Goal: Task Accomplishment & Management: Complete application form

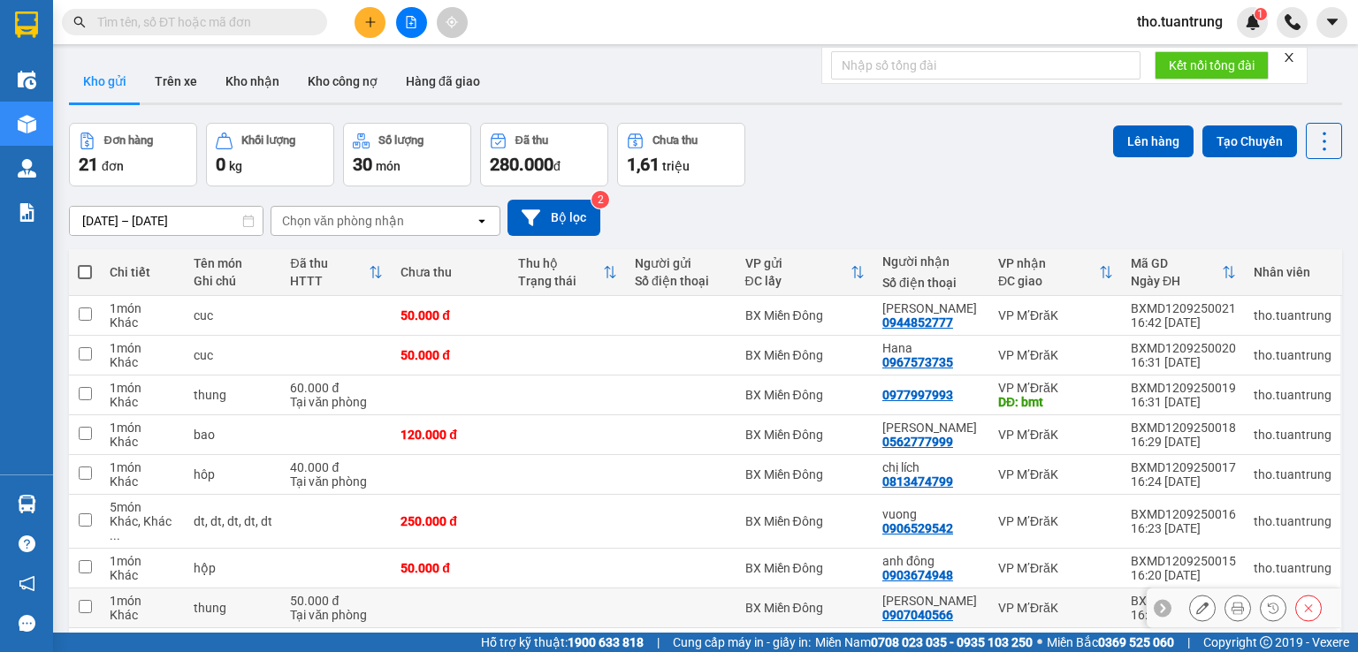
scroll to position [131, 0]
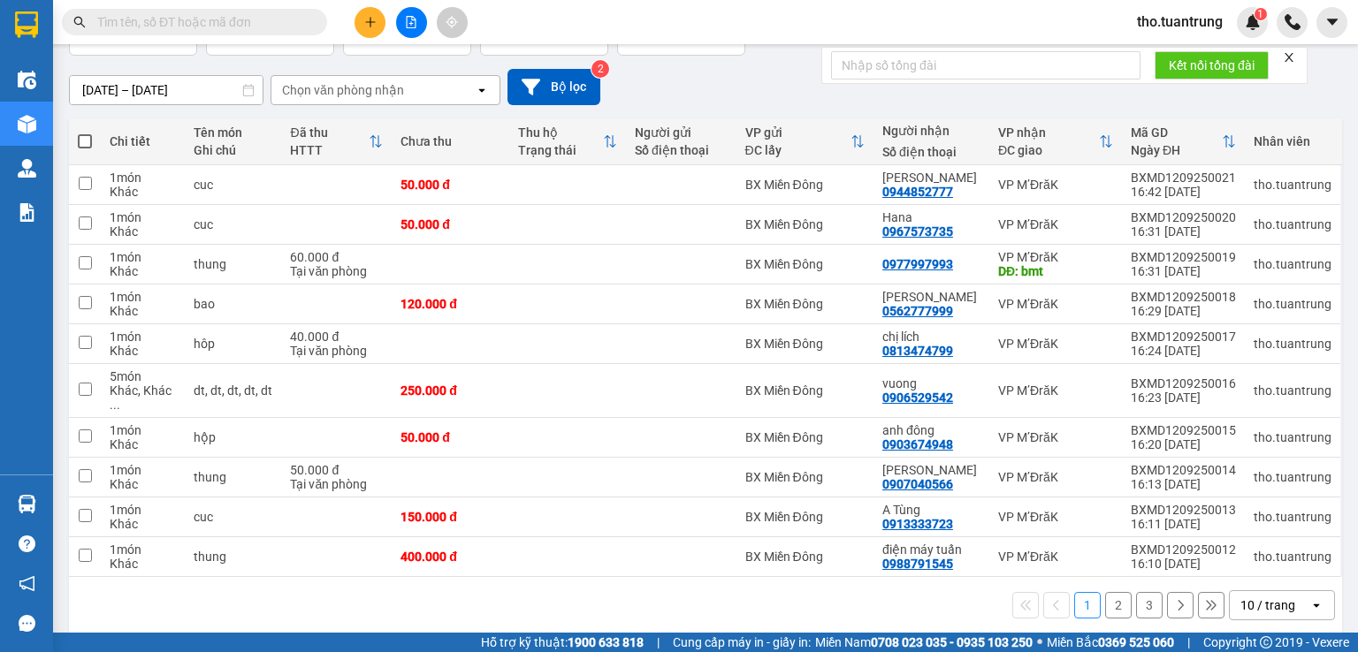
click at [1108, 592] on button "2" at bounding box center [1118, 605] width 27 height 27
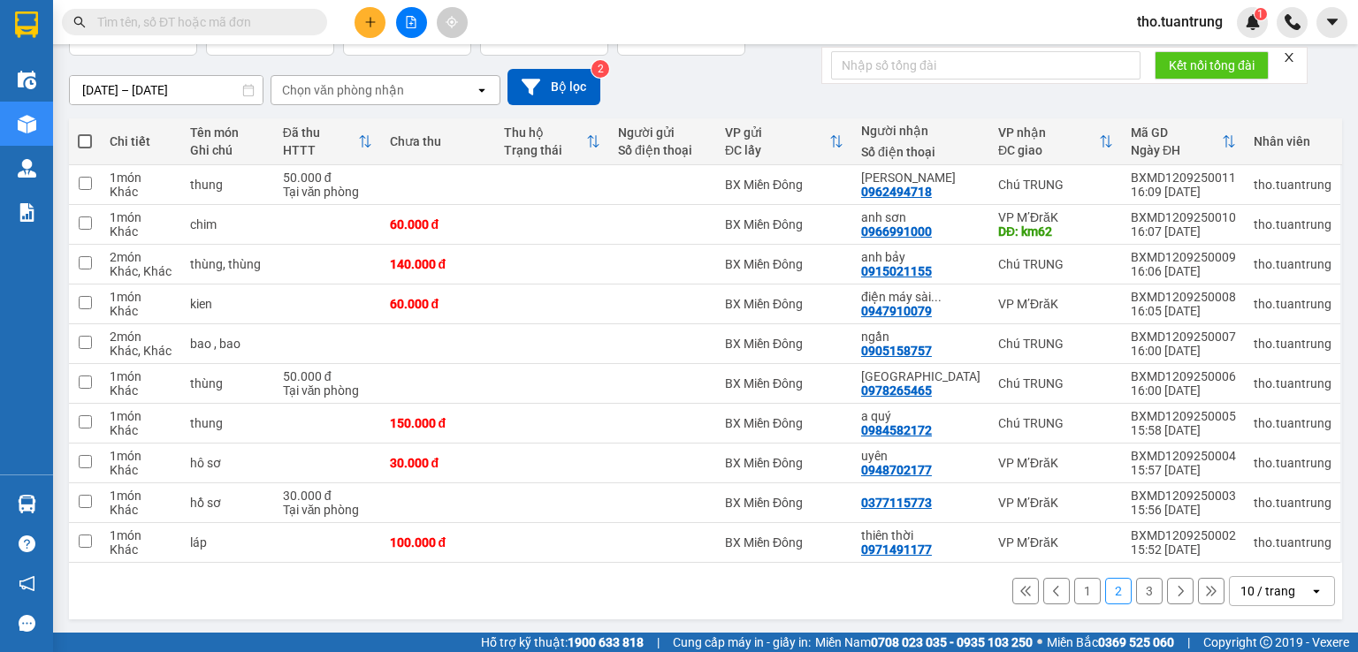
click at [1136, 590] on button "3" at bounding box center [1149, 591] width 27 height 27
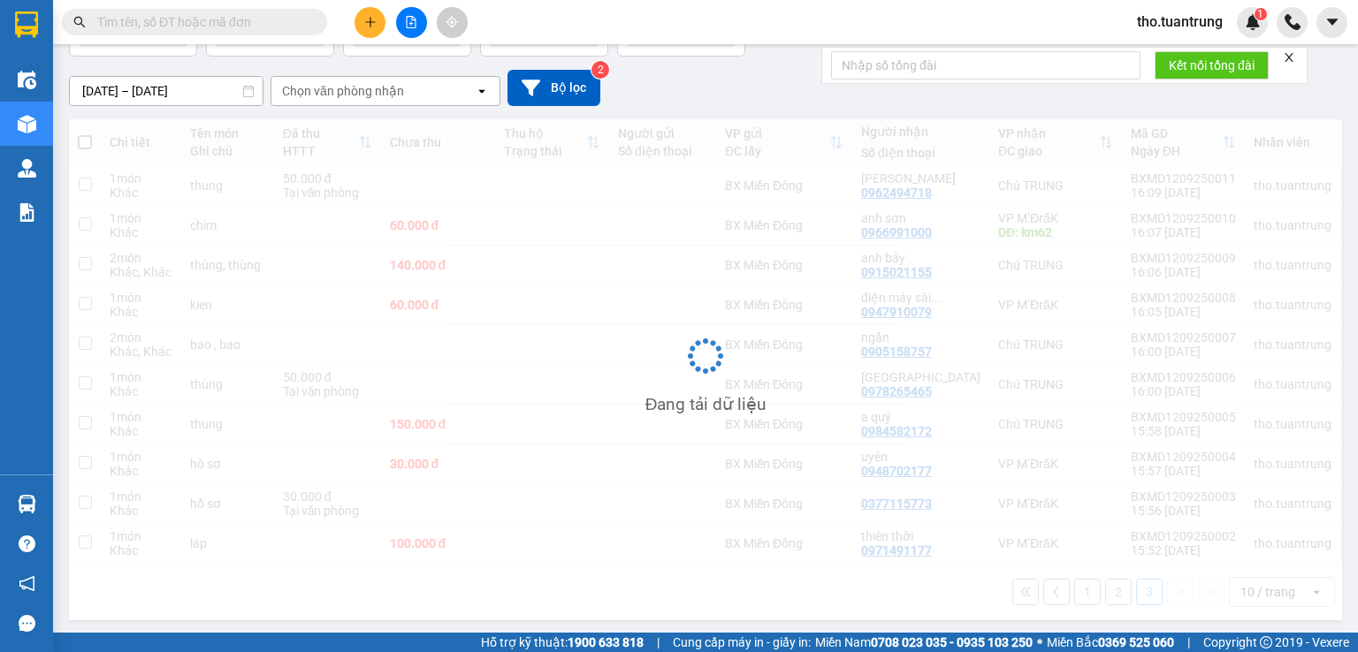
scroll to position [81, 0]
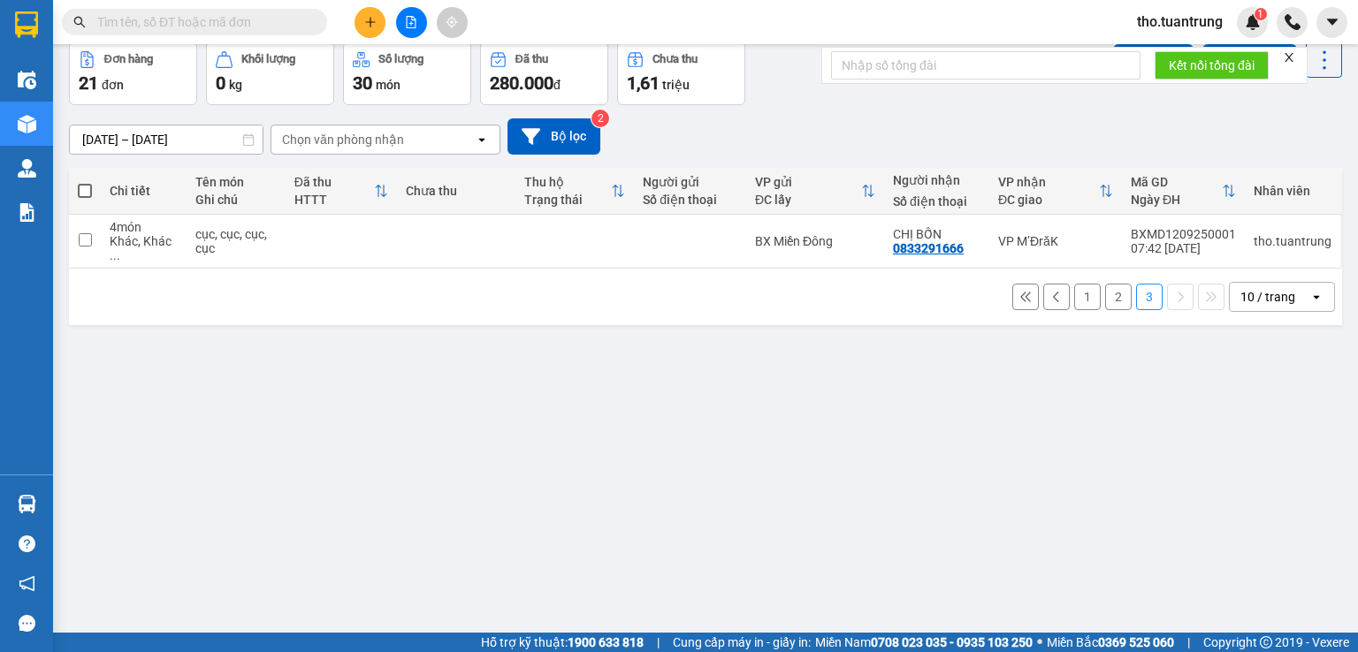
click at [1105, 284] on button "2" at bounding box center [1118, 297] width 27 height 27
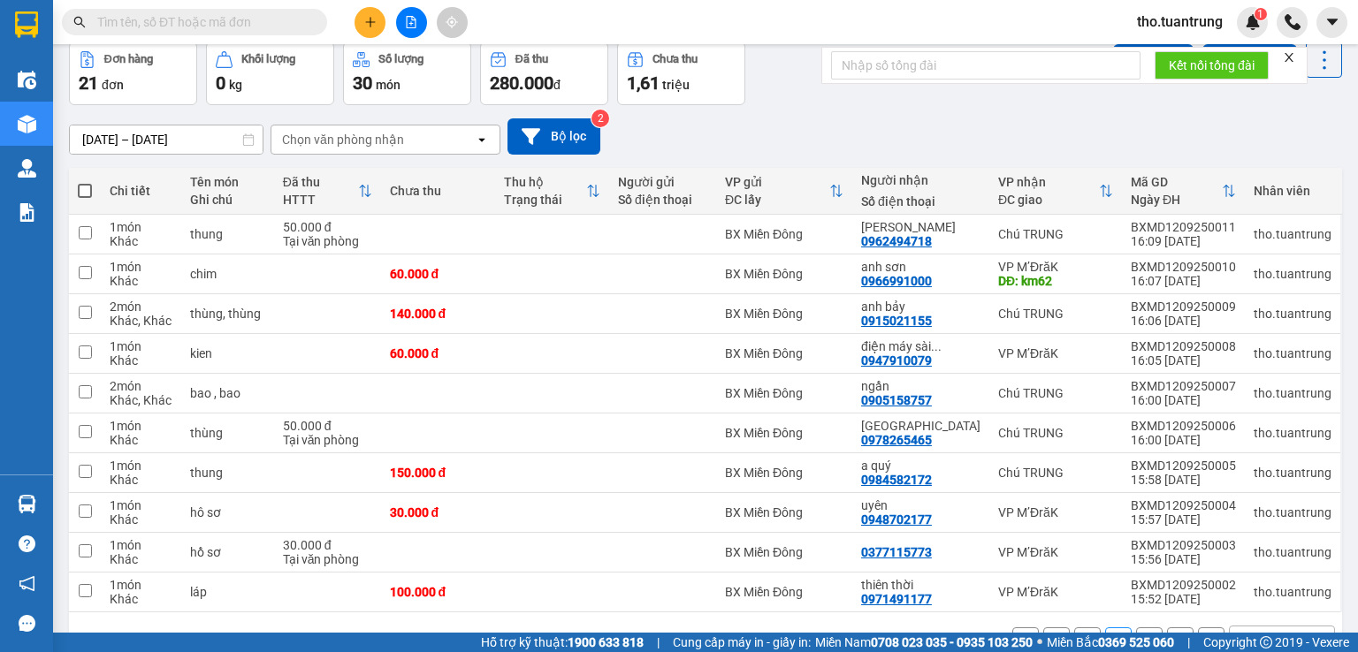
click at [817, 89] on div "Đơn hàng 21 đơn Khối lượng 0 kg Số lượng 30 món Đã thu 280.000 đ Chưa thu 1,61 …" at bounding box center [705, 74] width 1273 height 64
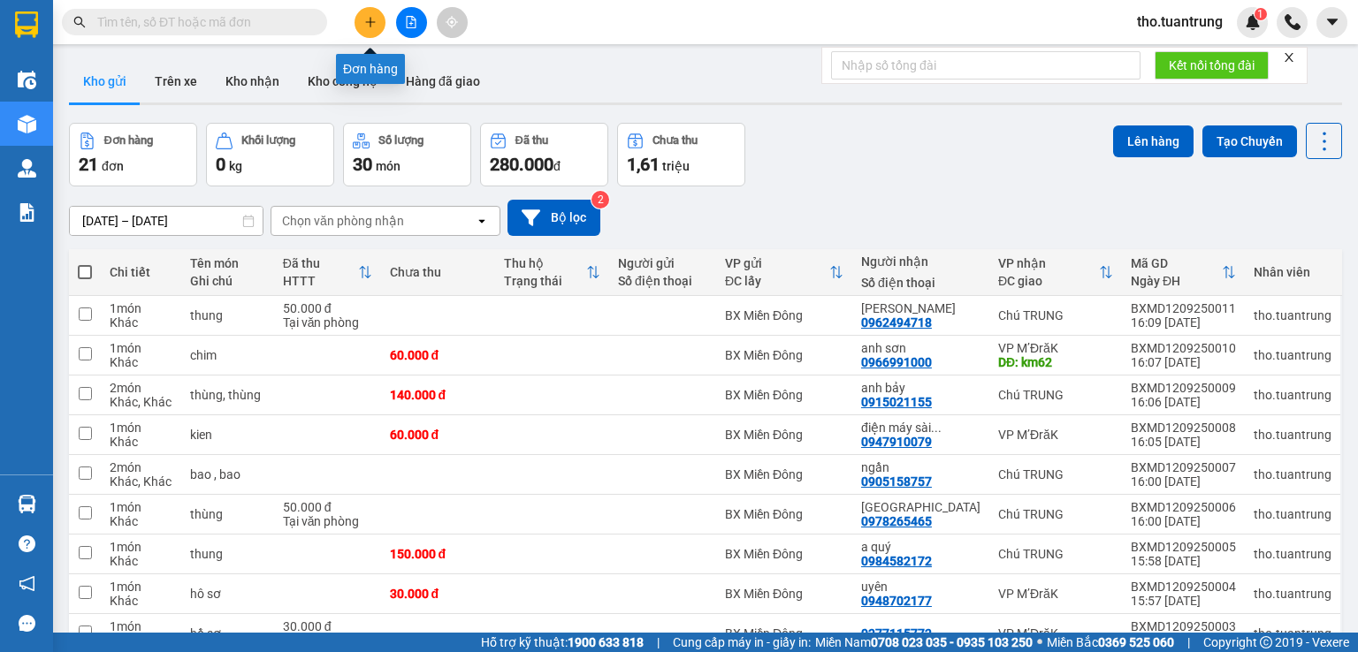
click at [374, 27] on icon "plus" at bounding box center [370, 22] width 12 height 12
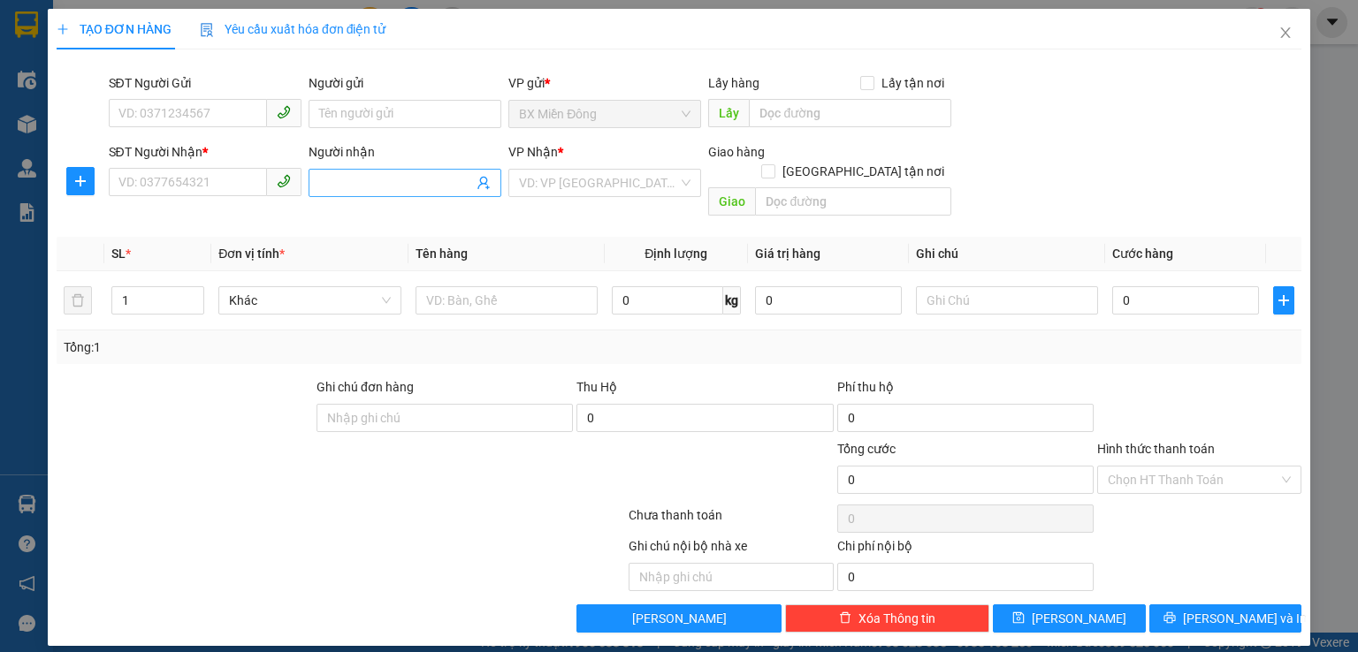
click at [352, 187] on input "Người nhận" at bounding box center [396, 182] width 154 height 19
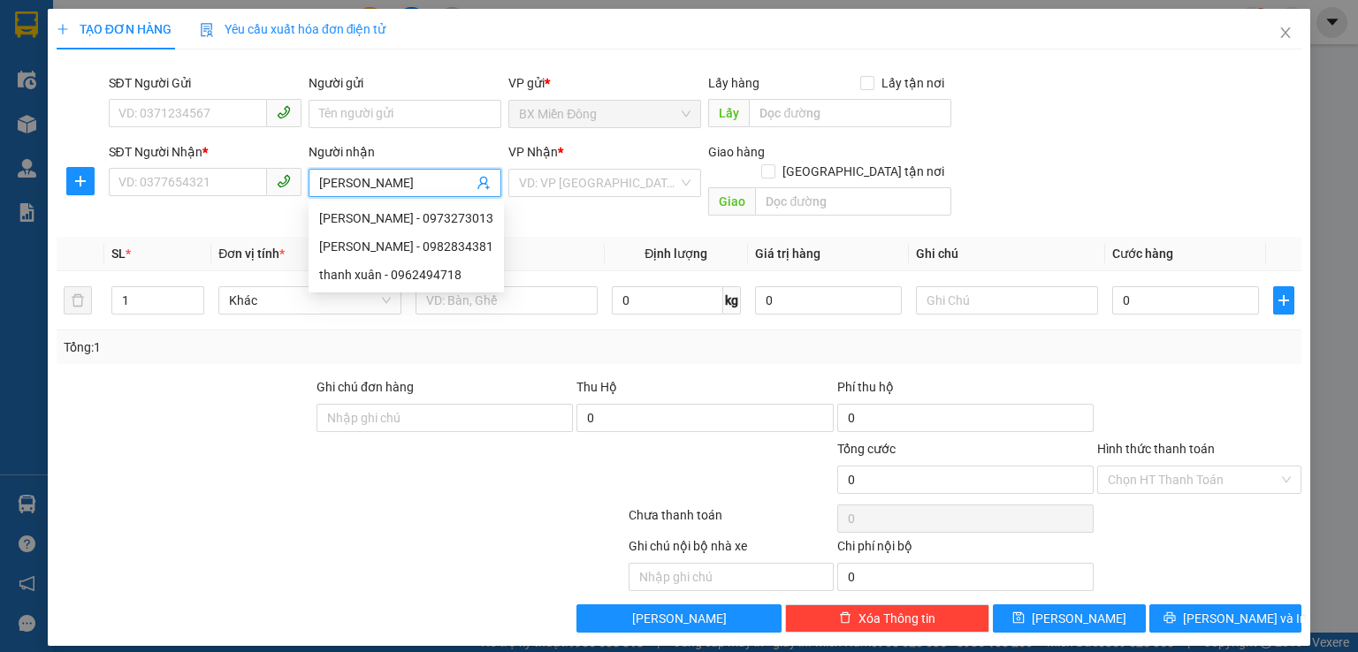
type input "[PERSON_NAME]"
click at [354, 282] on div "thanh xuân - 0962494718" at bounding box center [406, 274] width 174 height 19
type input "0962494718"
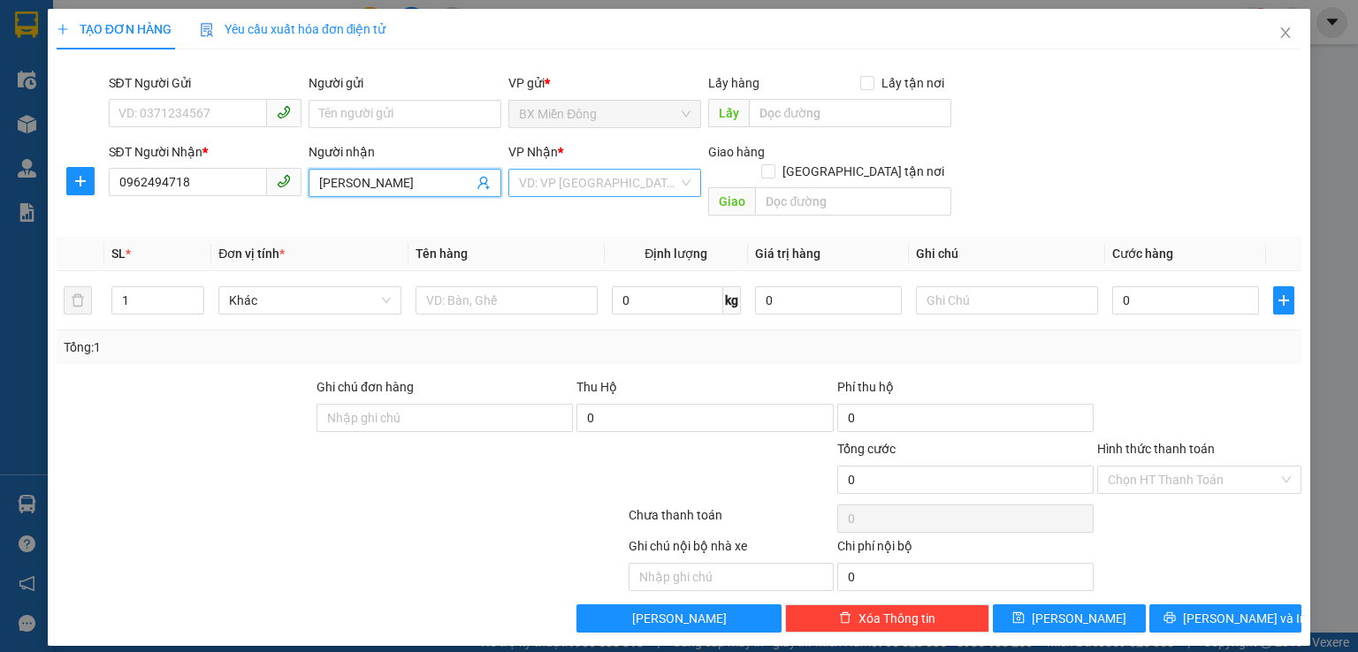
type input "[PERSON_NAME]"
click at [605, 181] on input "search" at bounding box center [598, 183] width 159 height 27
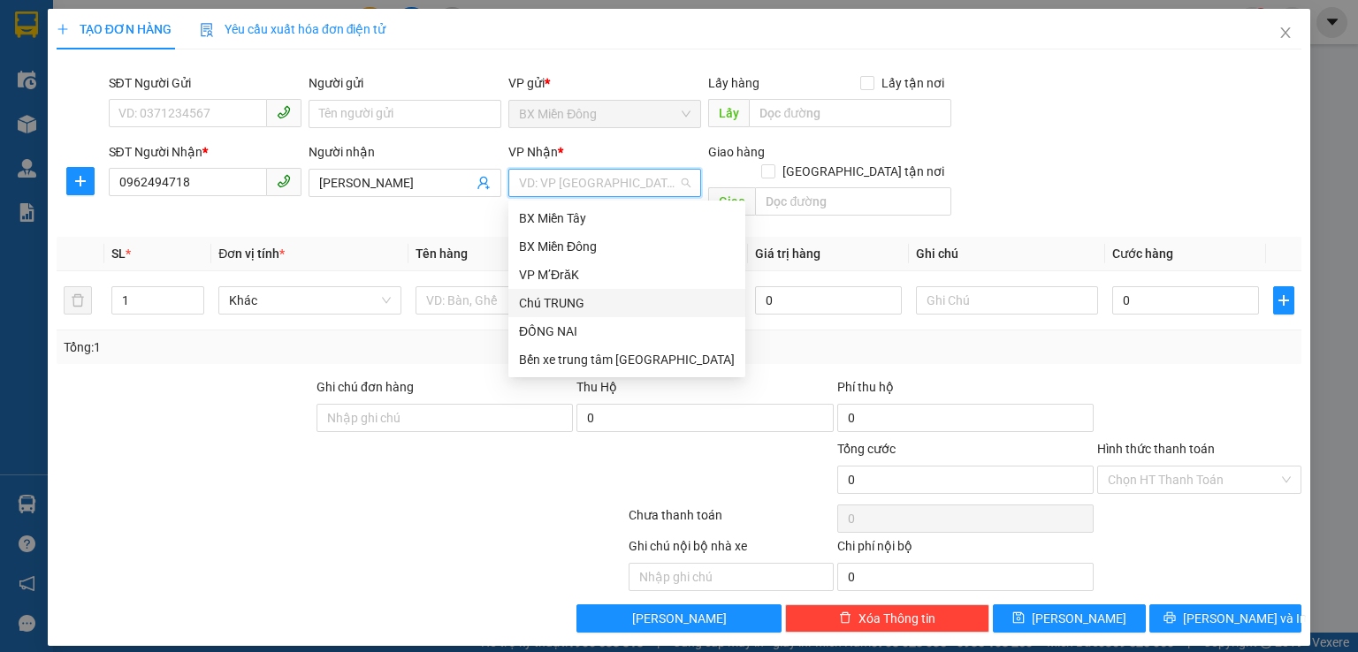
click at [576, 305] on div "Chú TRUNG" at bounding box center [627, 302] width 216 height 19
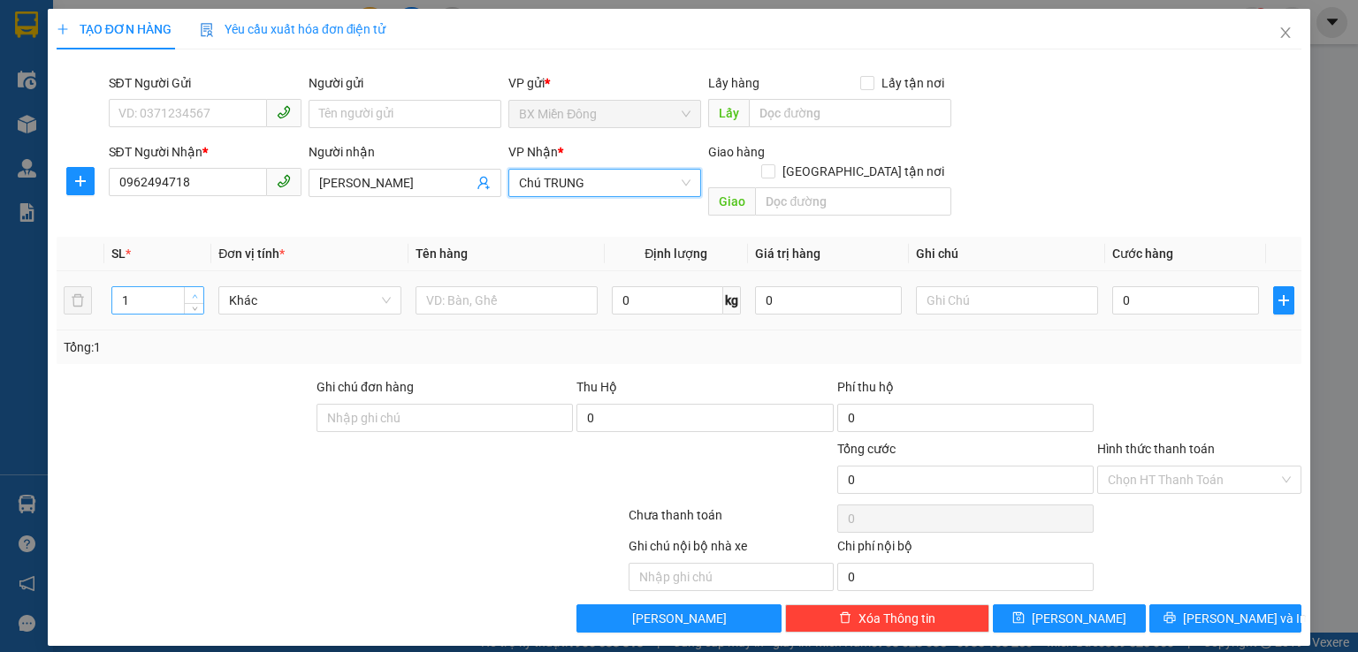
type input "2"
click at [200, 291] on span "up" at bounding box center [194, 296] width 11 height 11
click at [454, 286] on input "text" at bounding box center [506, 300] width 182 height 28
type input "kien"
click at [1164, 286] on input "0" at bounding box center [1185, 300] width 147 height 28
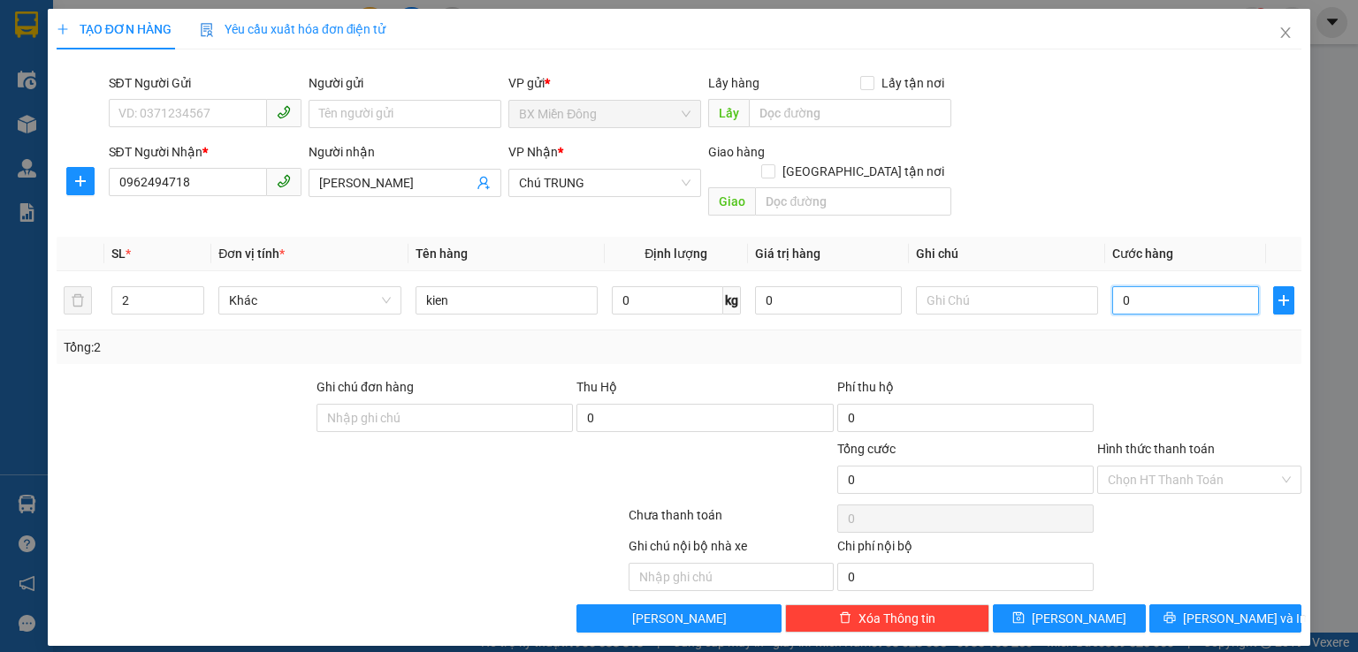
type input "1"
type input "16"
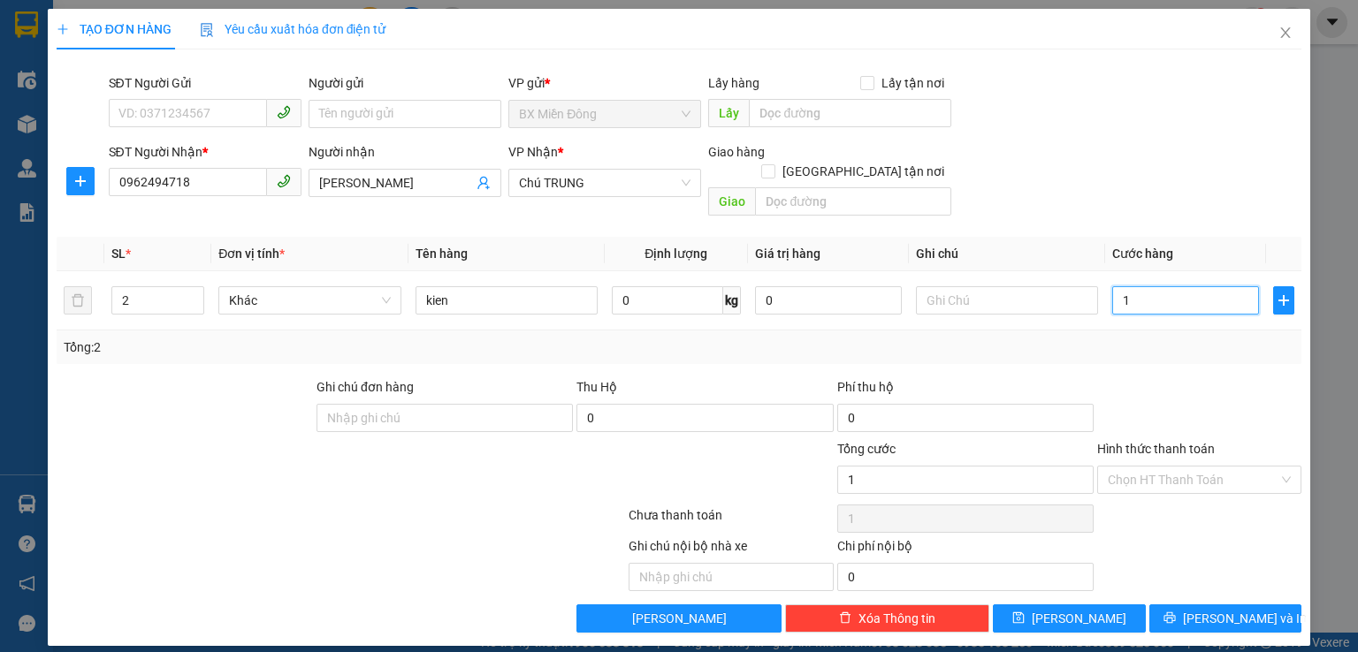
type input "16"
type input "160"
type input "1.600"
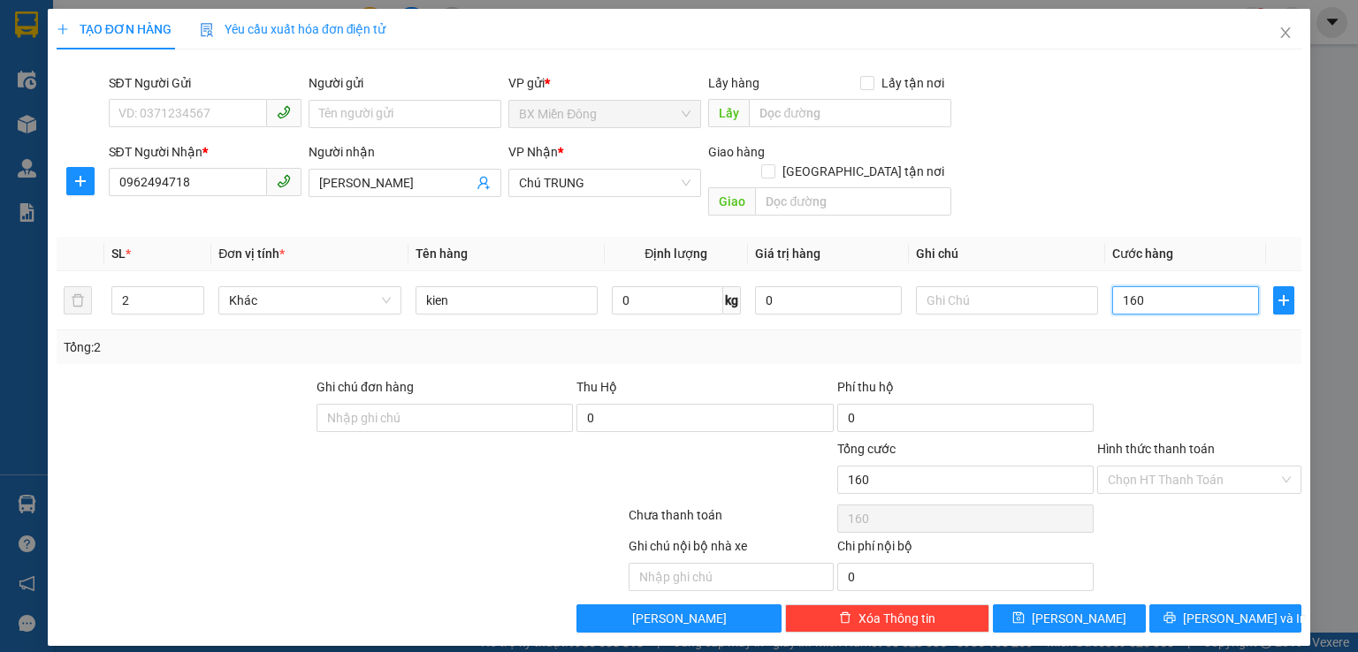
type input "1.600"
type input "16.000"
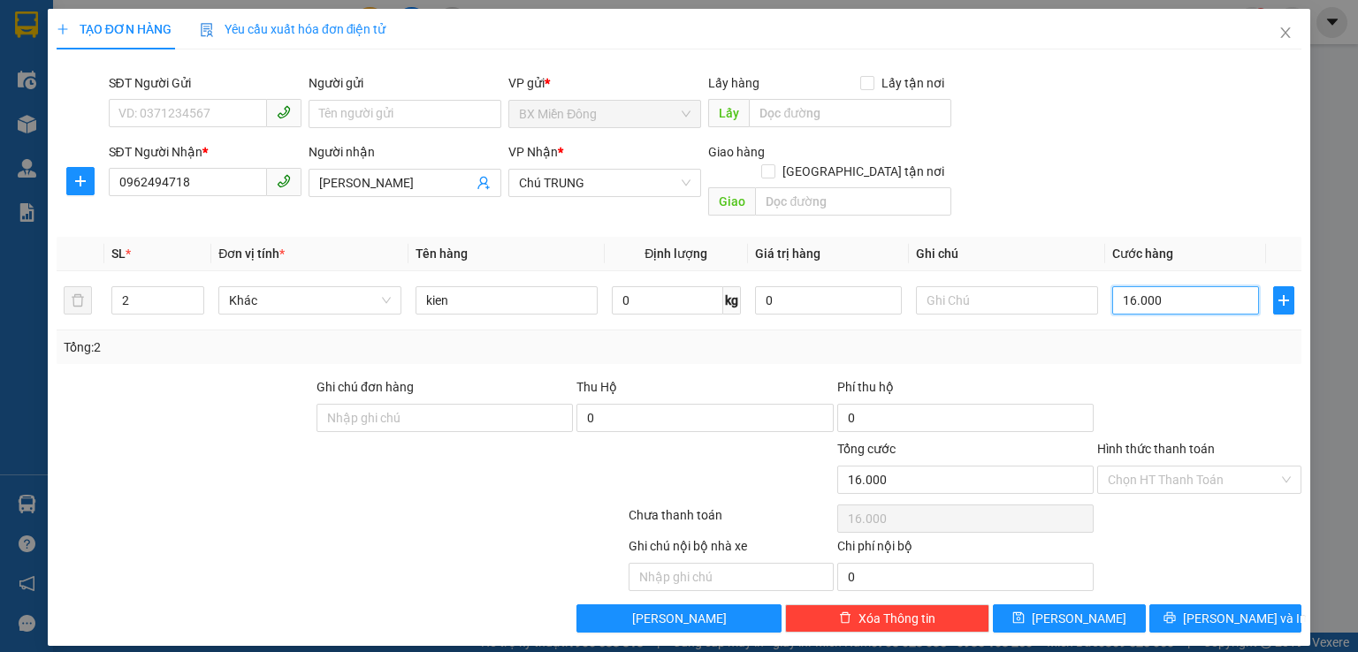
type input "160.000"
type input "1.600.000"
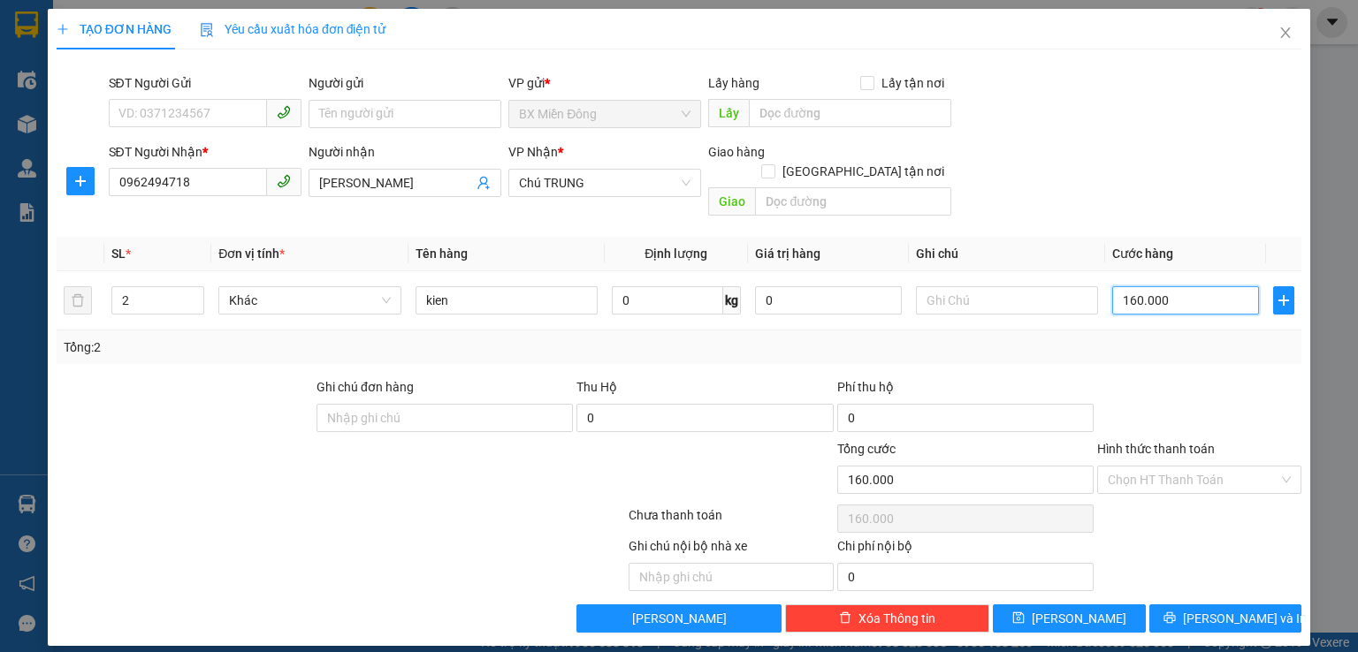
type input "1.600.000"
type input "160.000"
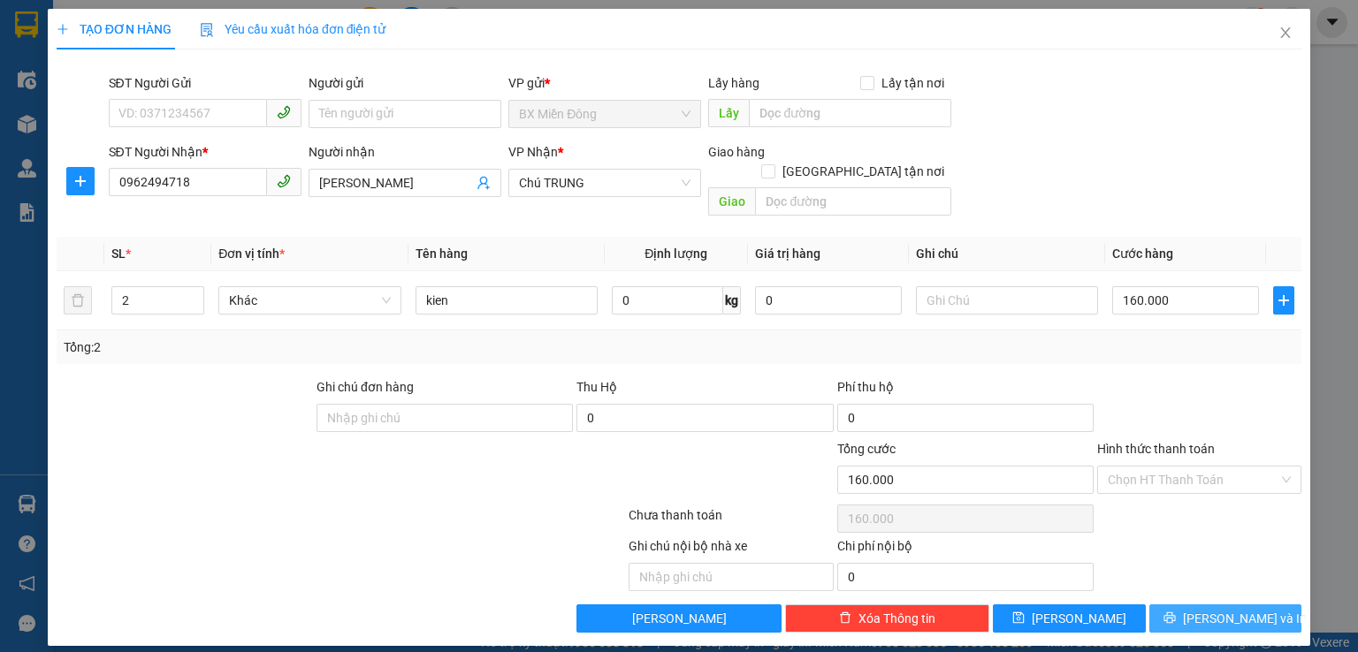
click at [1248, 609] on span "[PERSON_NAME] và In" at bounding box center [1245, 618] width 124 height 19
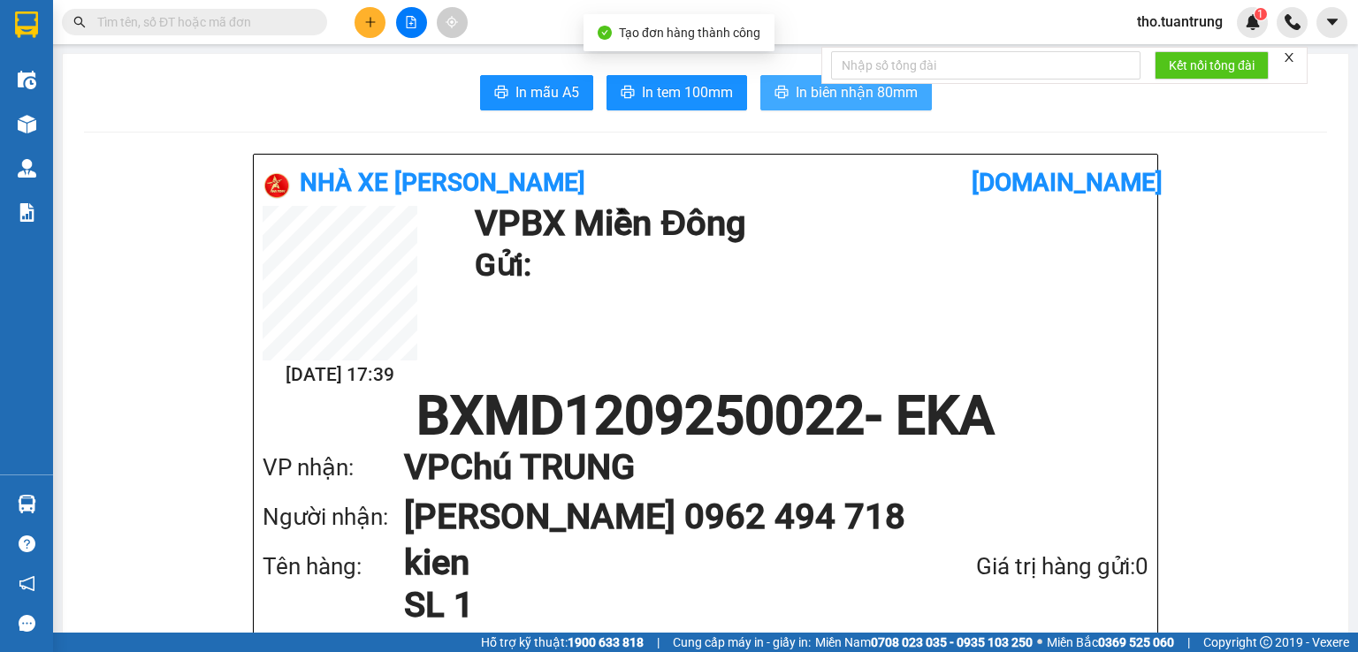
click at [827, 95] on span "In biên nhận 80mm" at bounding box center [857, 92] width 122 height 22
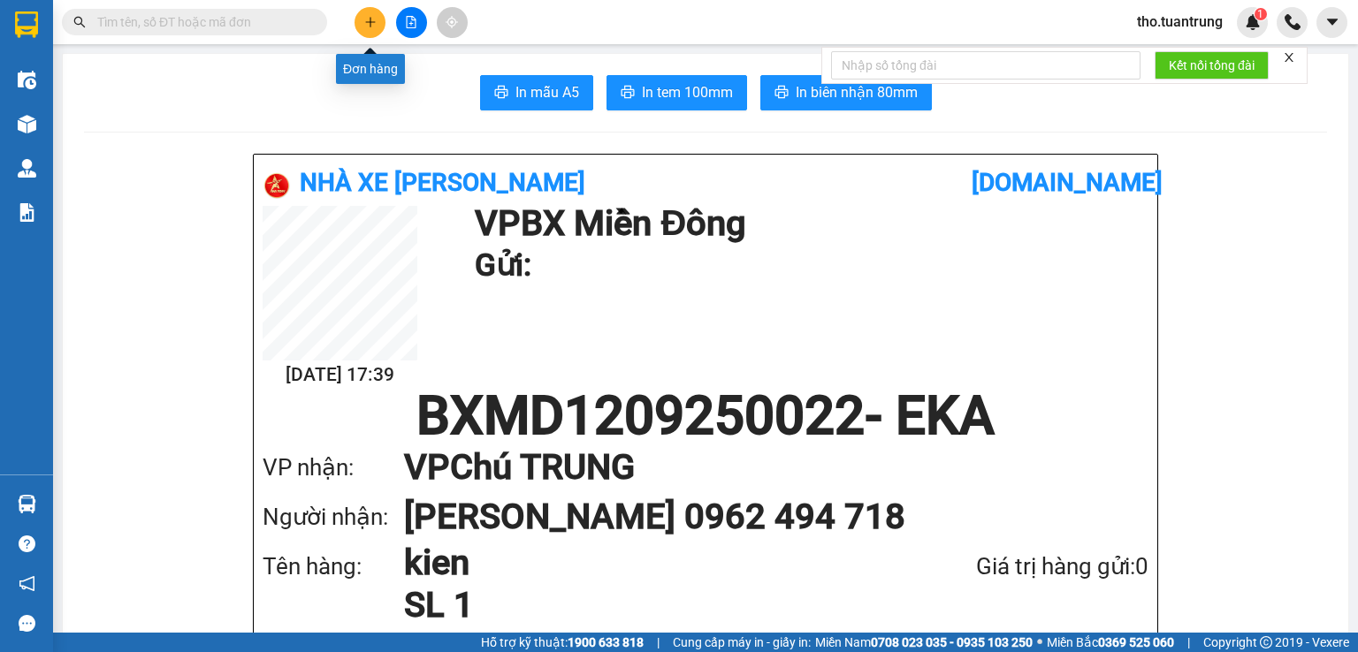
click at [375, 16] on icon "plus" at bounding box center [370, 22] width 12 height 12
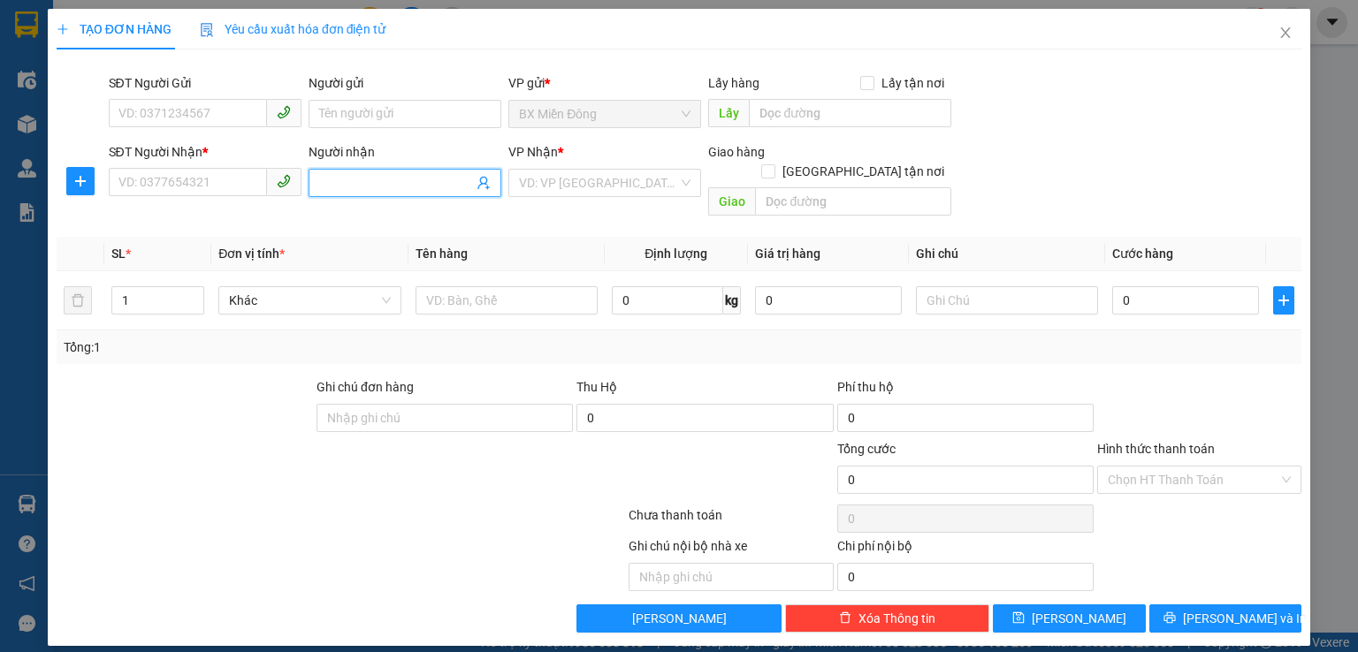
click at [327, 175] on input "Người nhận" at bounding box center [396, 182] width 154 height 19
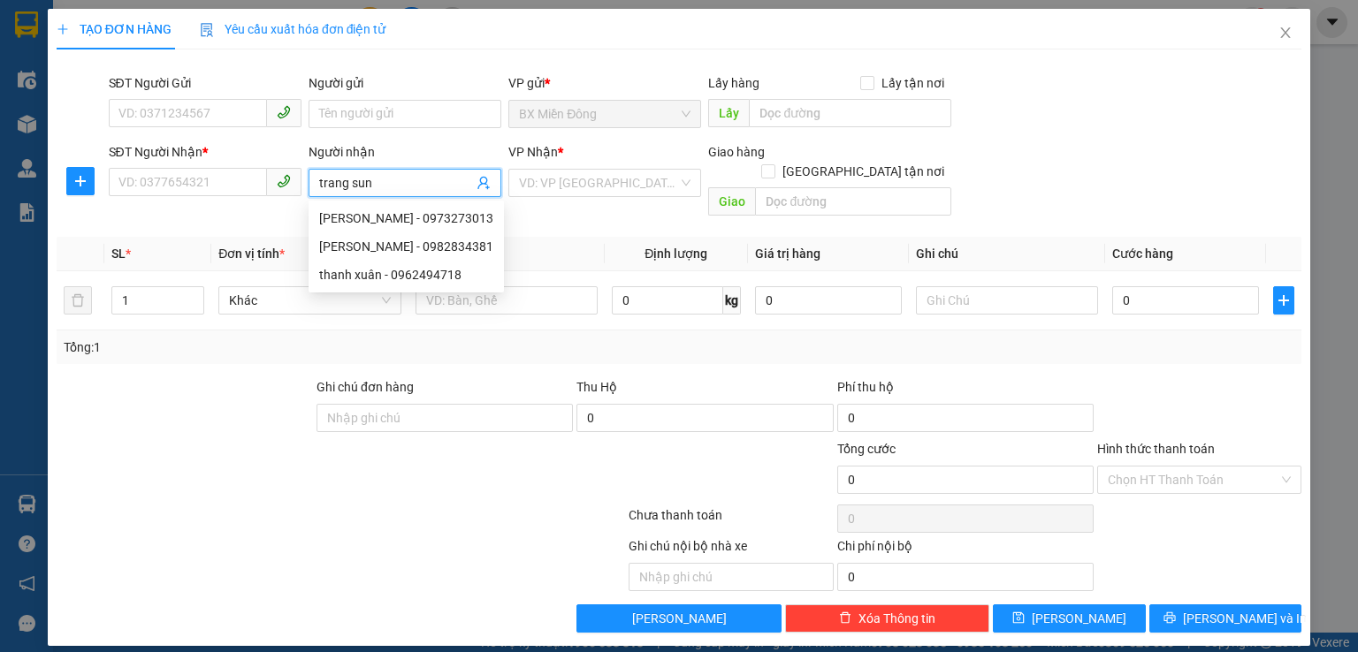
type input "trang sung"
click at [437, 247] on div "[PERSON_NAME] - 0354665549" at bounding box center [406, 246] width 174 height 19
type input "0354665549"
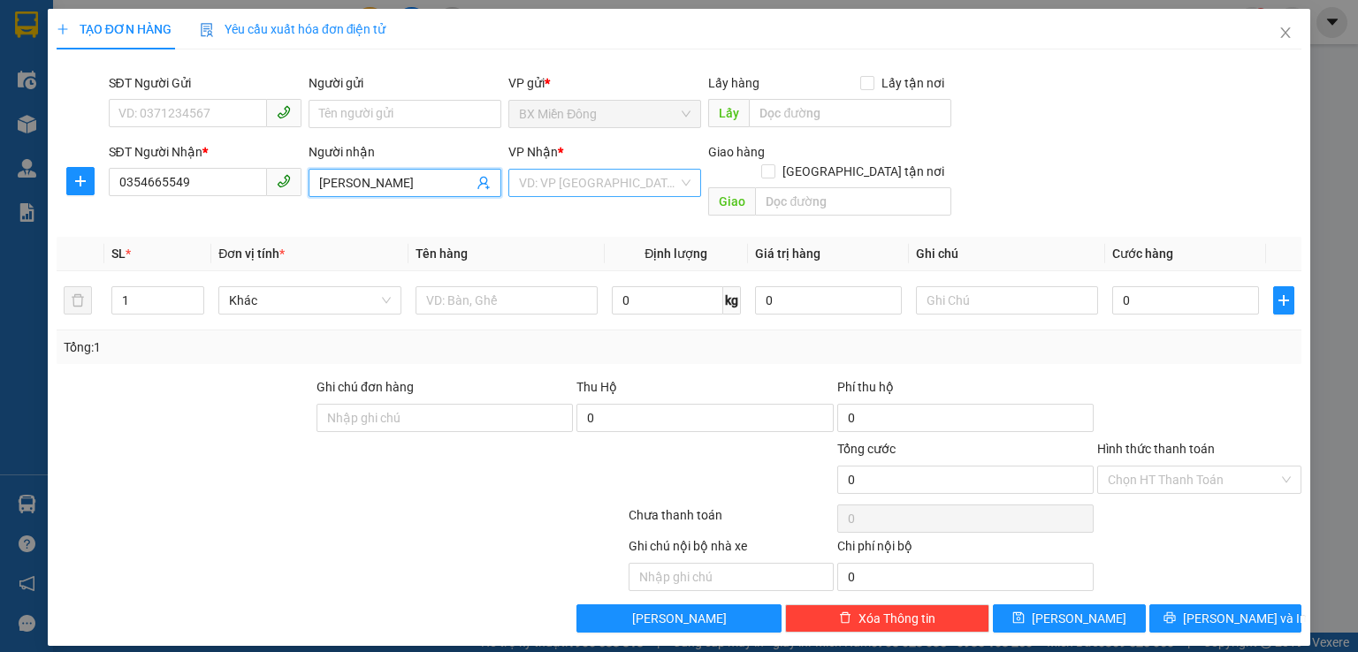
type input "[PERSON_NAME]"
click at [600, 186] on input "search" at bounding box center [598, 183] width 159 height 27
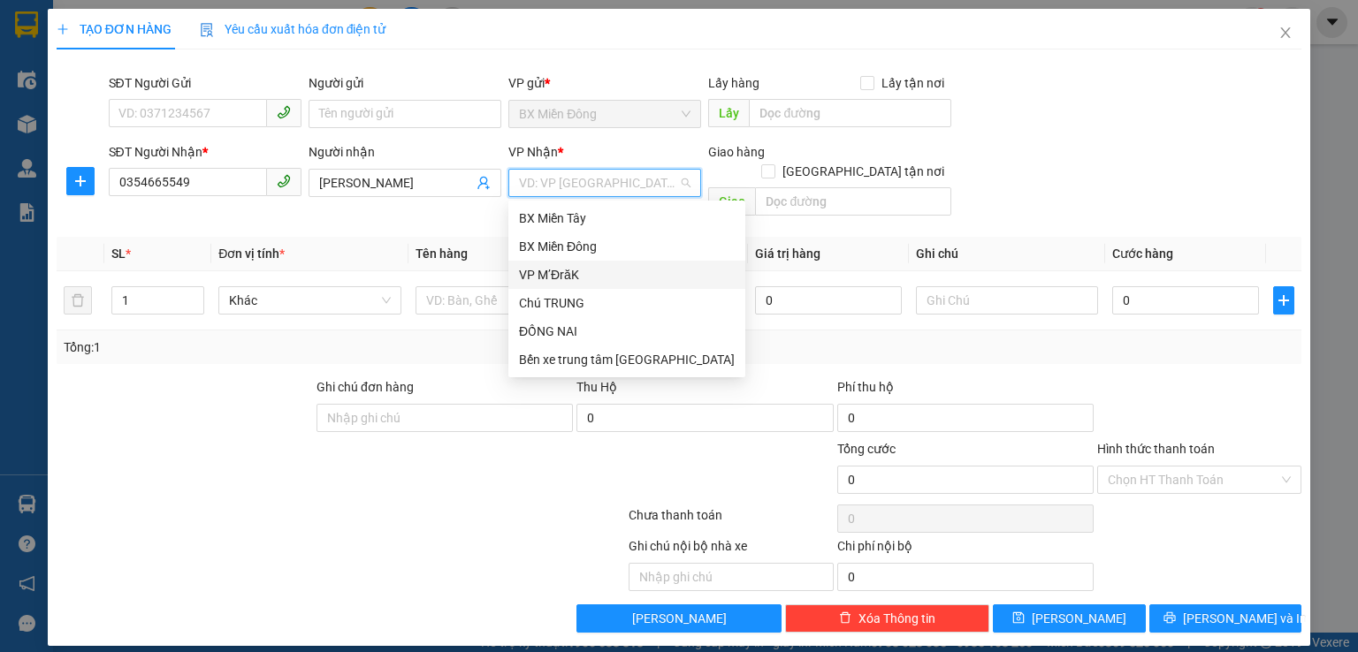
click at [616, 273] on div "VP M’ĐrăK" at bounding box center [627, 274] width 216 height 19
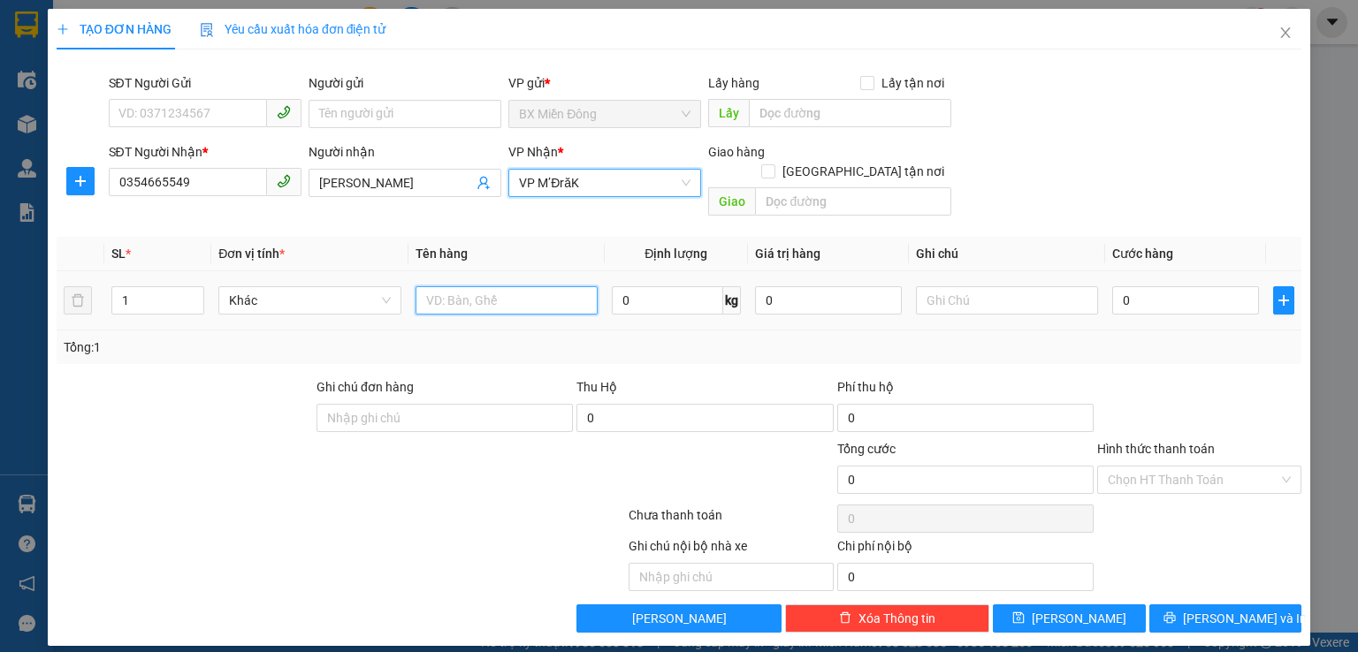
click at [484, 286] on input "text" at bounding box center [506, 300] width 182 height 28
type input "kien"
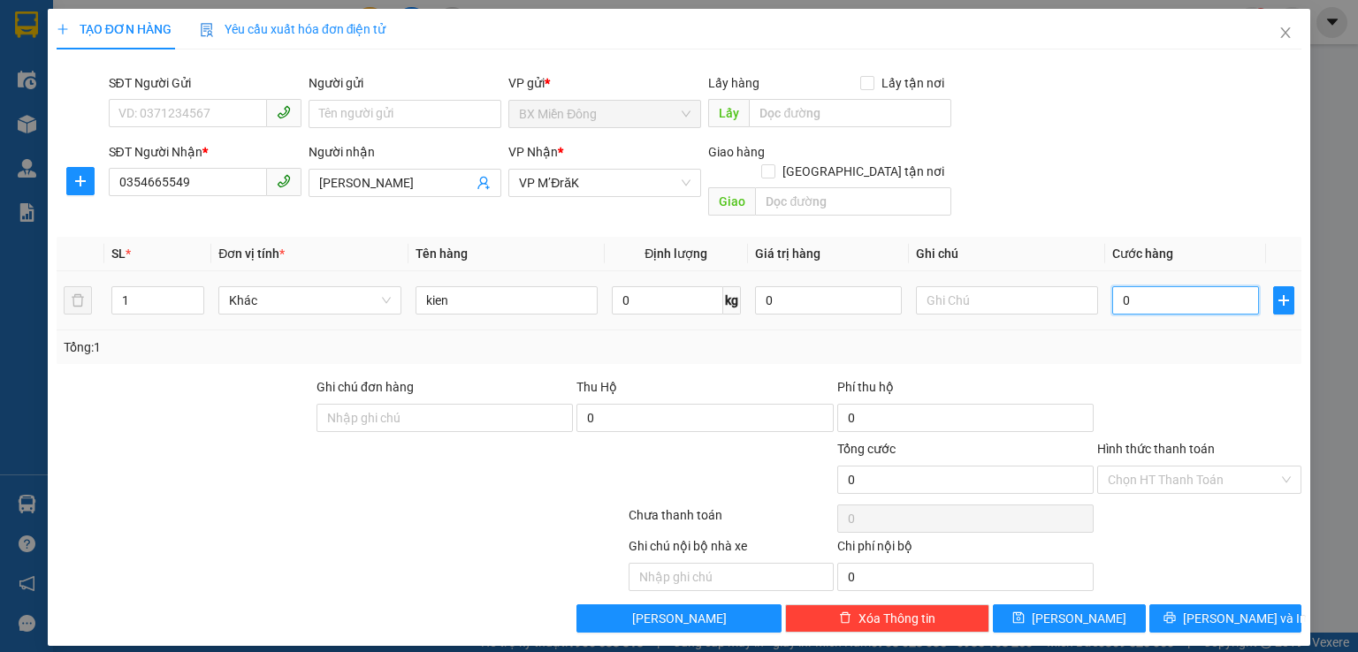
click at [1199, 288] on input "0" at bounding box center [1185, 300] width 147 height 28
type input "5"
type input "50"
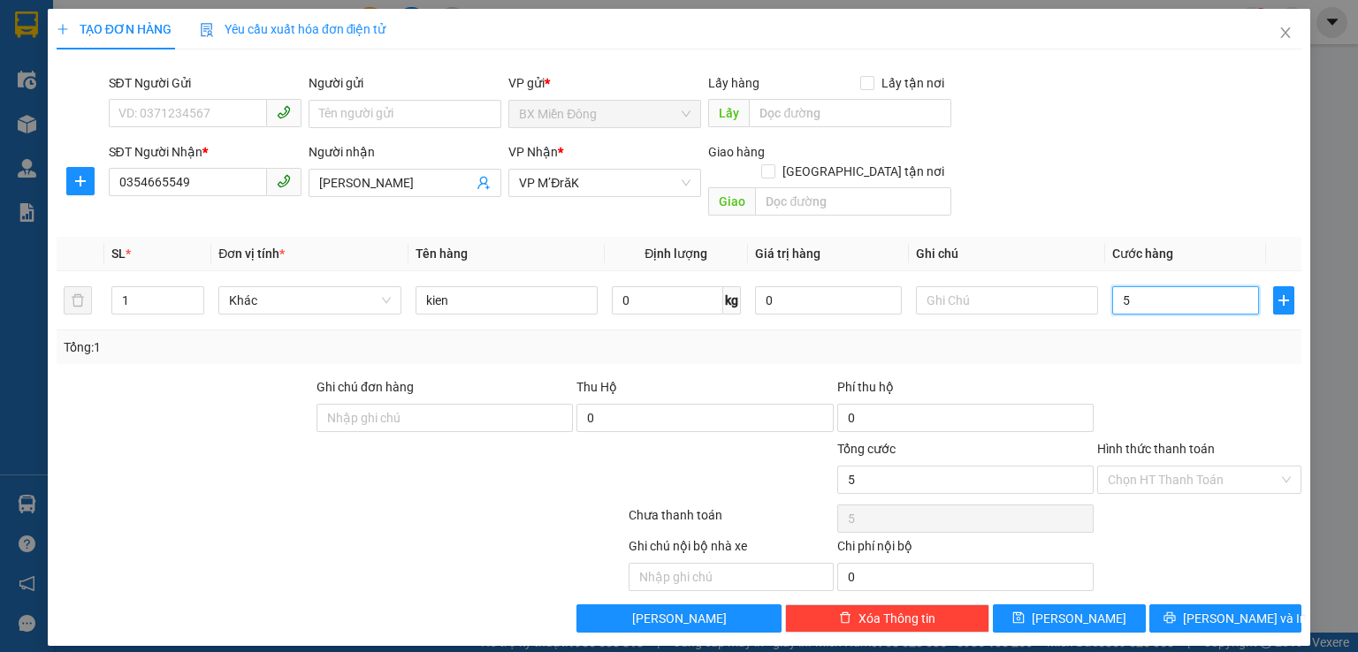
type input "50"
type input "500"
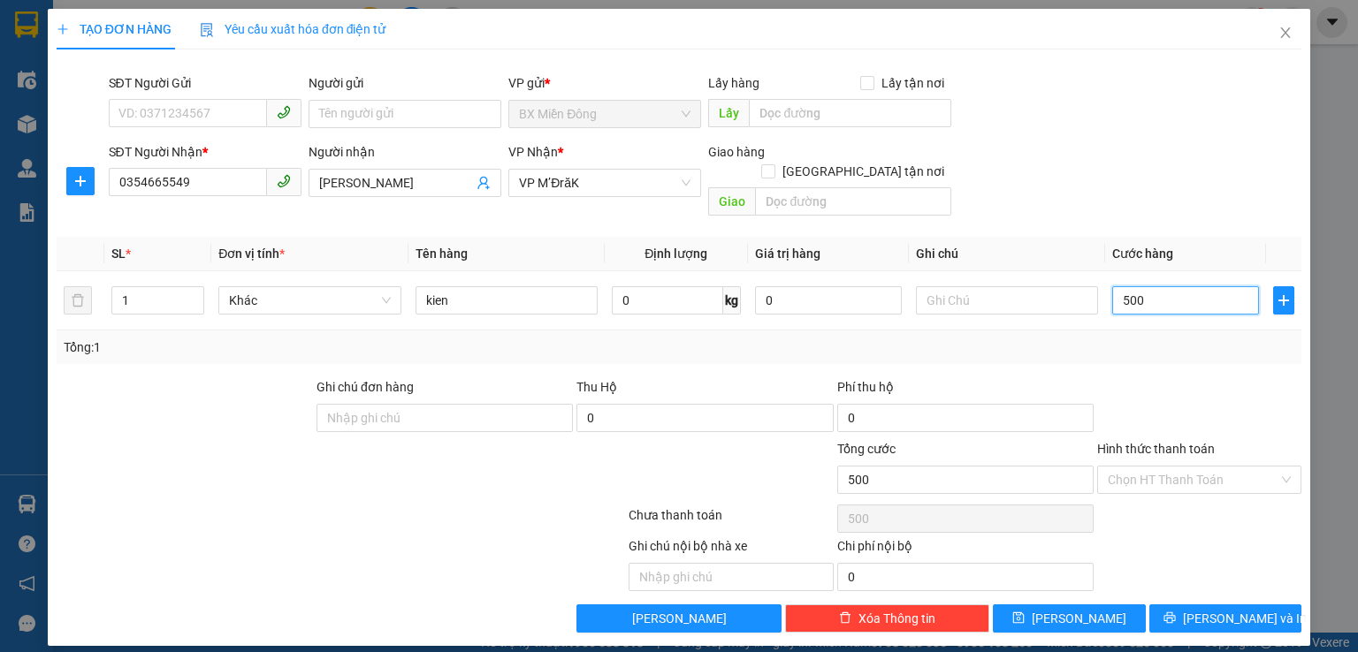
type input "5.000"
type input "50.000"
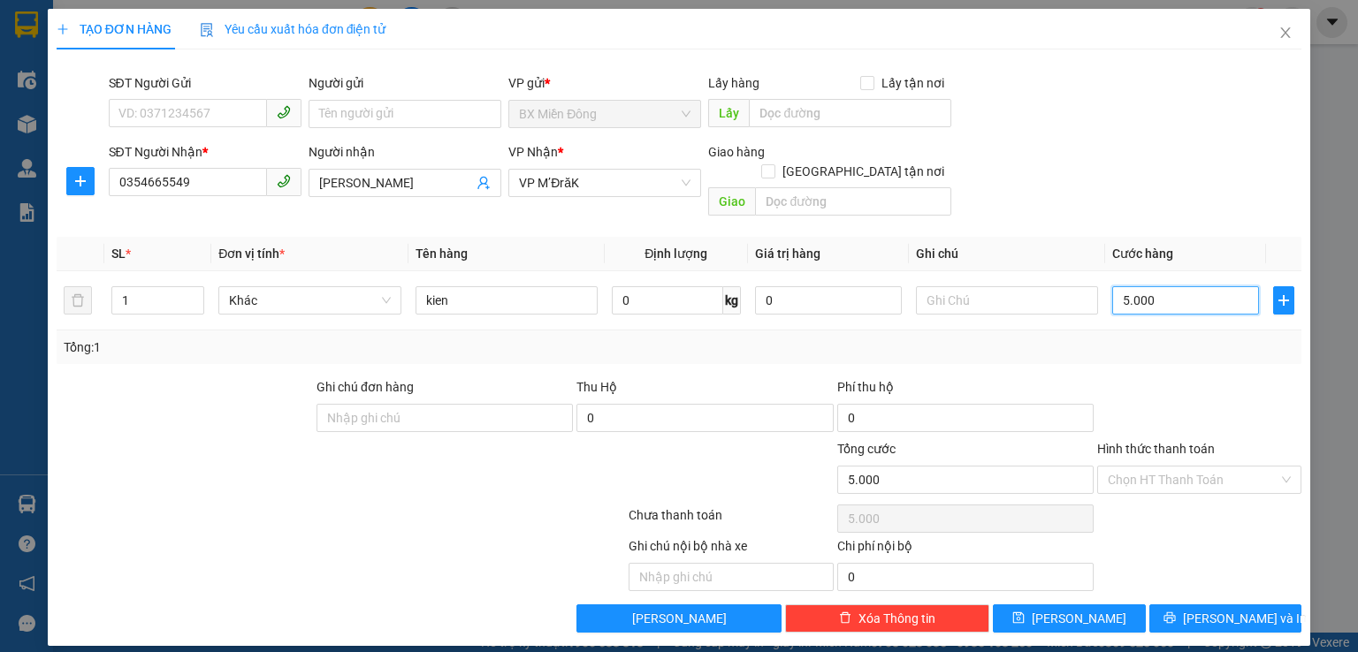
type input "50.000"
type input "500.000"
type input "50.000"
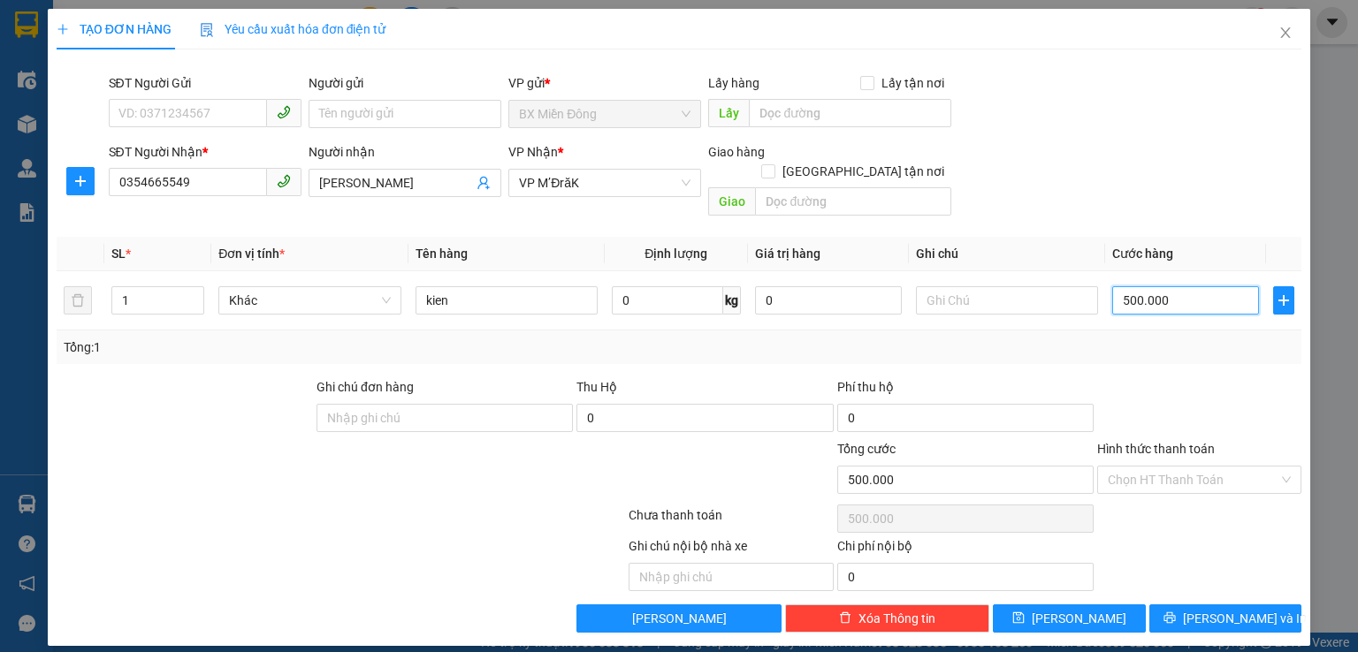
type input "50.000"
drag, startPoint x: 1266, startPoint y: 596, endPoint x: 1051, endPoint y: 446, distance: 261.6
click at [1264, 605] on button "[PERSON_NAME] và In" at bounding box center [1225, 619] width 153 height 28
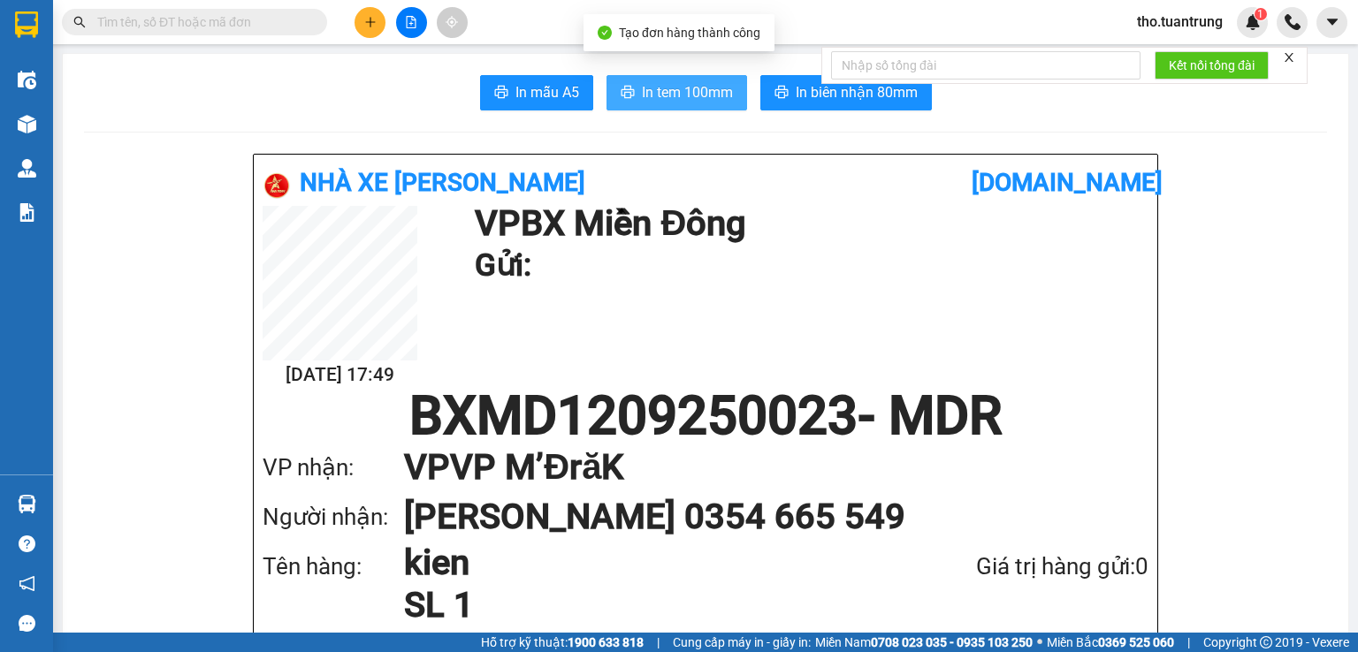
click at [683, 82] on span "In tem 100mm" at bounding box center [687, 92] width 91 height 22
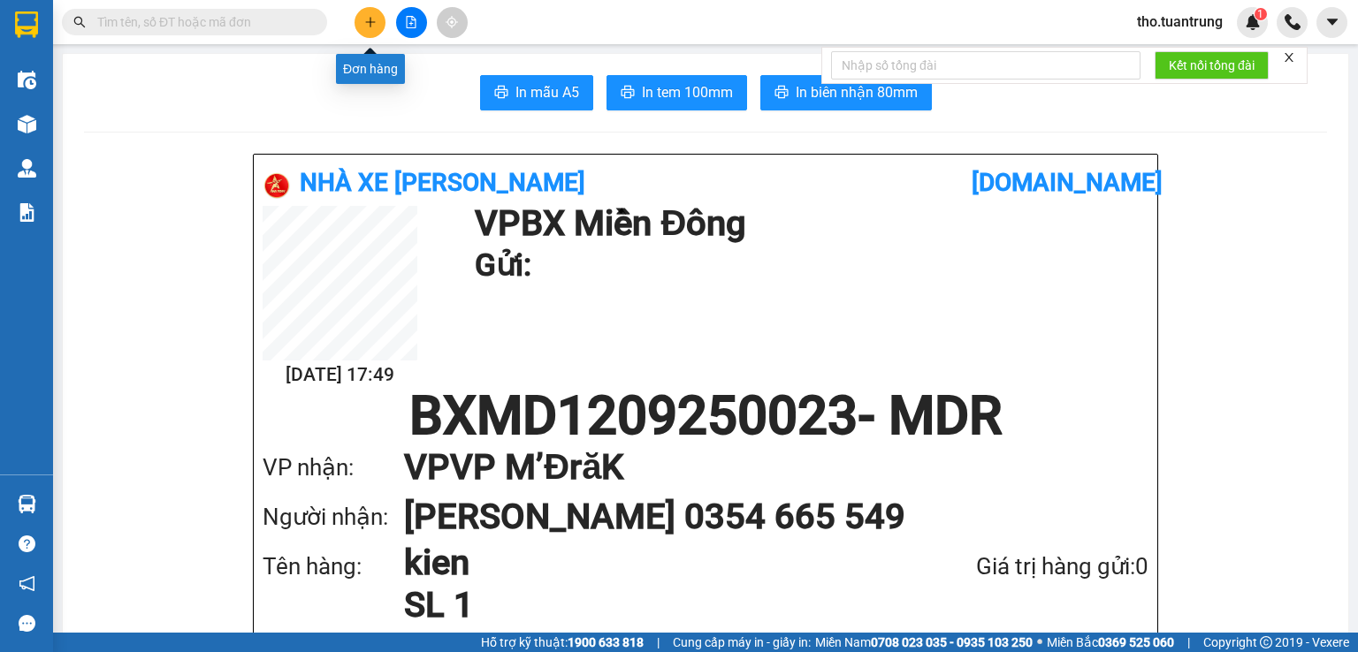
click at [377, 14] on button at bounding box center [369, 22] width 31 height 31
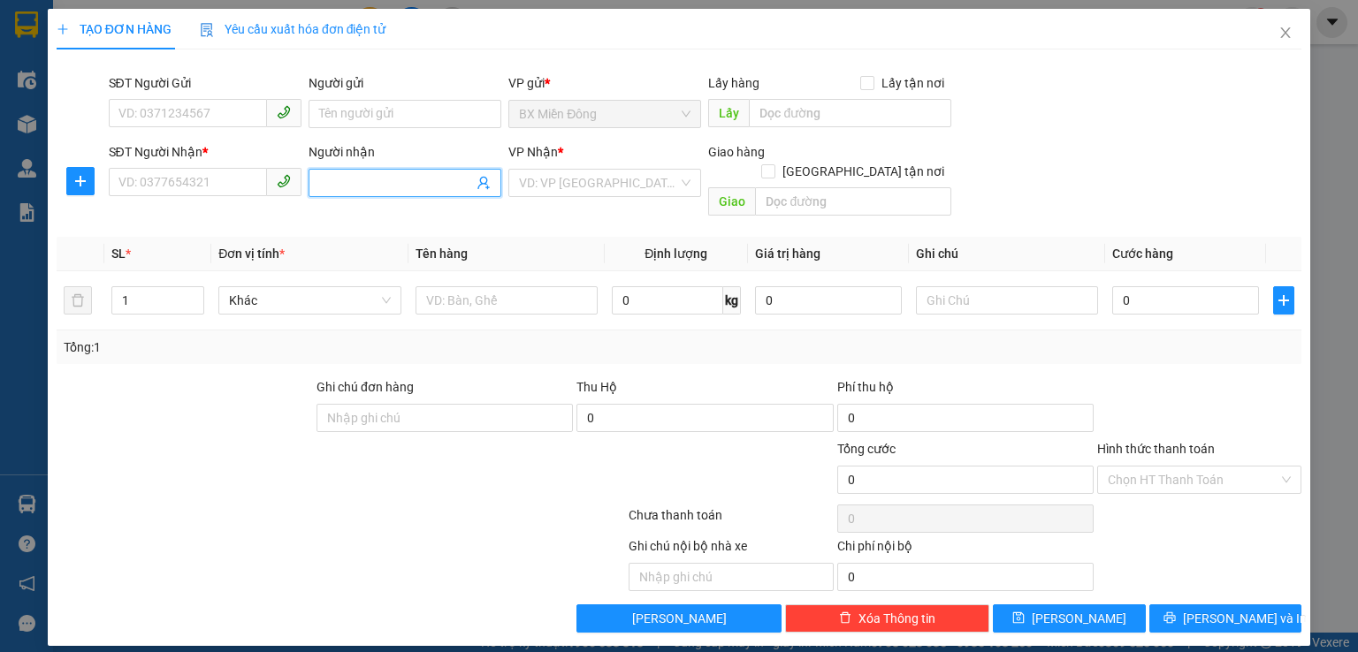
click at [394, 178] on input "Người nhận" at bounding box center [396, 182] width 154 height 19
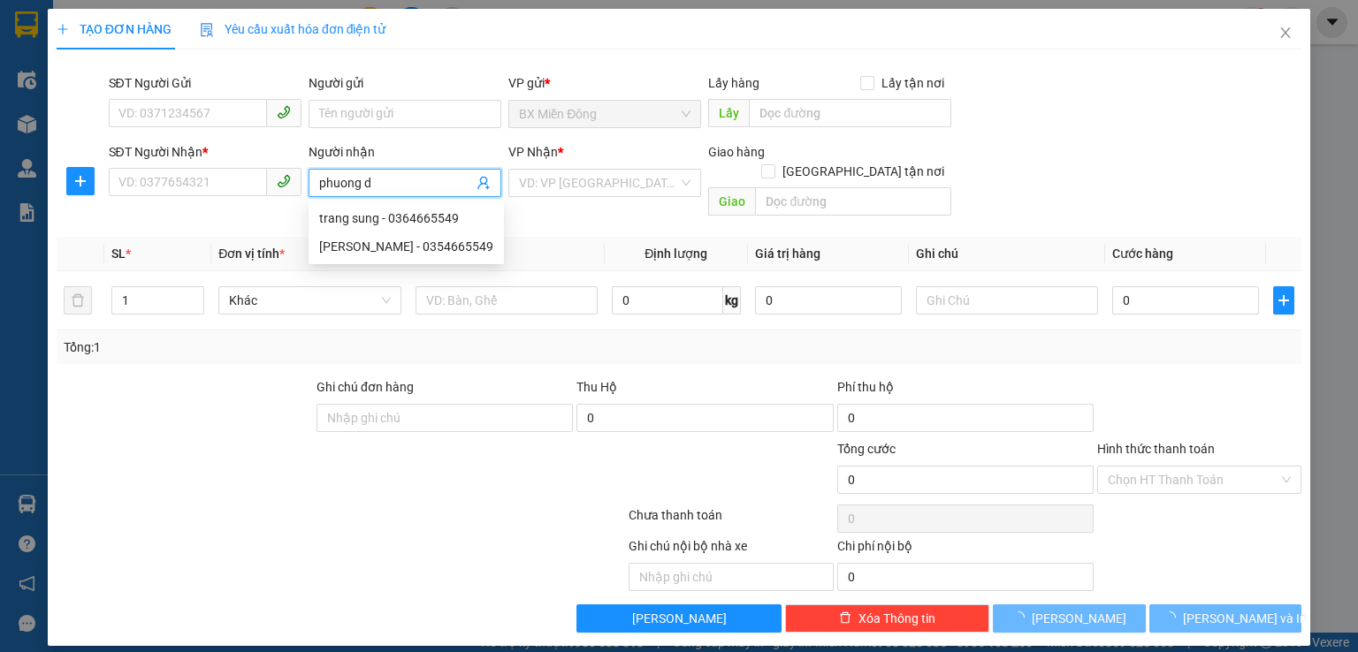
type input "phuong di"
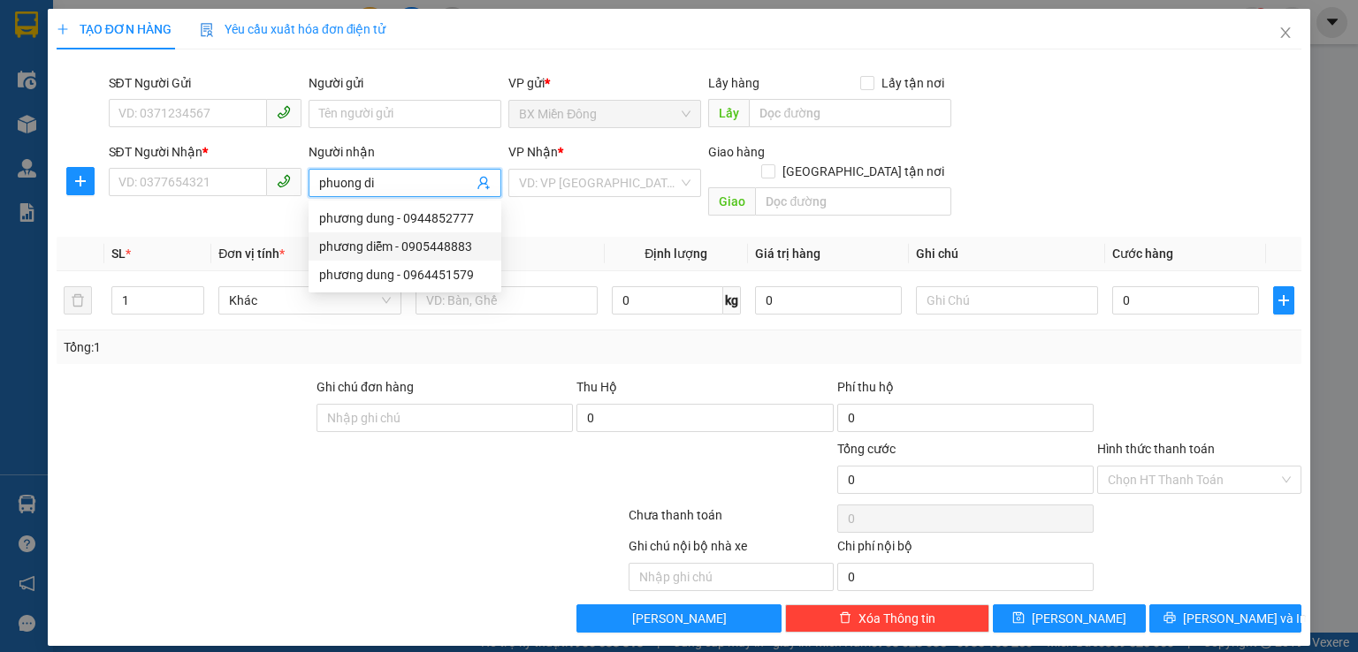
click at [409, 248] on div "phương diễm - 0905448883" at bounding box center [404, 246] width 171 height 19
type input "0905448883"
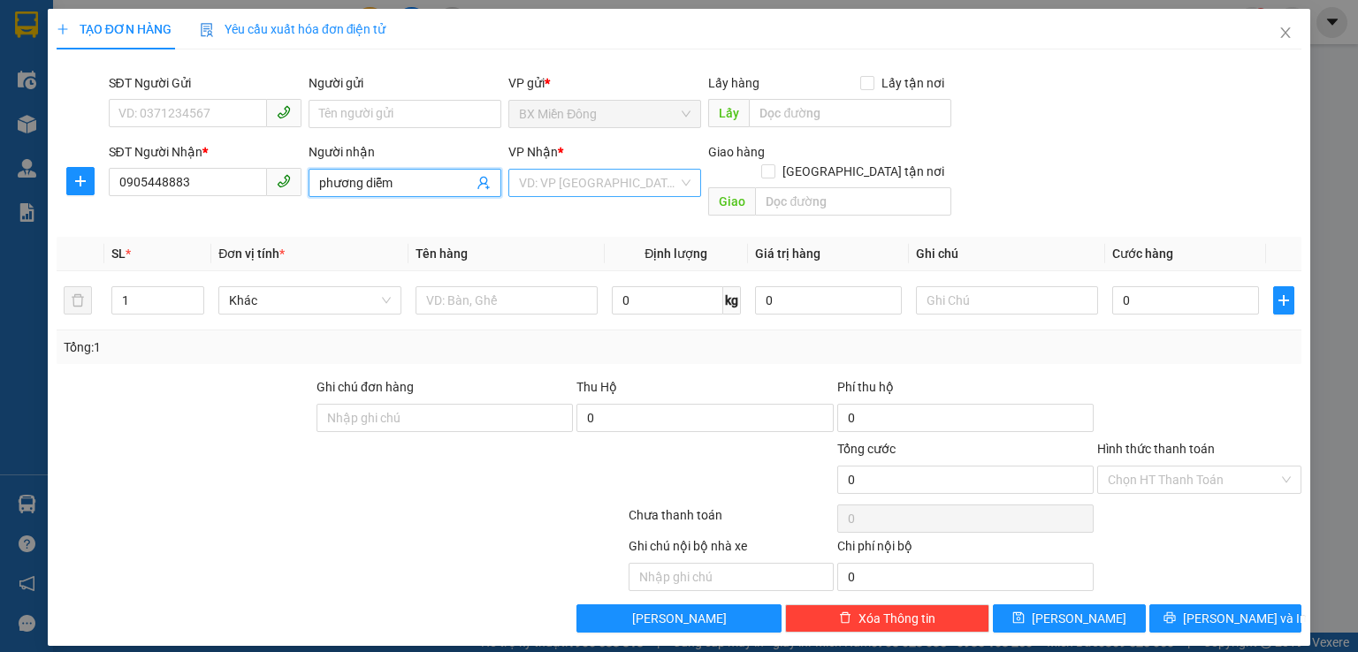
type input "phương diễm"
click at [583, 187] on input "search" at bounding box center [598, 183] width 159 height 27
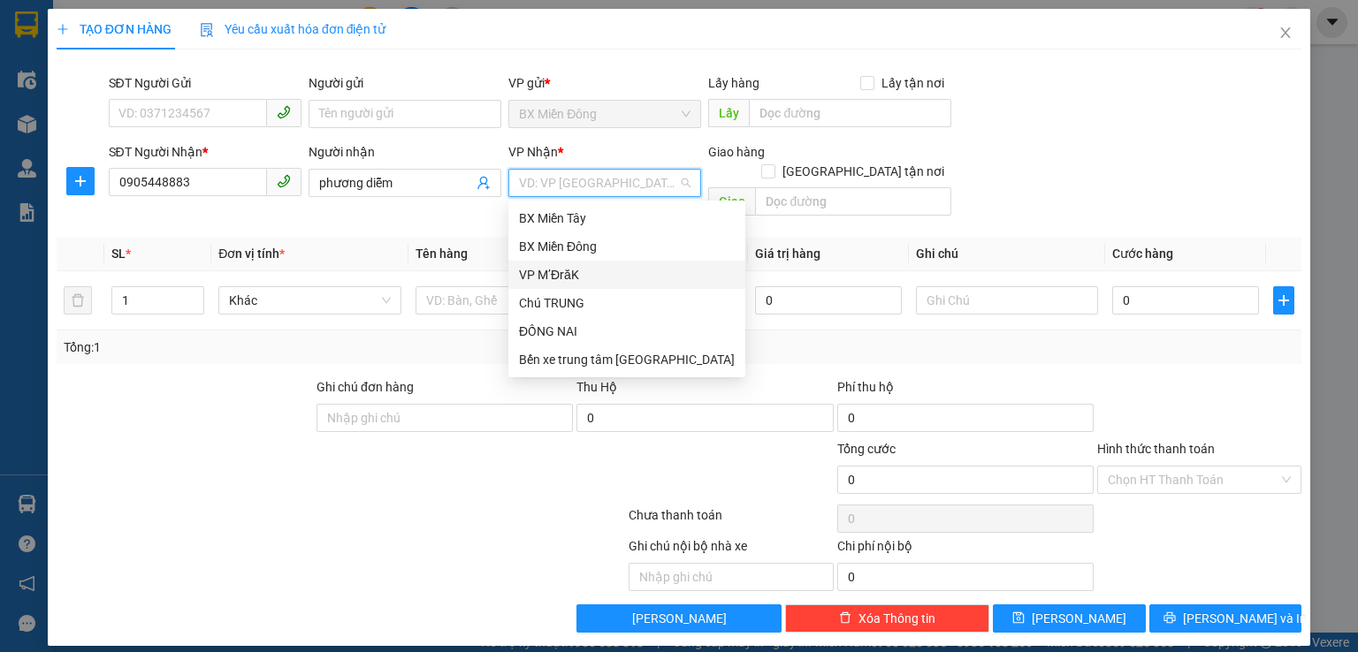
click at [586, 274] on div "VP M’ĐrăK" at bounding box center [627, 274] width 216 height 19
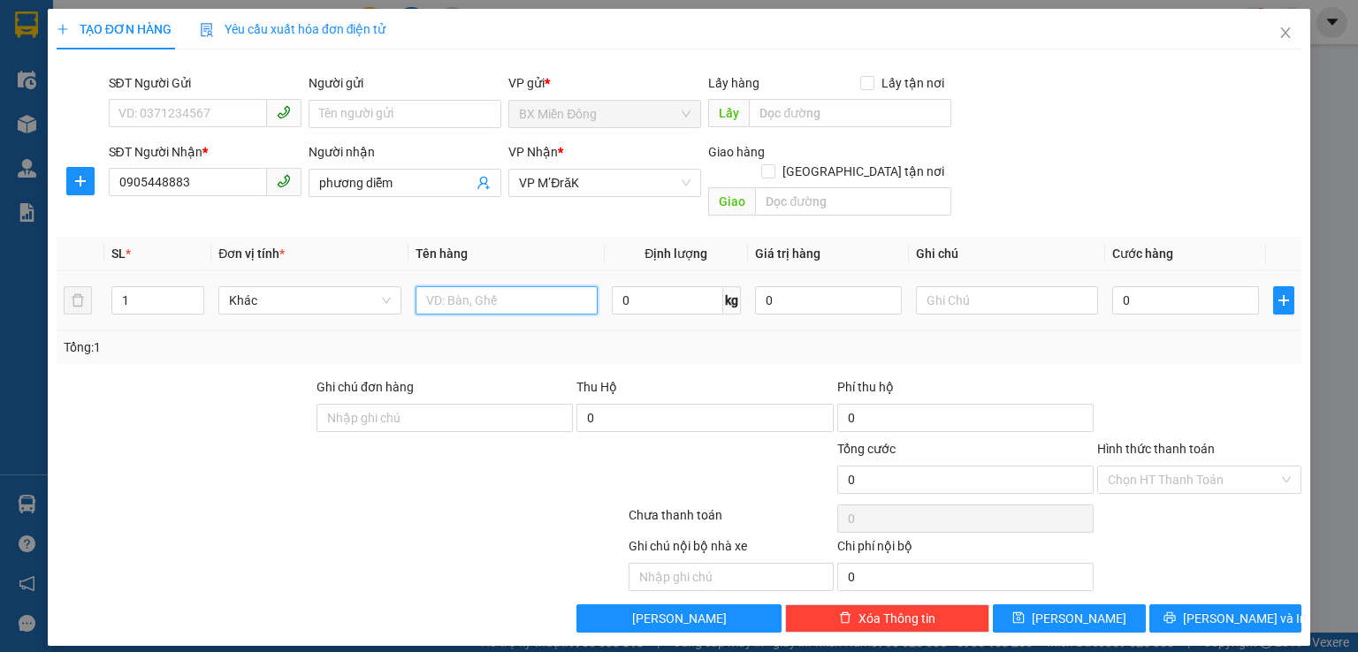
click at [435, 286] on input "text" at bounding box center [506, 300] width 182 height 28
type input "cuc"
click at [1133, 286] on input "0" at bounding box center [1185, 300] width 147 height 28
type input "05"
type input "5"
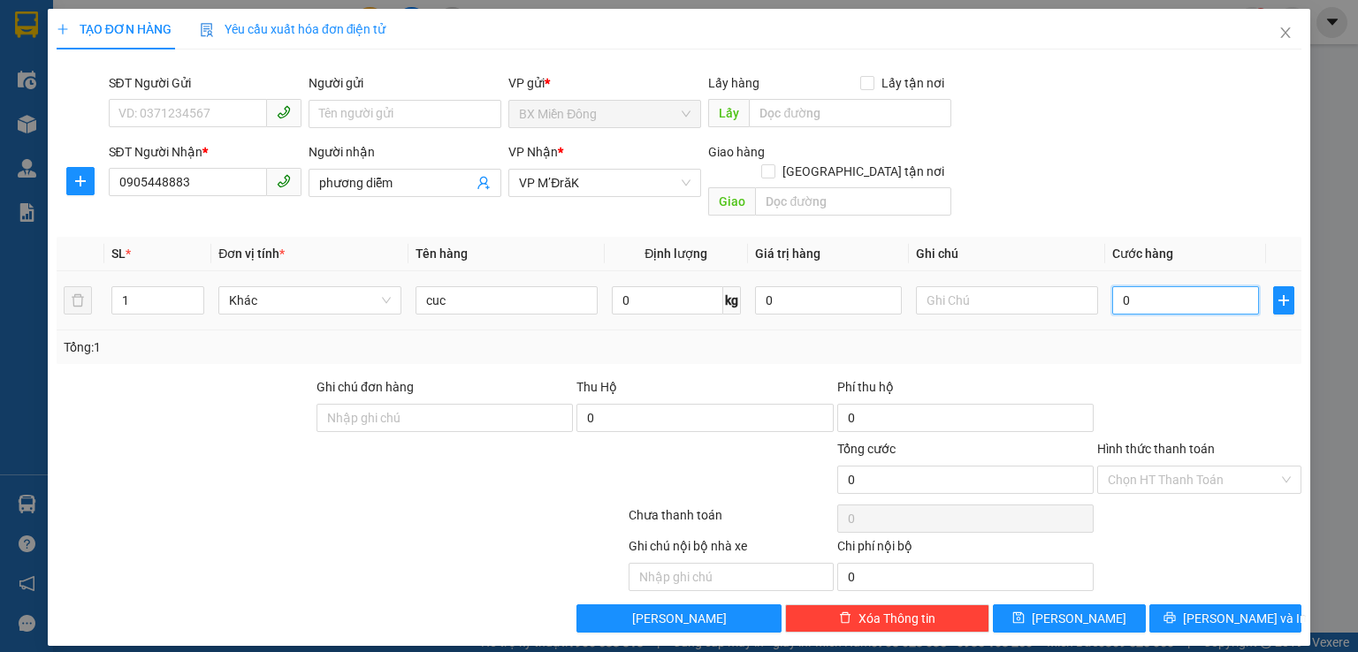
type input "5"
type input "050"
type input "50"
type input "0.500"
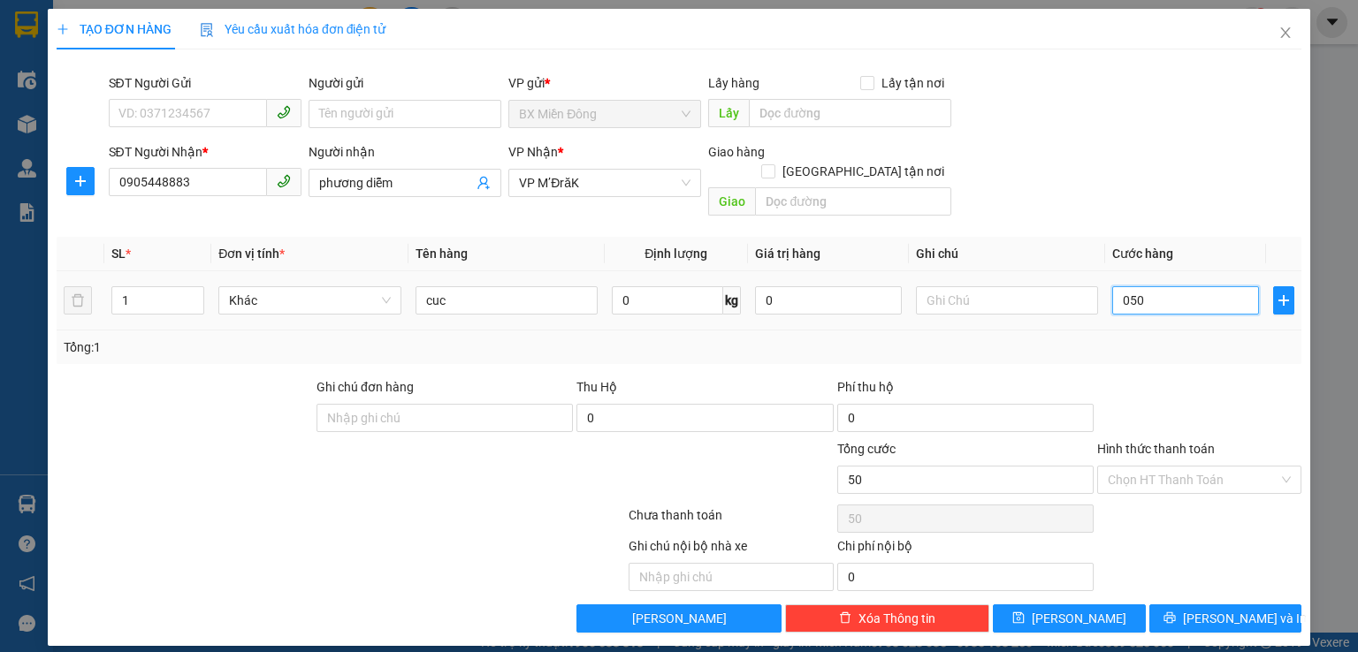
type input "500"
type input "05.000"
type input "5.000"
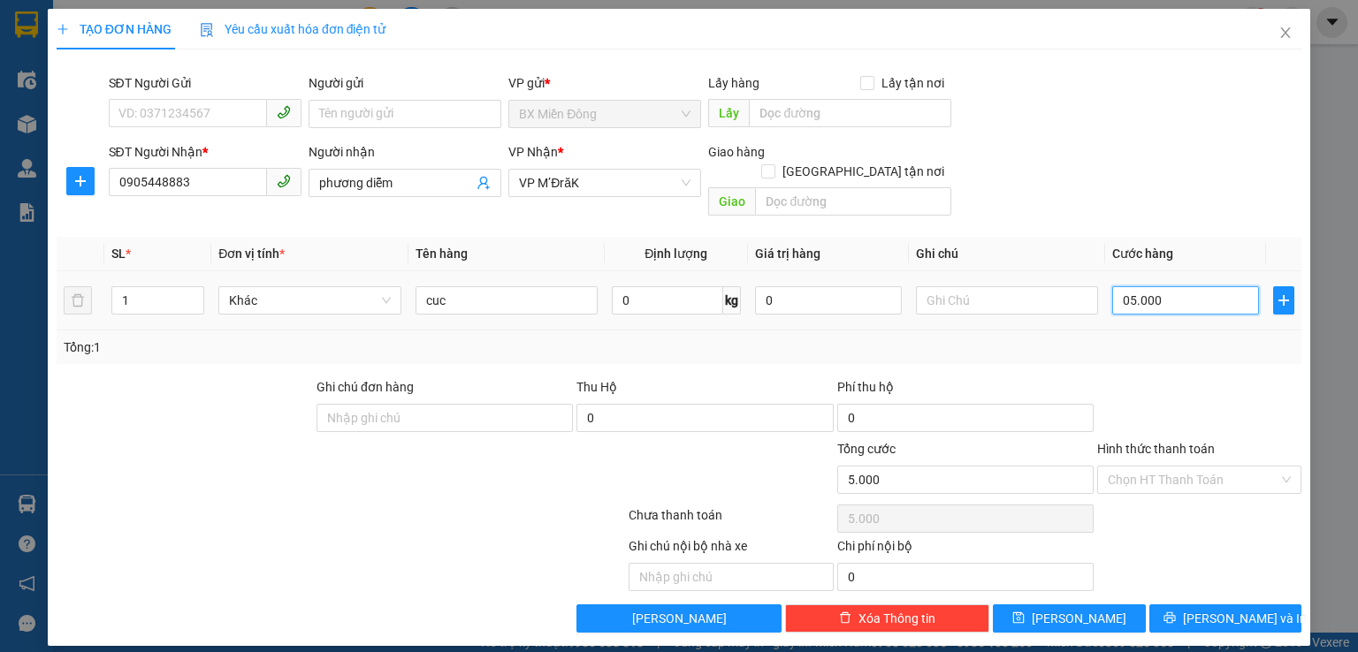
type input "050.000"
type input "50.000"
click at [1236, 609] on span "[PERSON_NAME] và In" at bounding box center [1245, 618] width 124 height 19
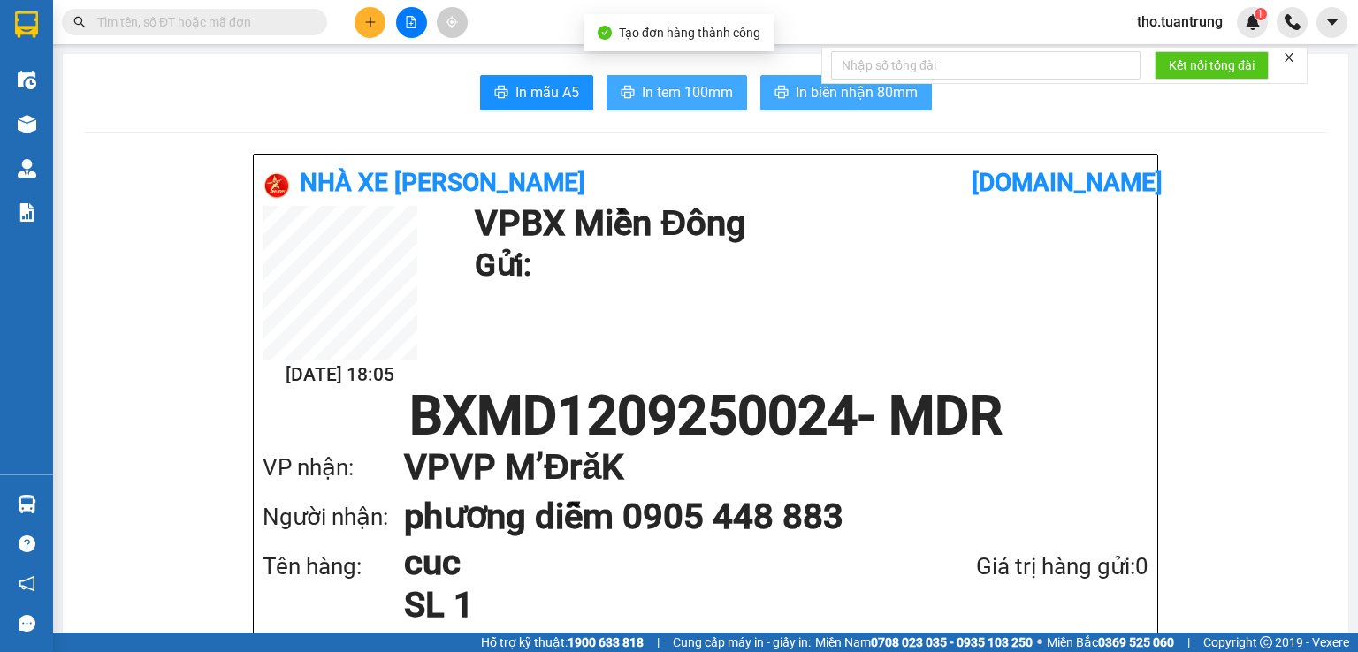
click at [701, 86] on span "In tem 100mm" at bounding box center [687, 92] width 91 height 22
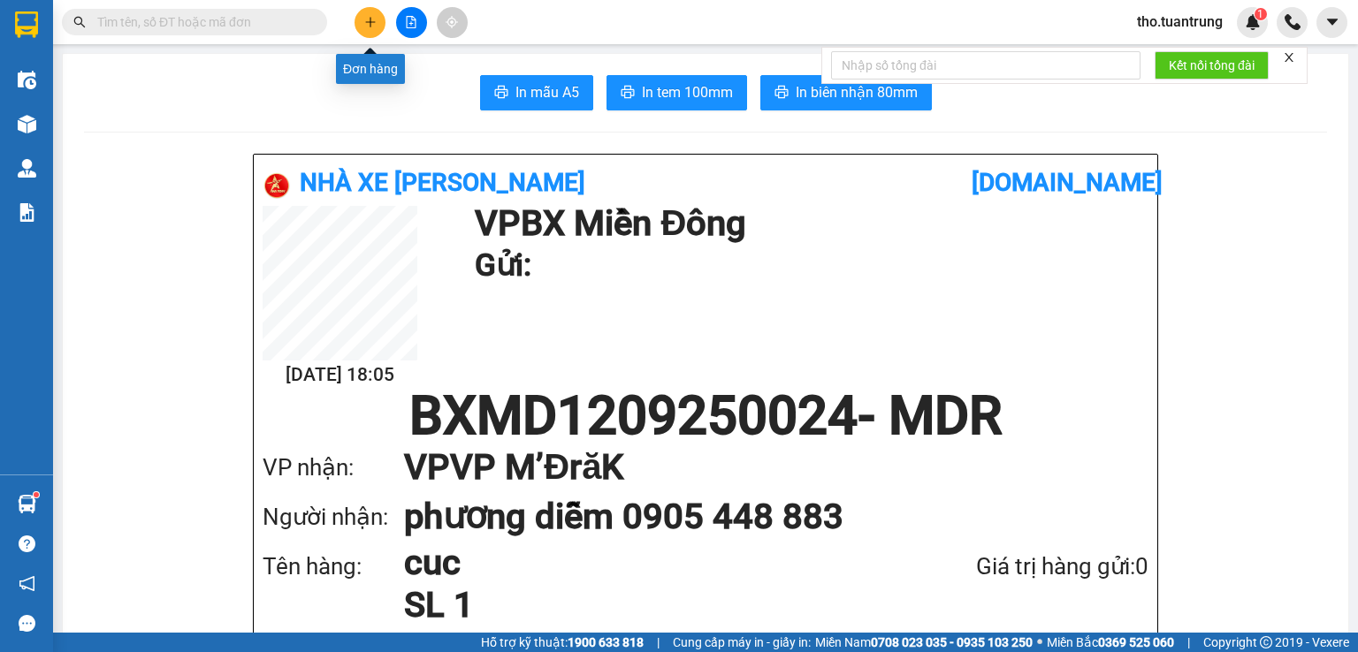
click at [379, 28] on button at bounding box center [369, 22] width 31 height 31
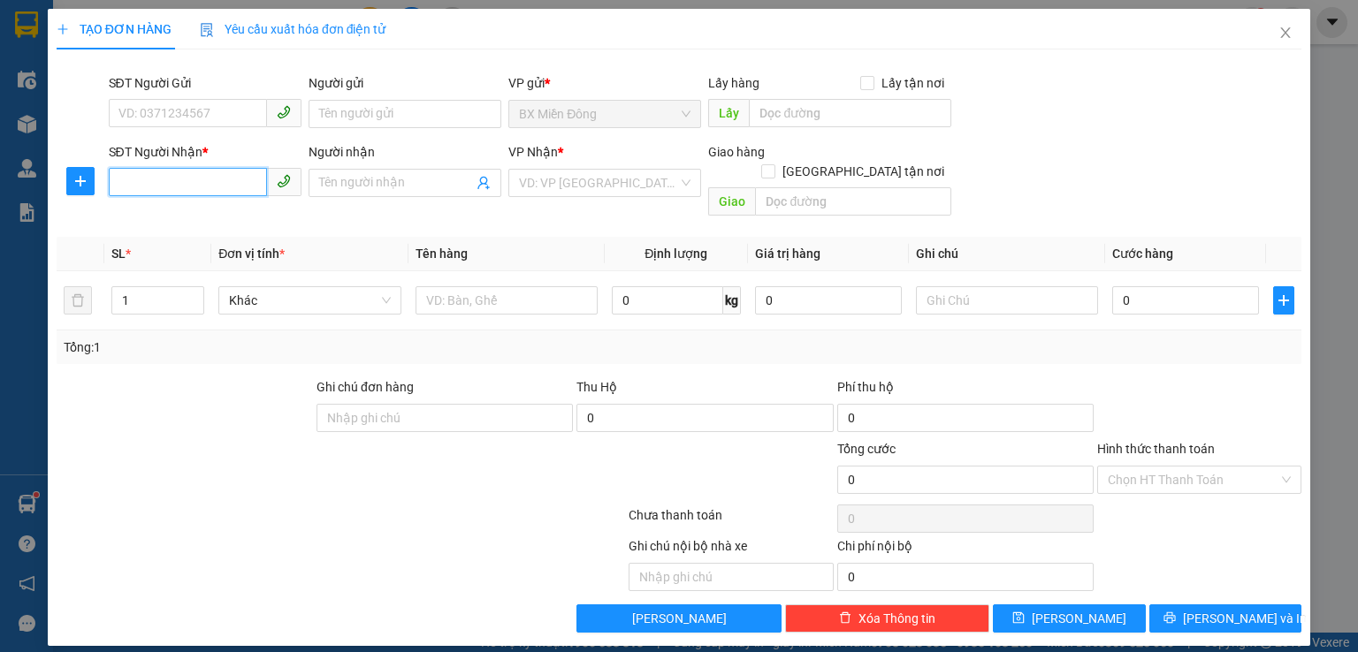
drag, startPoint x: 194, startPoint y: 180, endPoint x: 0, endPoint y: 213, distance: 197.2
click at [195, 180] on input "SĐT Người Nhận *" at bounding box center [188, 182] width 158 height 28
drag, startPoint x: 220, startPoint y: 225, endPoint x: 477, endPoint y: 139, distance: 271.4
click at [221, 225] on div "0985934445 - ngoc" at bounding box center [204, 218] width 171 height 19
type input "0985934445"
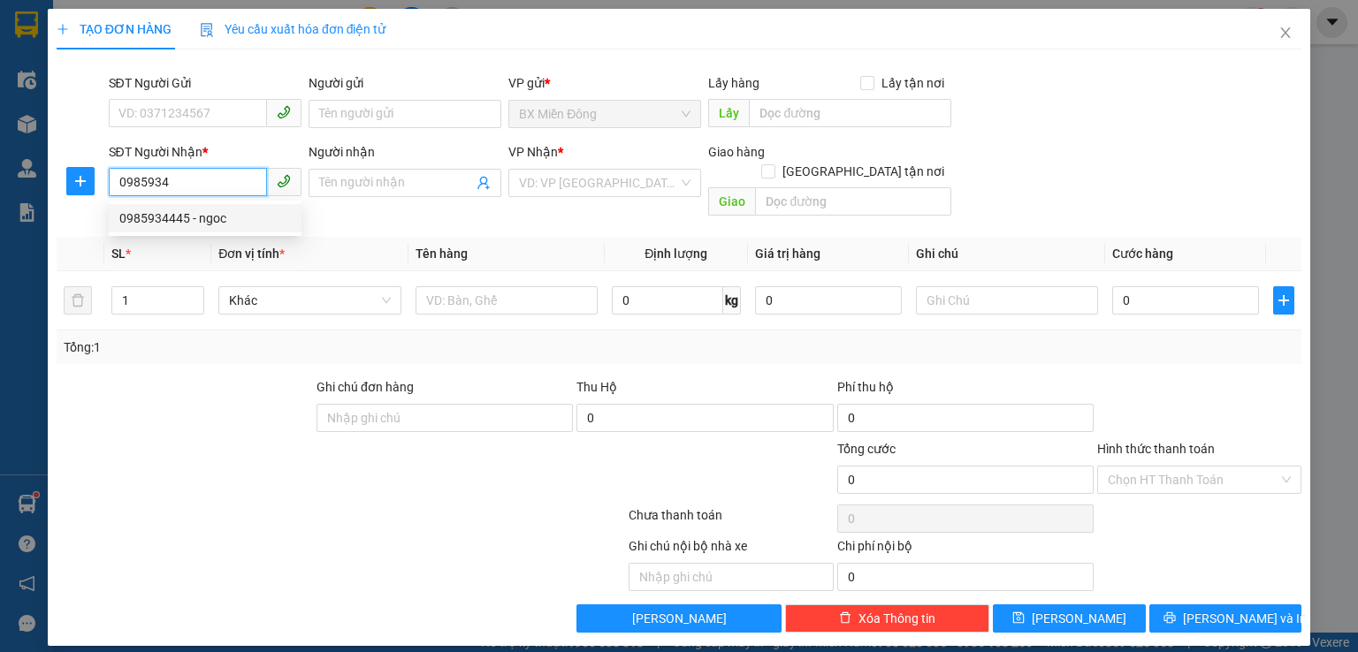
type input "ngoc"
type input "km52"
type input "1.200.000"
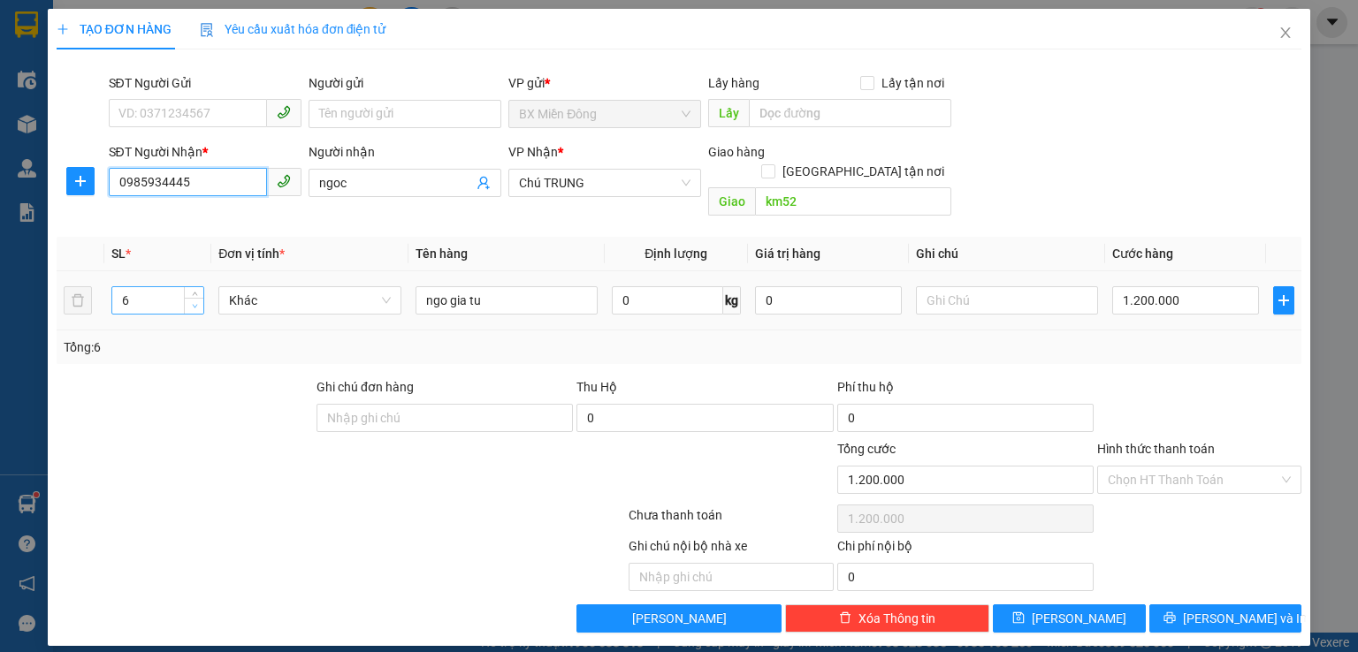
type input "0985934445"
click at [192, 303] on icon "down" at bounding box center [195, 306] width 6 height 6
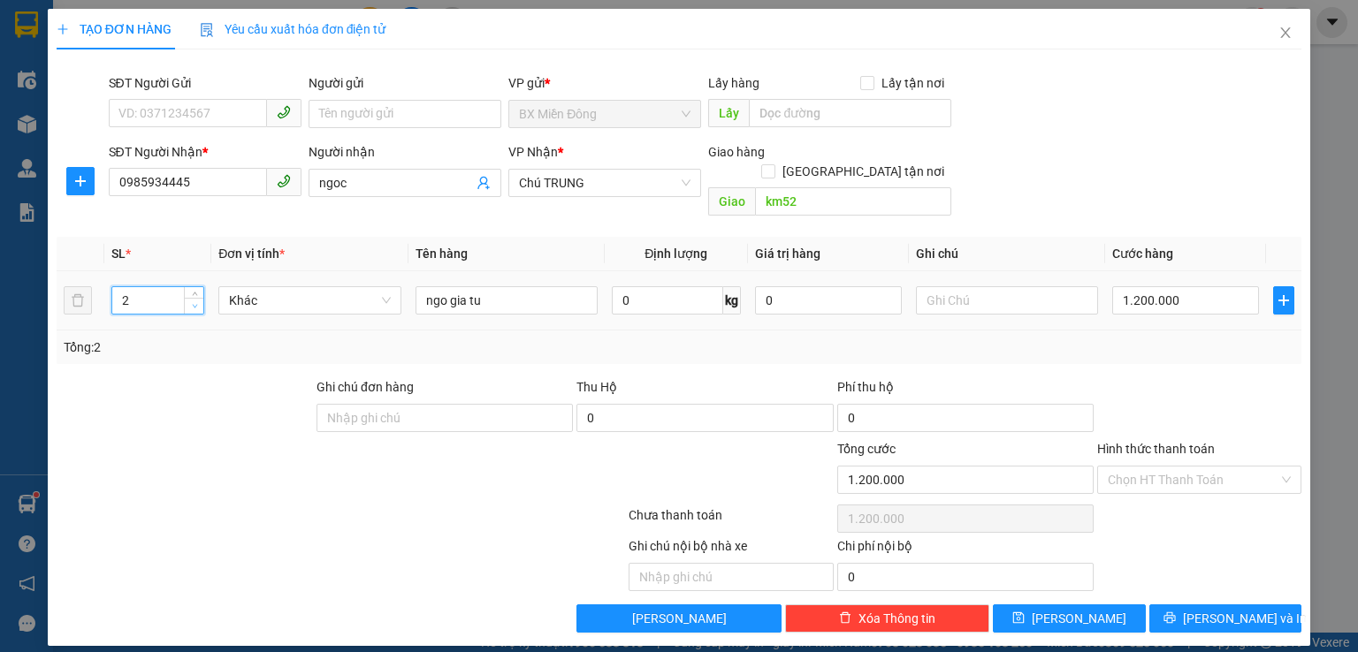
type input "1"
click at [192, 303] on icon "down" at bounding box center [195, 306] width 6 height 6
click at [1184, 287] on input "1.200.000" at bounding box center [1185, 300] width 147 height 28
type input "1"
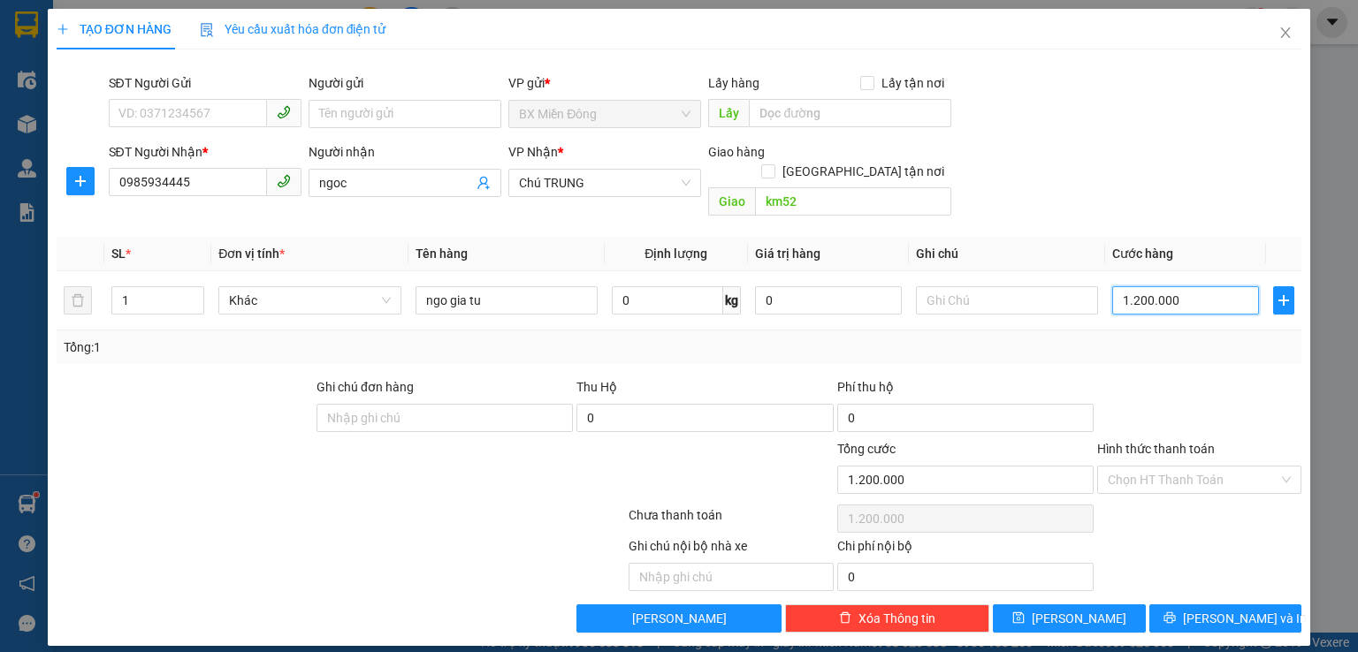
type input "1"
type input "18"
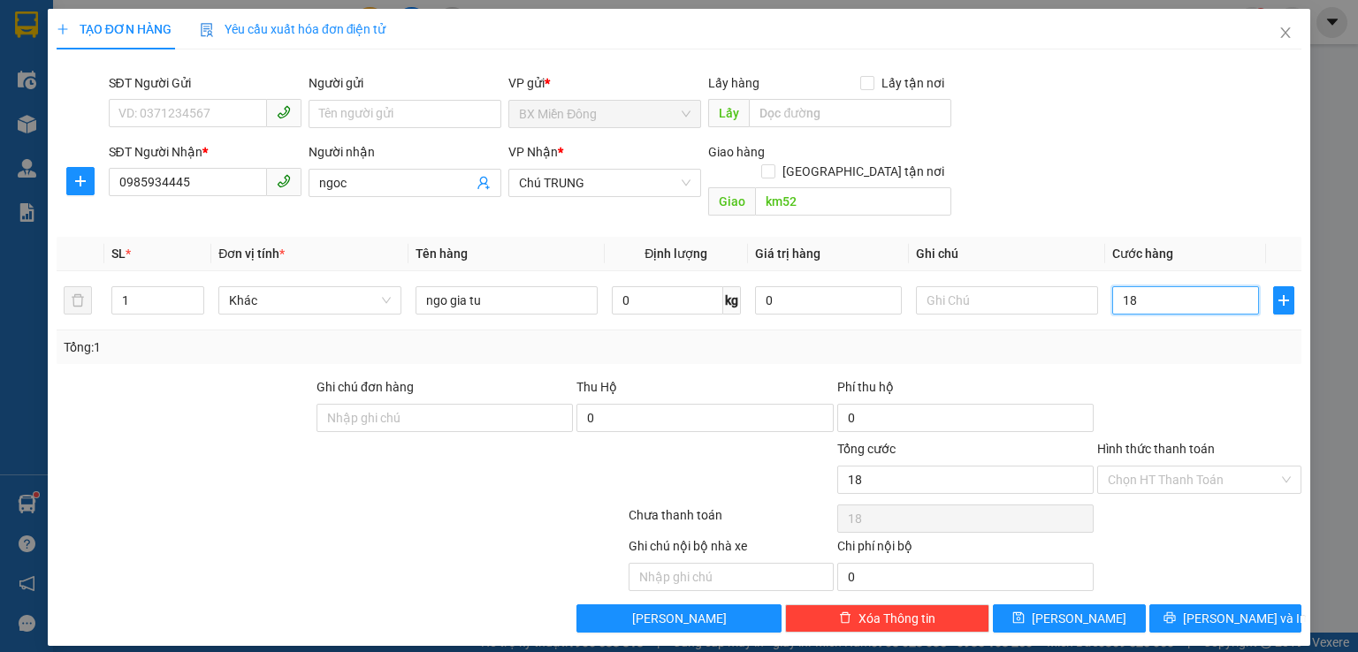
type input "180"
type input "1.800"
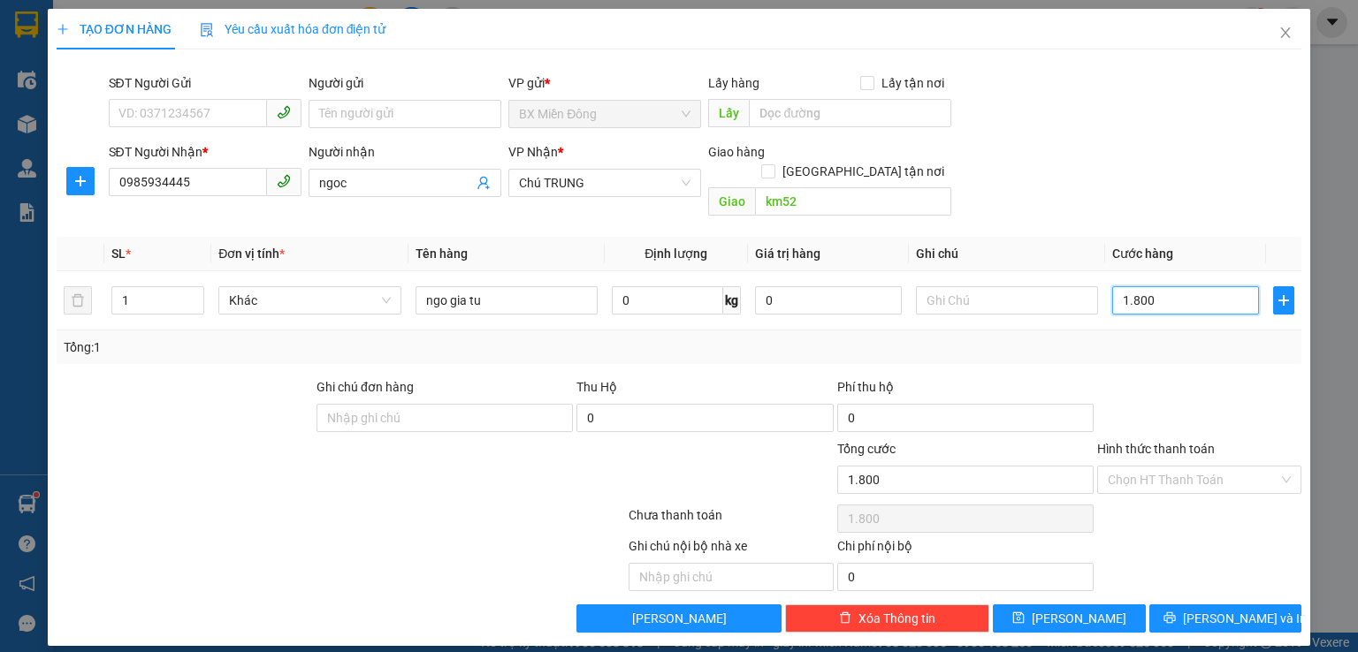
type input "18.000"
type input "180.000"
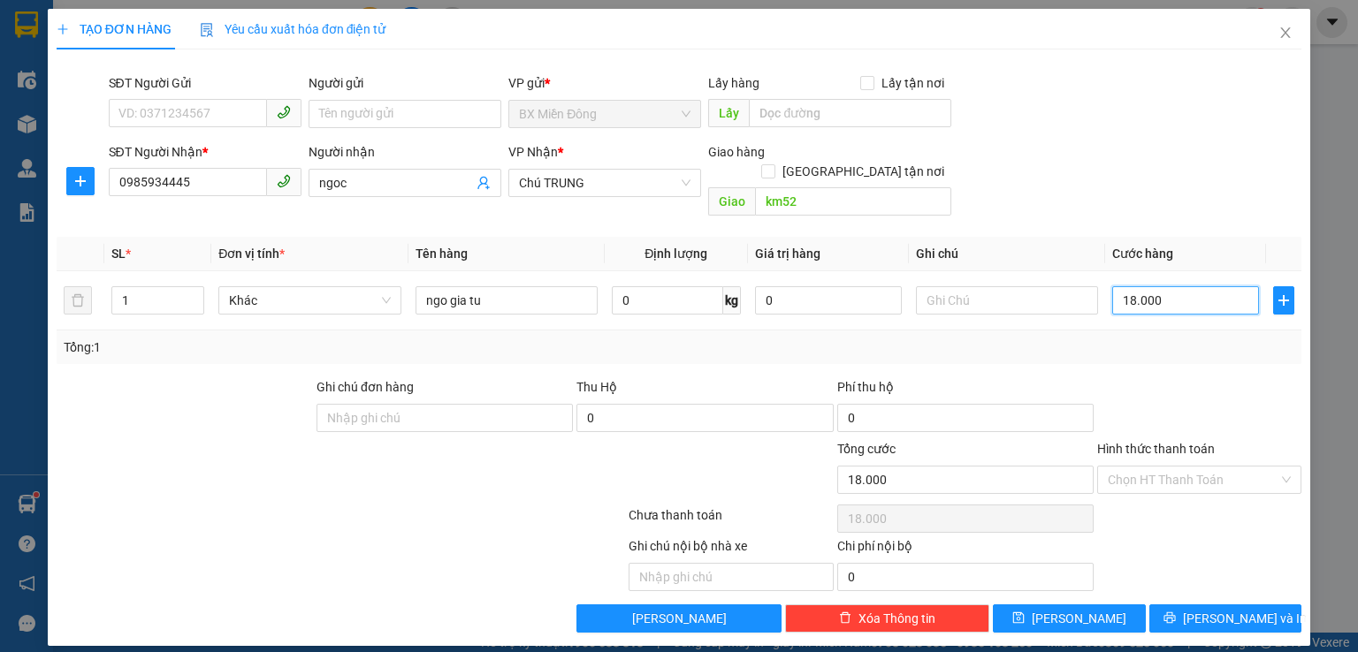
type input "180.000"
type input "1.800.000"
type input "180.000"
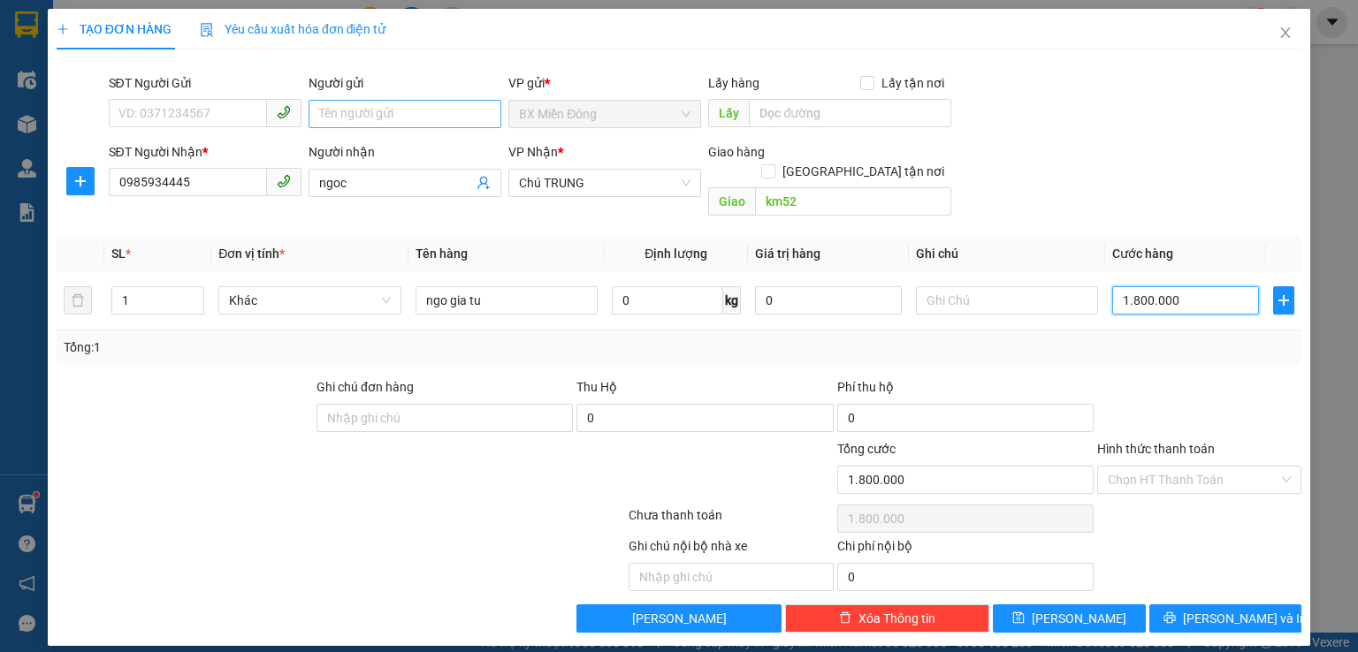
type input "180.000"
click at [1184, 467] on input "Hình thức thanh toán" at bounding box center [1193, 480] width 171 height 27
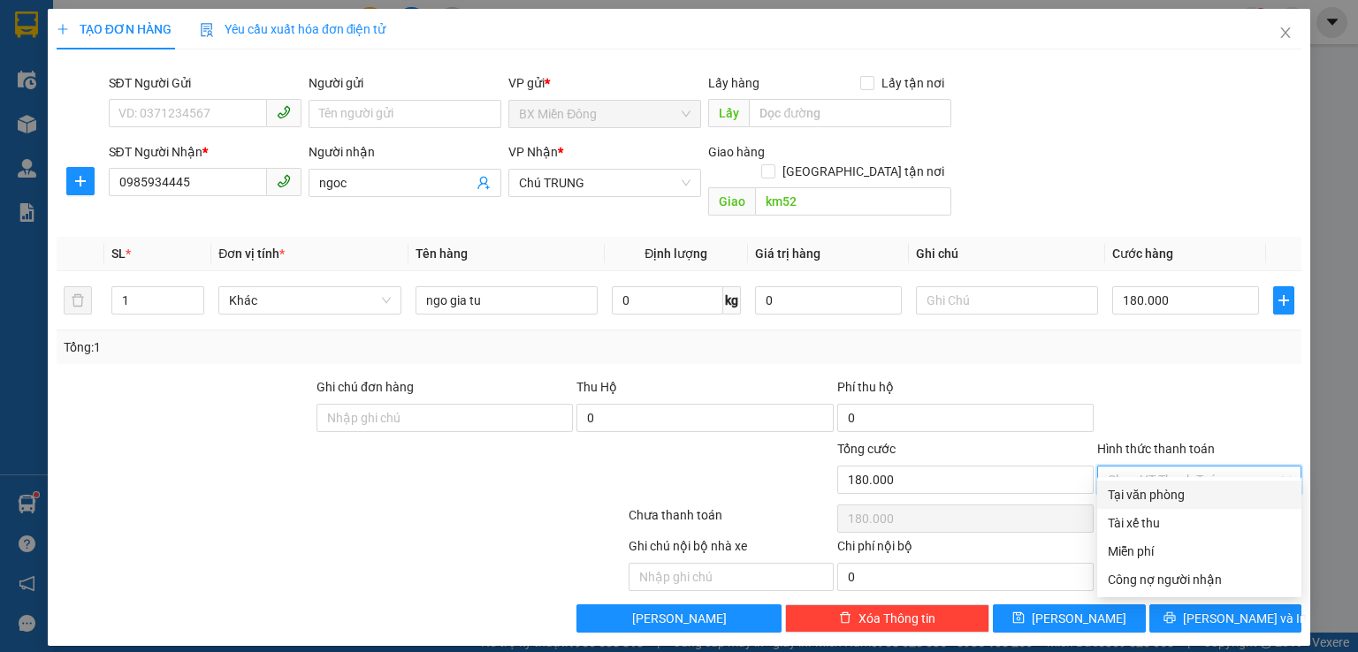
click at [1176, 497] on div "Tại văn phòng" at bounding box center [1199, 494] width 183 height 19
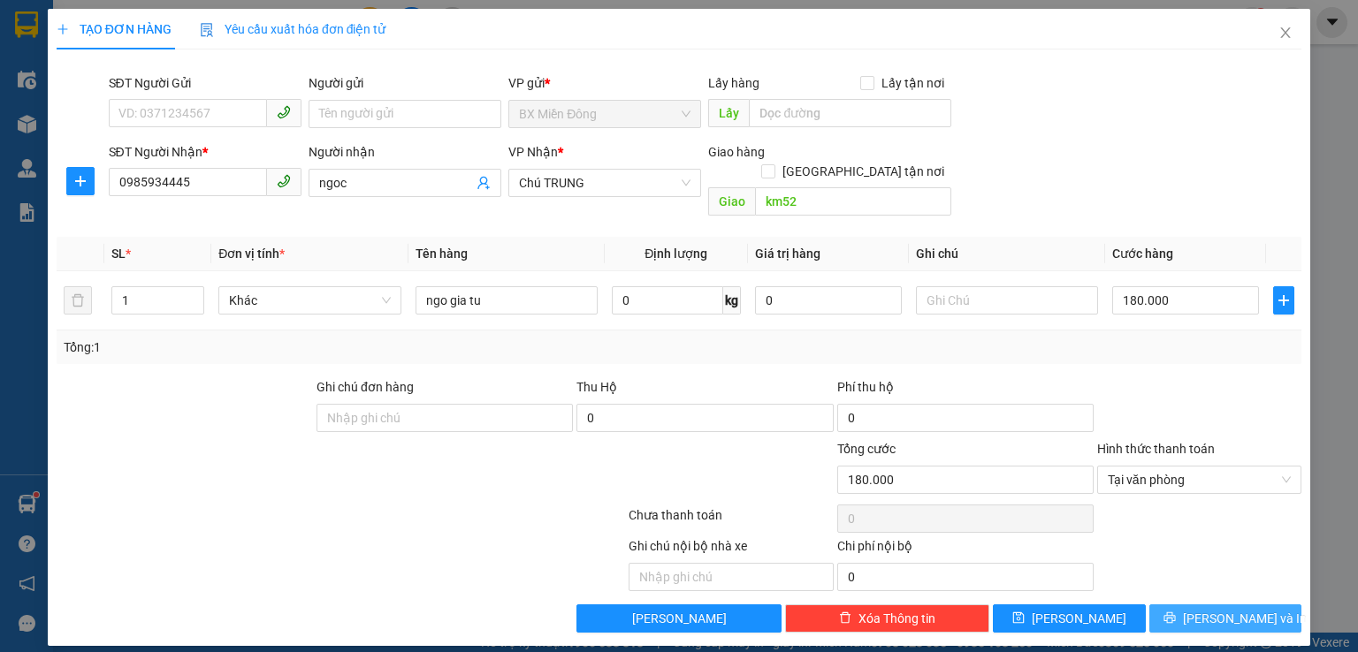
click at [1238, 609] on span "[PERSON_NAME] và In" at bounding box center [1245, 618] width 124 height 19
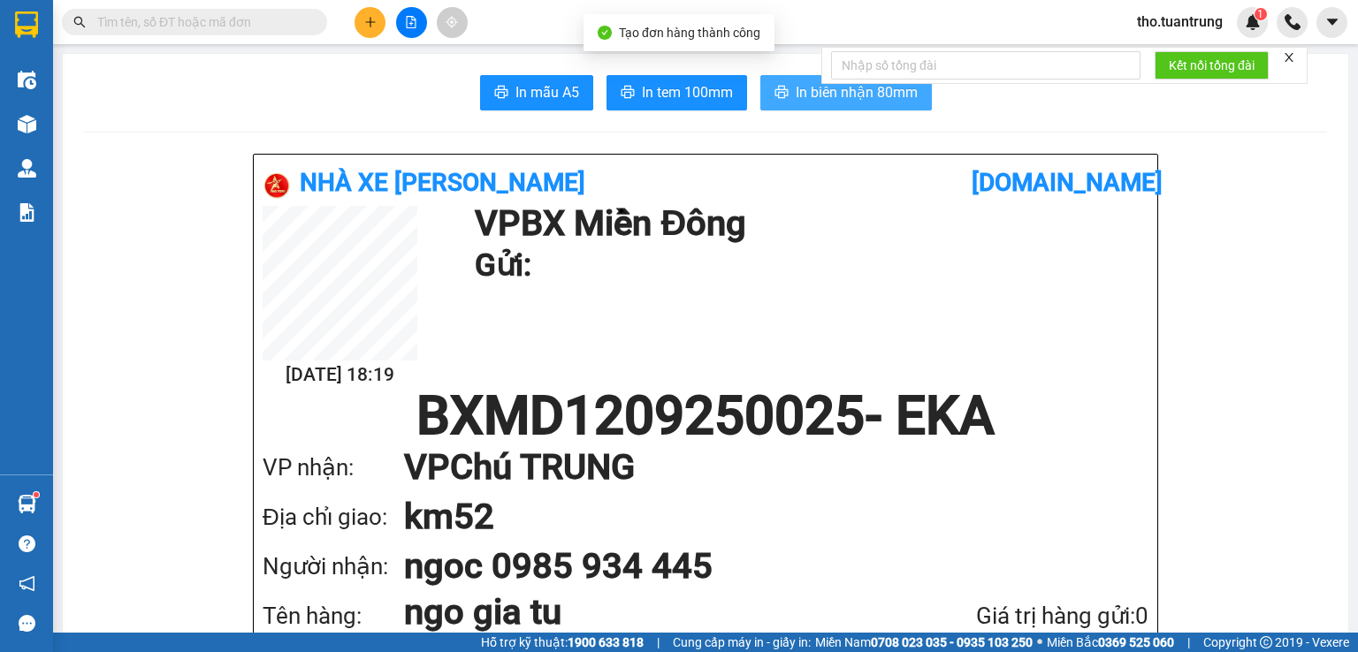
click at [823, 100] on span "In biên nhận 80mm" at bounding box center [857, 92] width 122 height 22
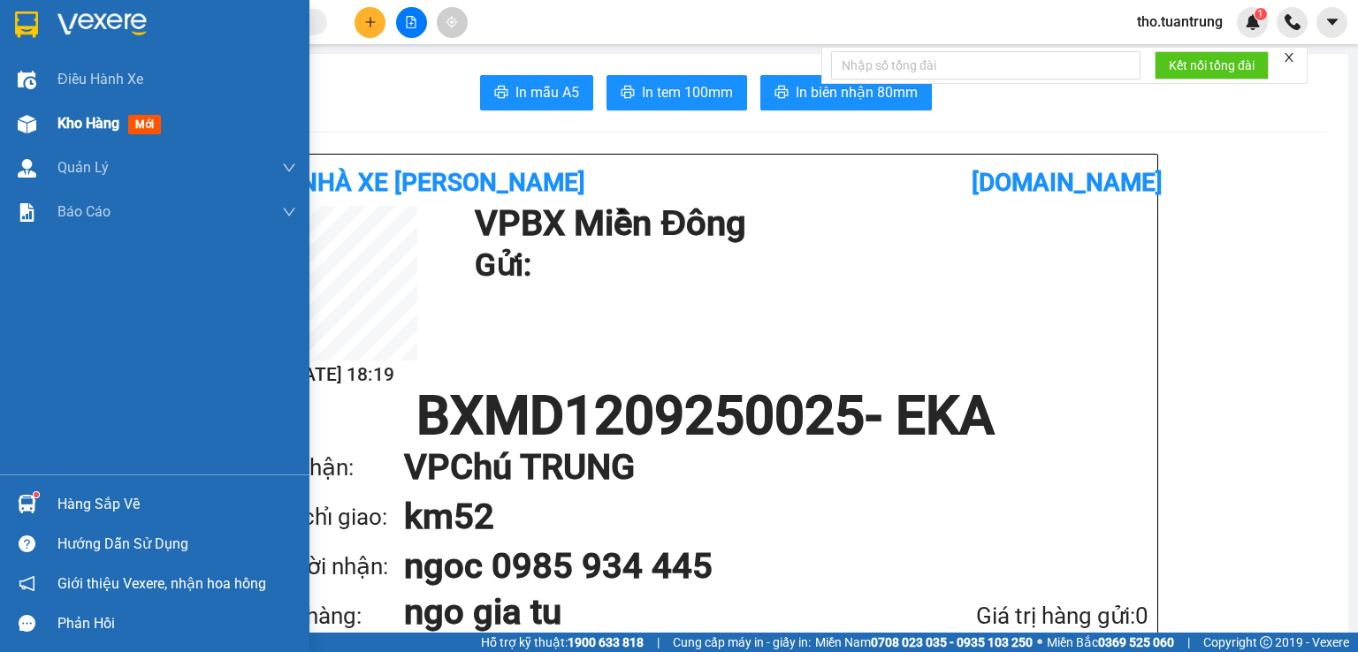
click at [27, 131] on img at bounding box center [27, 124] width 19 height 19
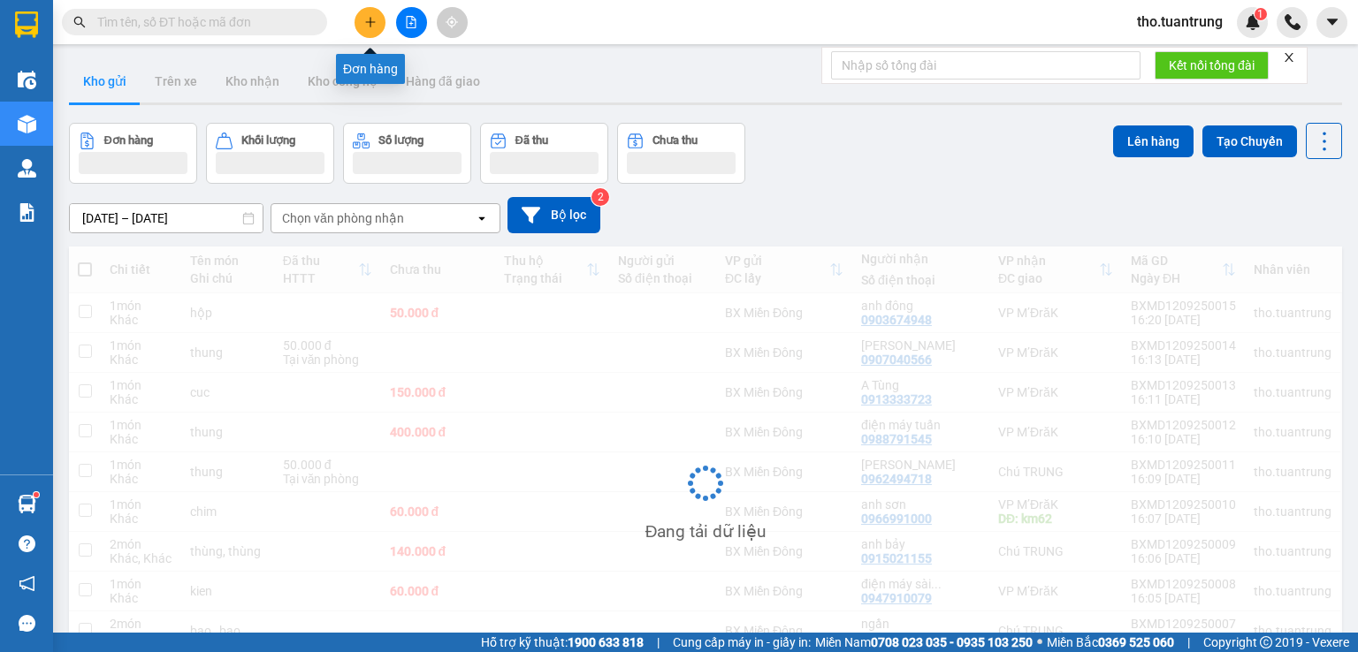
click at [364, 29] on button at bounding box center [369, 22] width 31 height 31
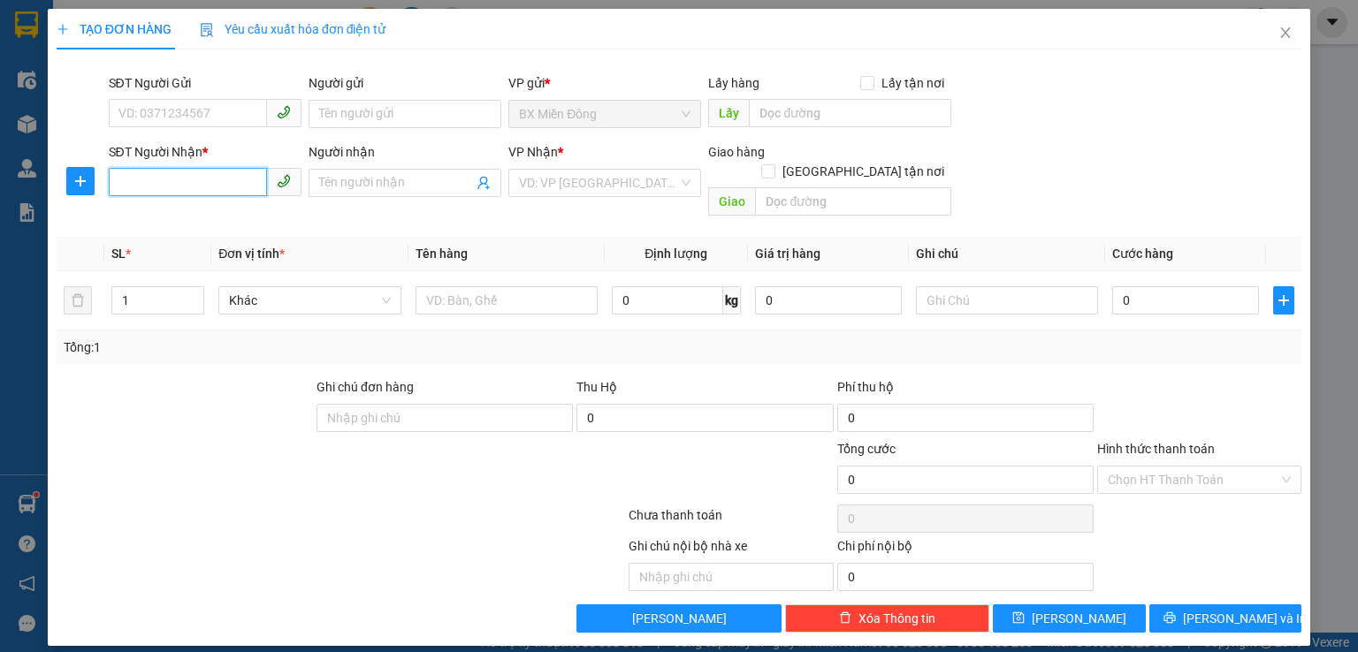
click at [179, 189] on input "SĐT Người Nhận *" at bounding box center [188, 182] width 158 height 28
type input "0973722969"
click at [574, 188] on input "search" at bounding box center [598, 183] width 159 height 27
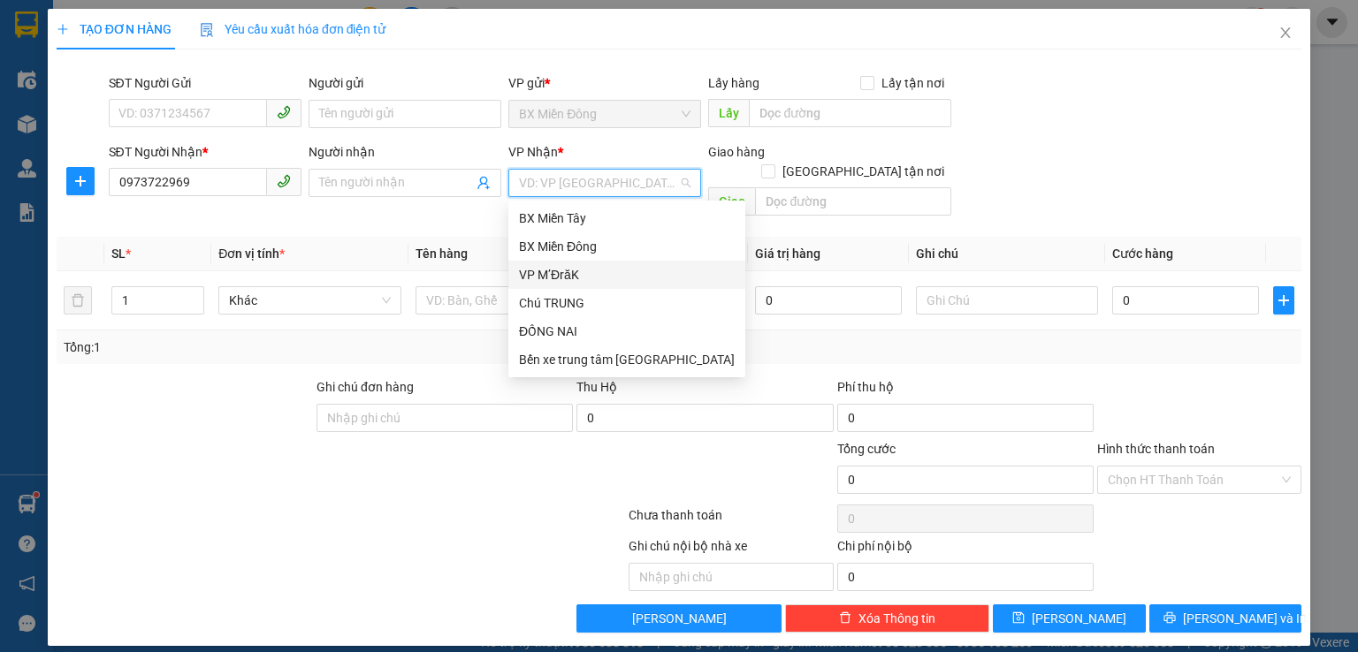
click at [562, 276] on div "VP M’ĐrăK" at bounding box center [627, 274] width 216 height 19
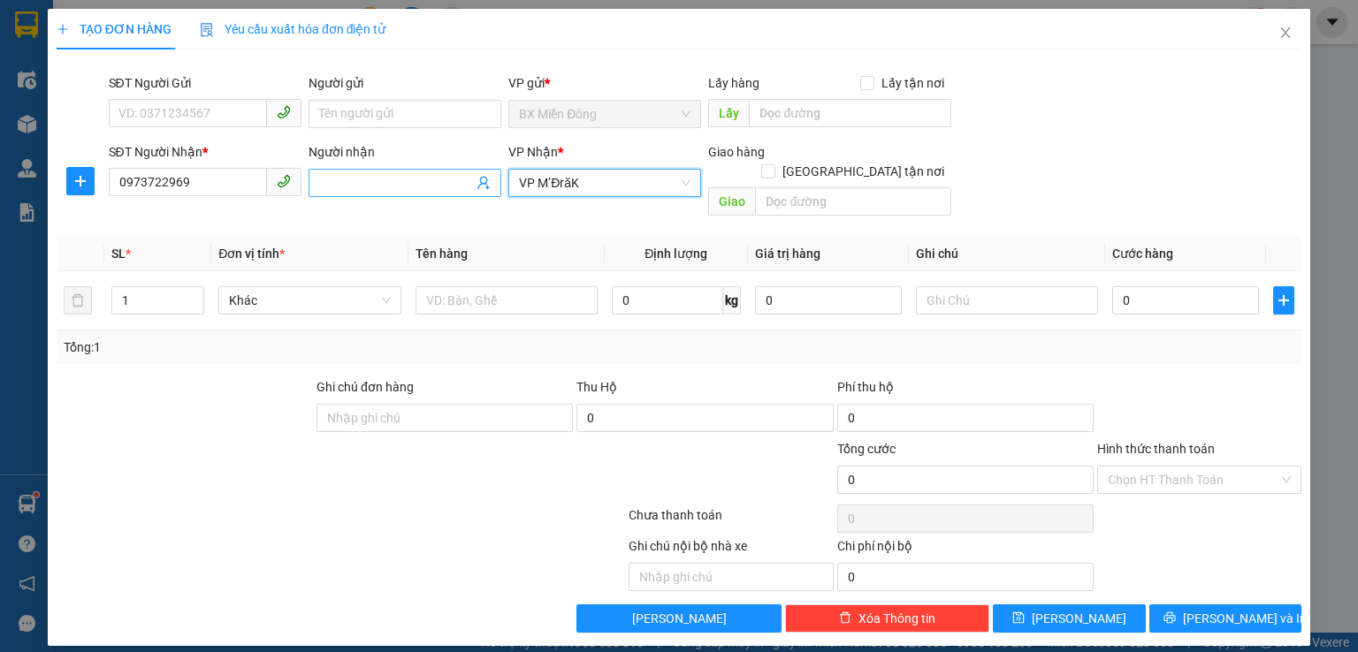
click at [412, 181] on input "Người nhận" at bounding box center [396, 182] width 154 height 19
type input "chú cát"
type input "2"
click at [198, 291] on span "up" at bounding box center [194, 296] width 11 height 11
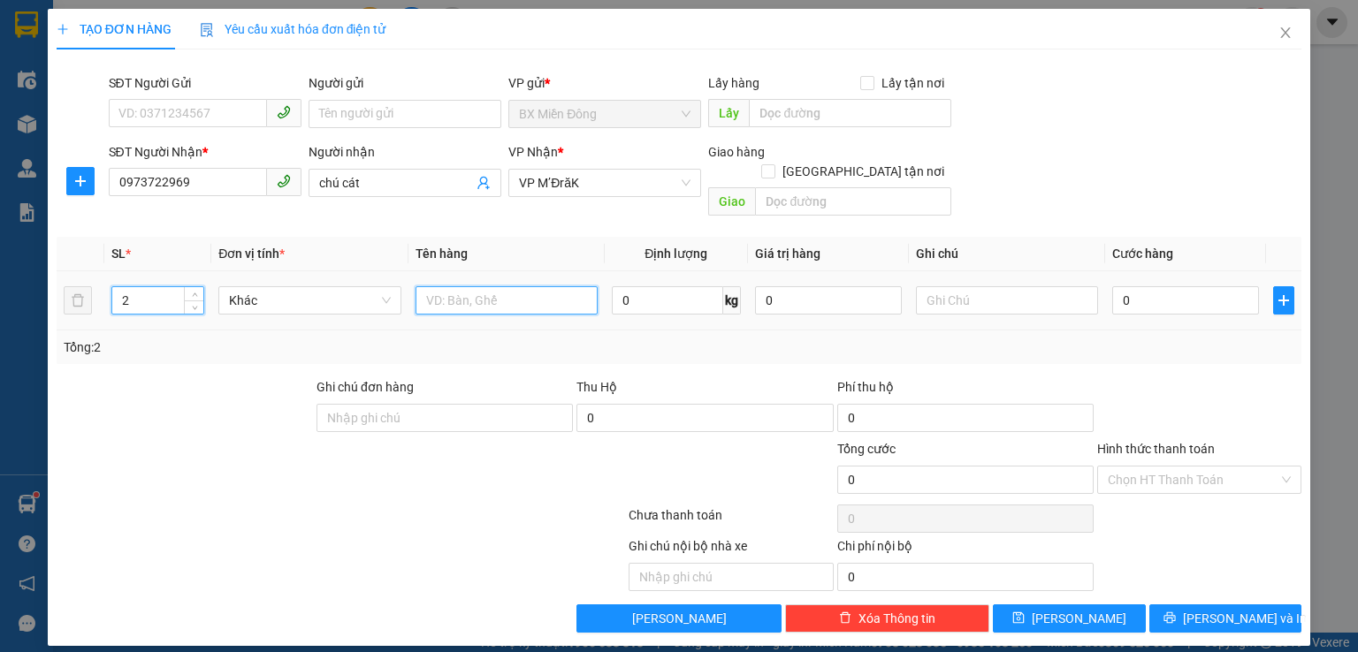
click at [580, 286] on input "text" at bounding box center [506, 300] width 182 height 28
type input "bánh"
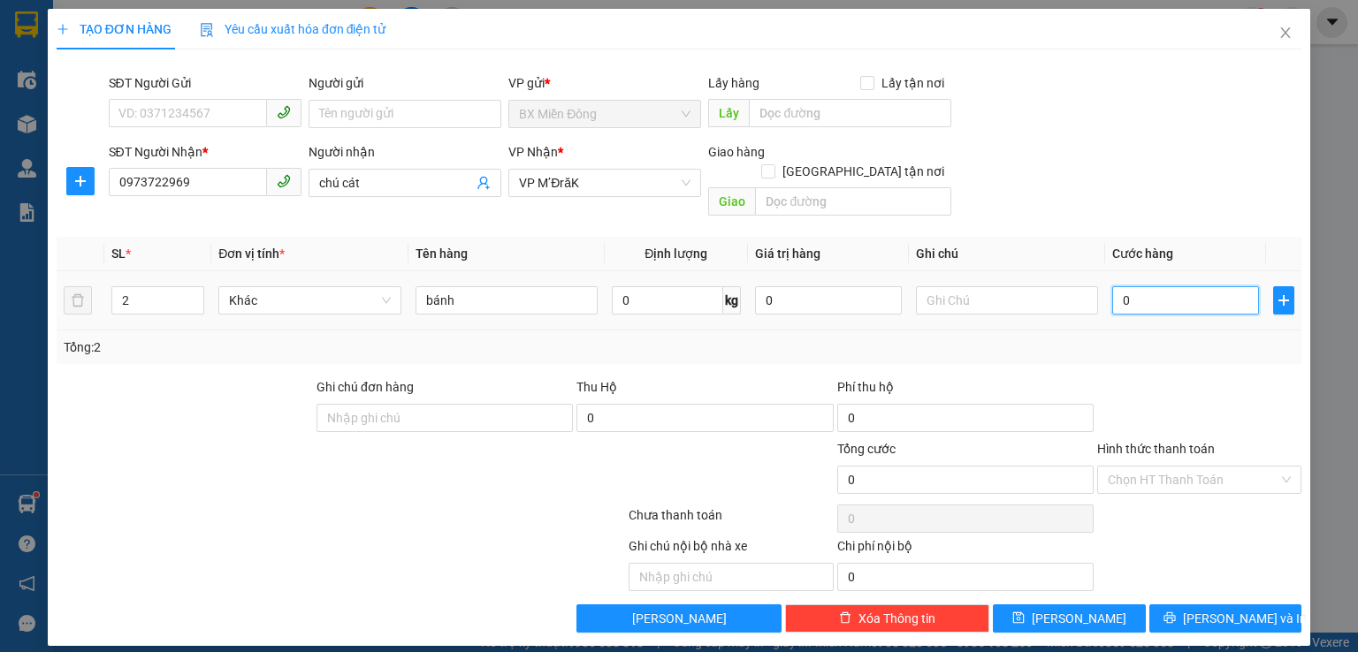
click at [1185, 286] on input "0" at bounding box center [1185, 300] width 147 height 28
type input "6"
type input "60"
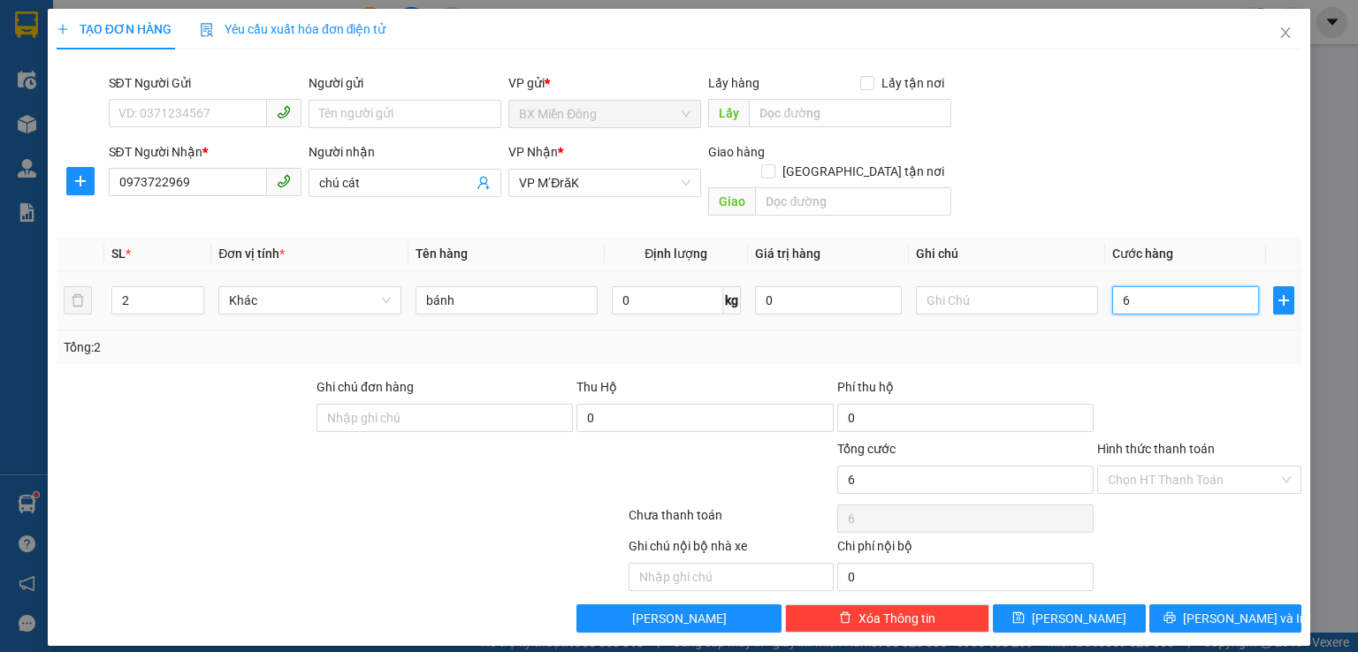
type input "60"
type input "600"
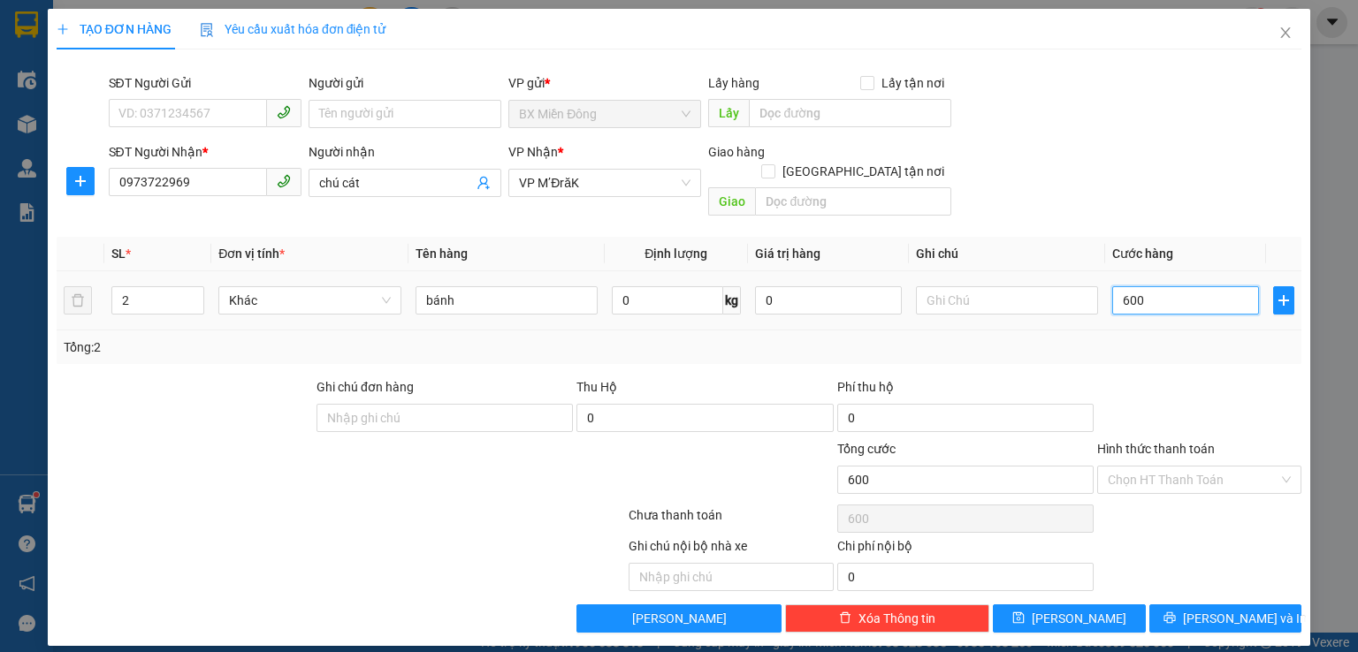
type input "6.000"
type input "60.000"
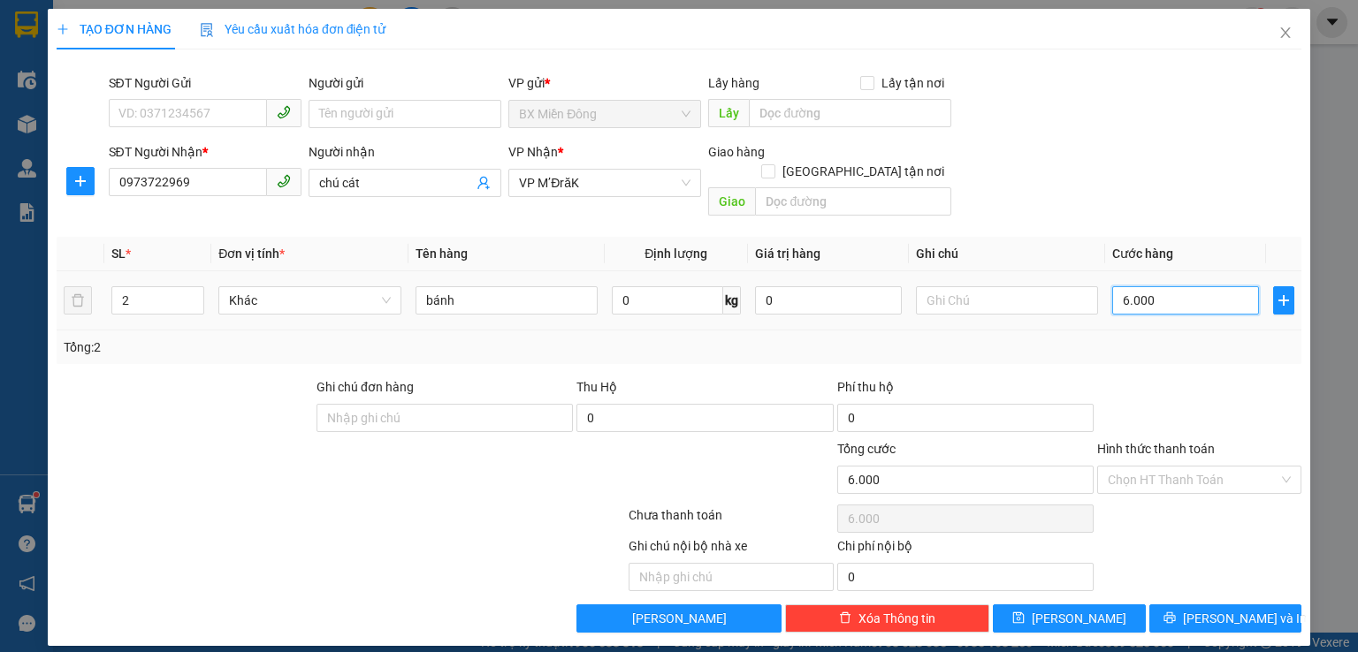
type input "60.000"
click at [1236, 609] on span "[PERSON_NAME] và In" at bounding box center [1245, 618] width 124 height 19
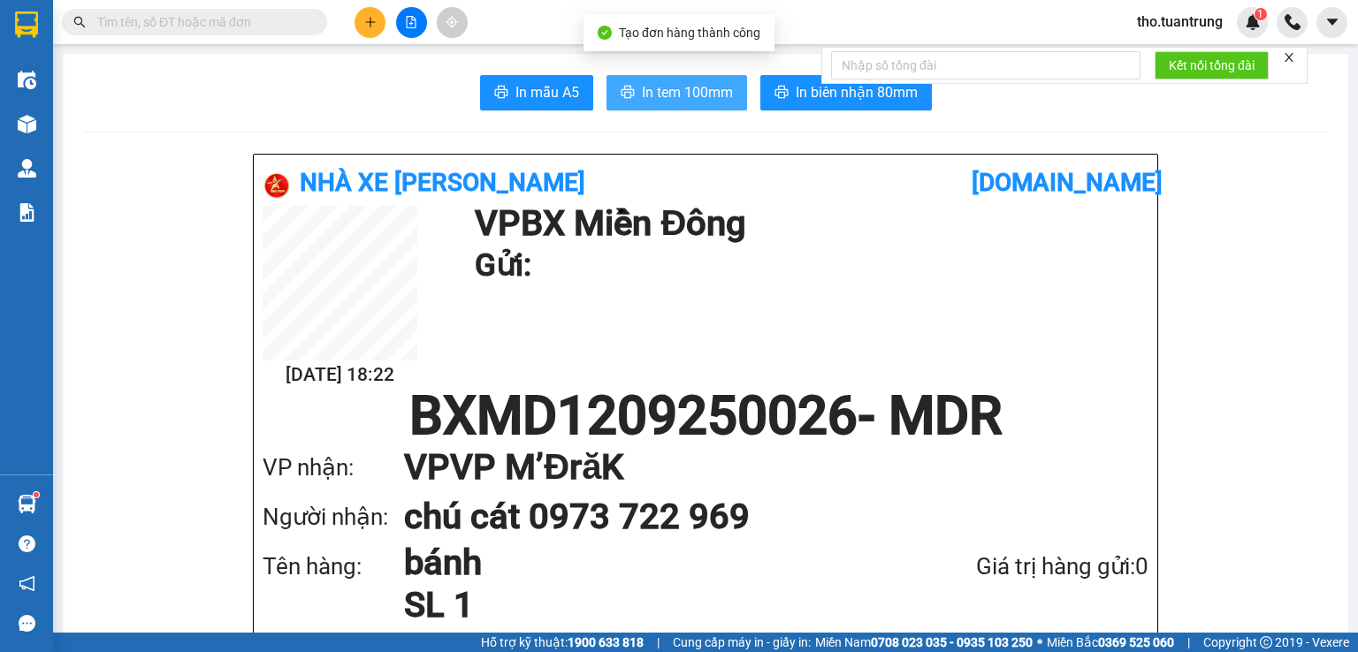
click at [643, 83] on span "In tem 100mm" at bounding box center [687, 92] width 91 height 22
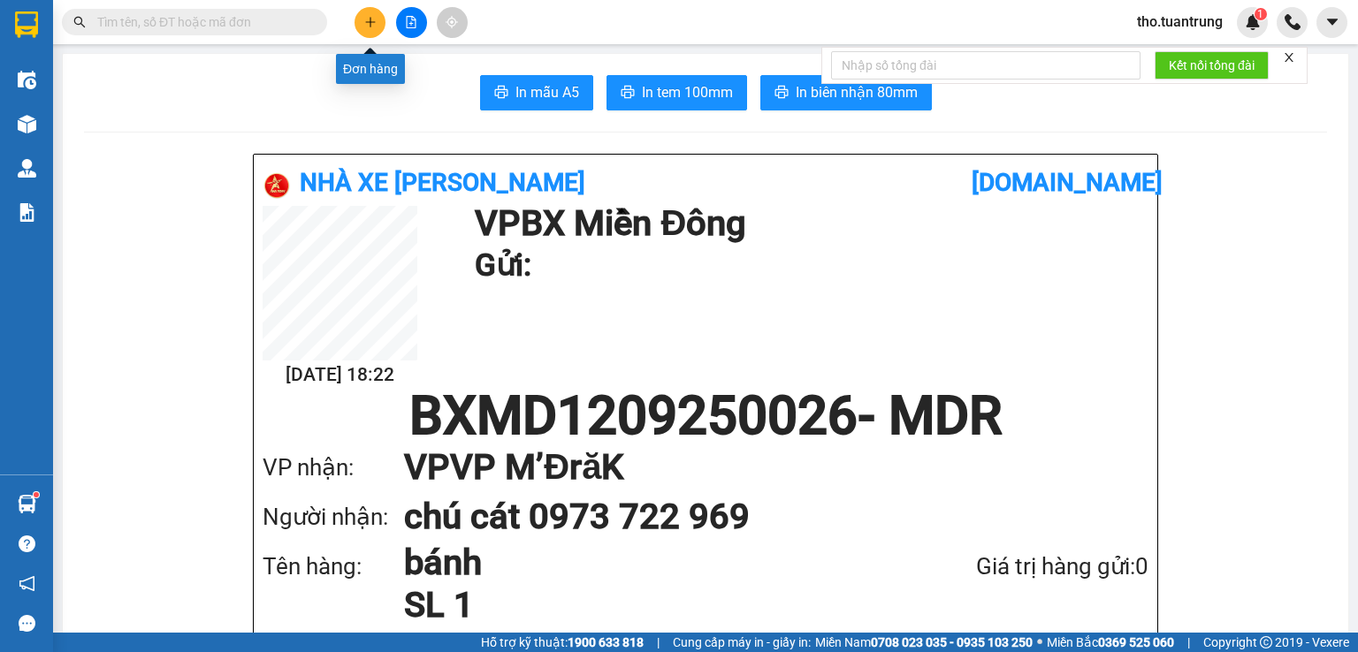
click at [378, 19] on button at bounding box center [369, 22] width 31 height 31
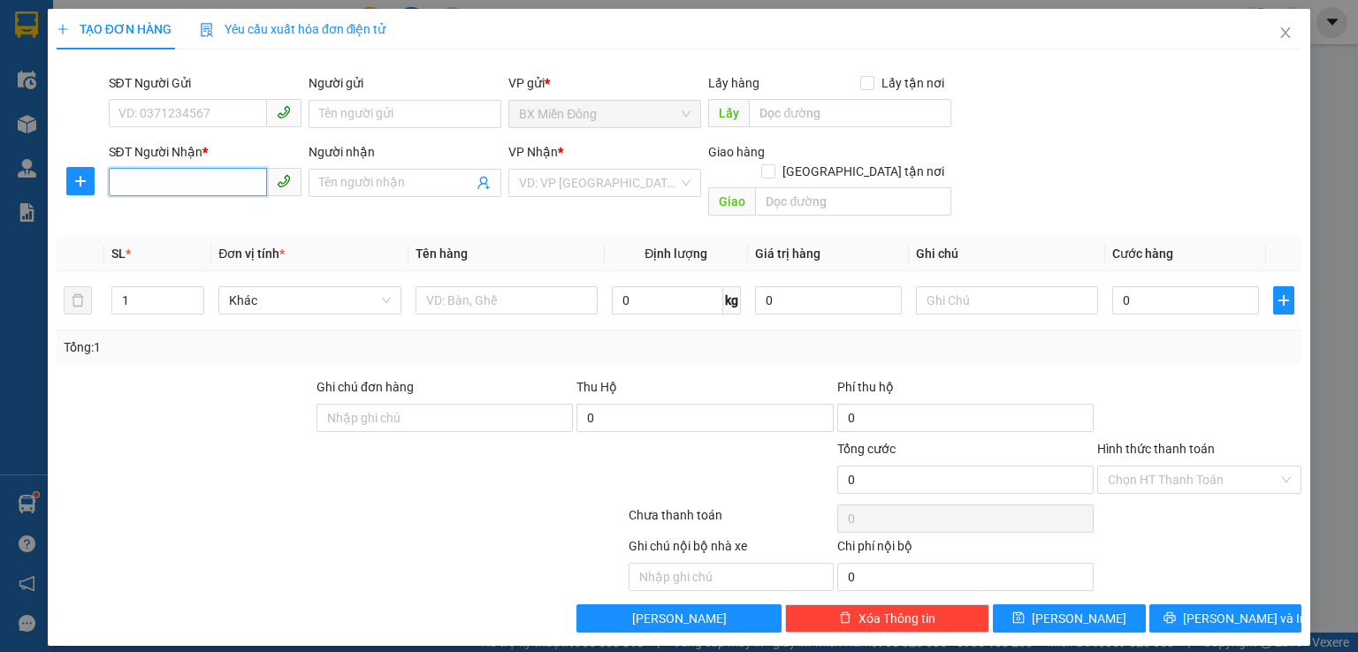
click at [150, 185] on input "SĐT Người Nhận *" at bounding box center [188, 182] width 158 height 28
type input "6"
type input "0377816678"
click at [179, 224] on div "0377816678 - a dai" at bounding box center [204, 218] width 171 height 19
type input "a dai"
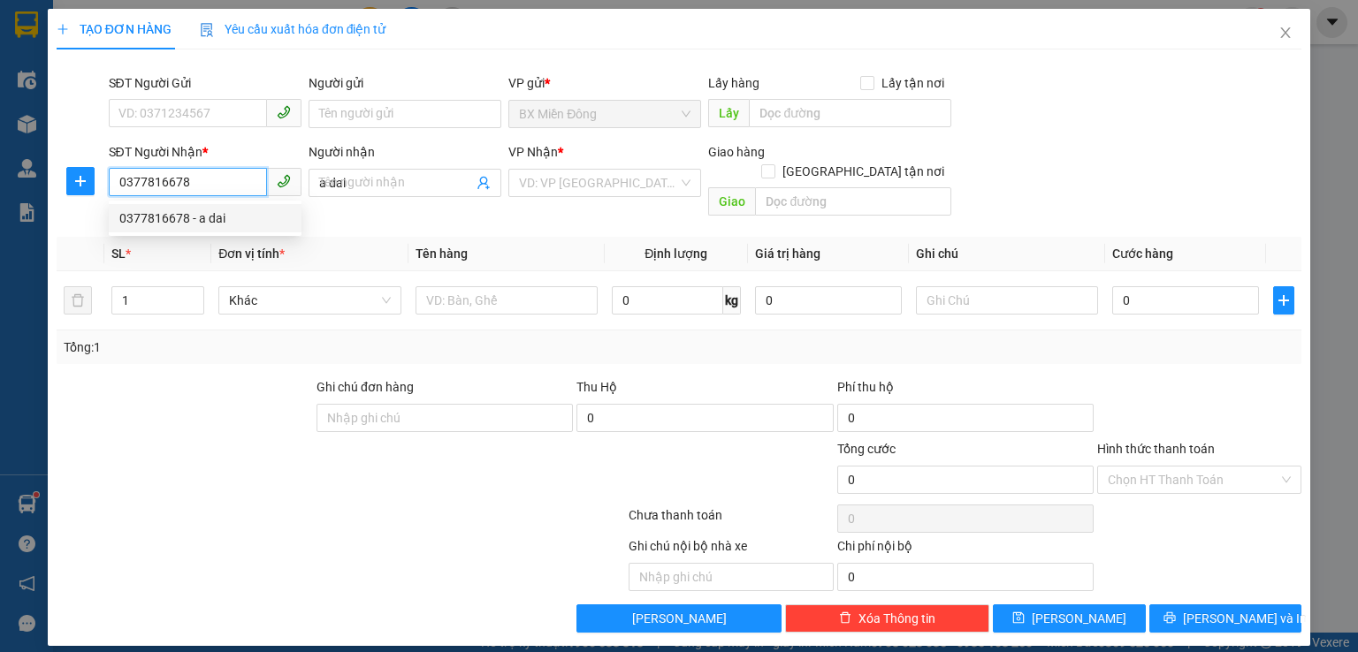
type input "50.000"
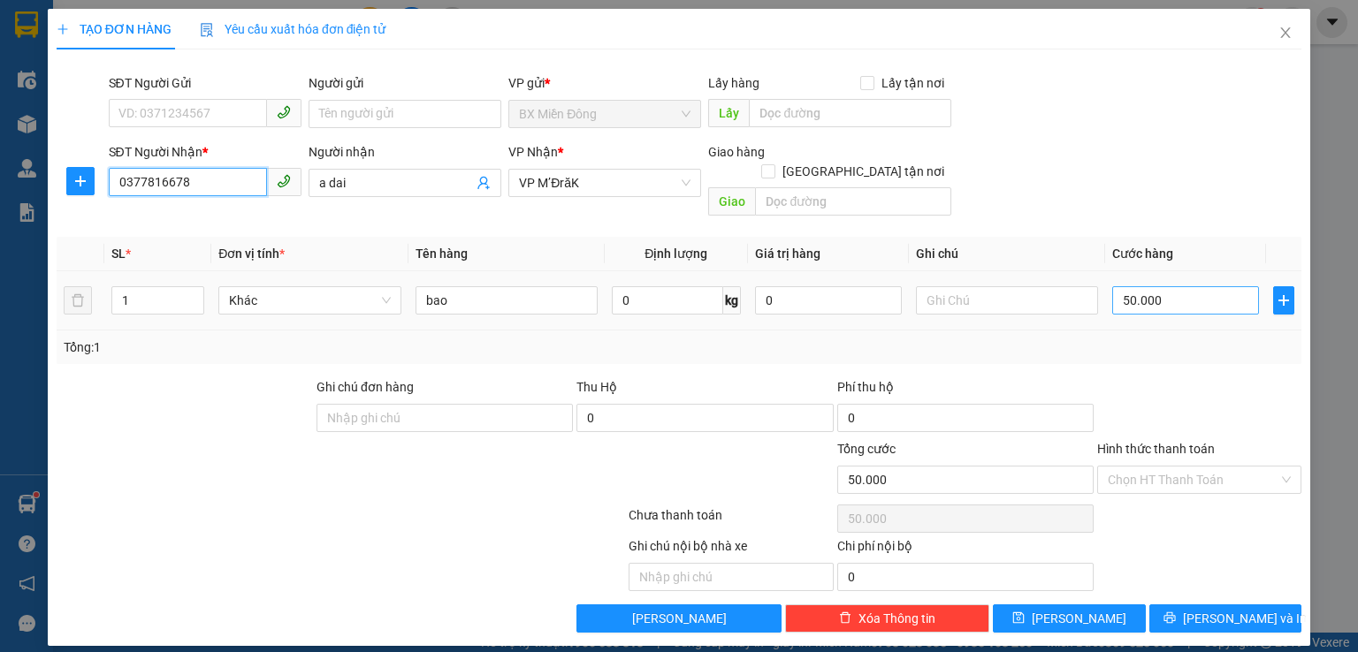
type input "0377816678"
click at [1212, 286] on input "50.000" at bounding box center [1185, 300] width 147 height 28
type input "7"
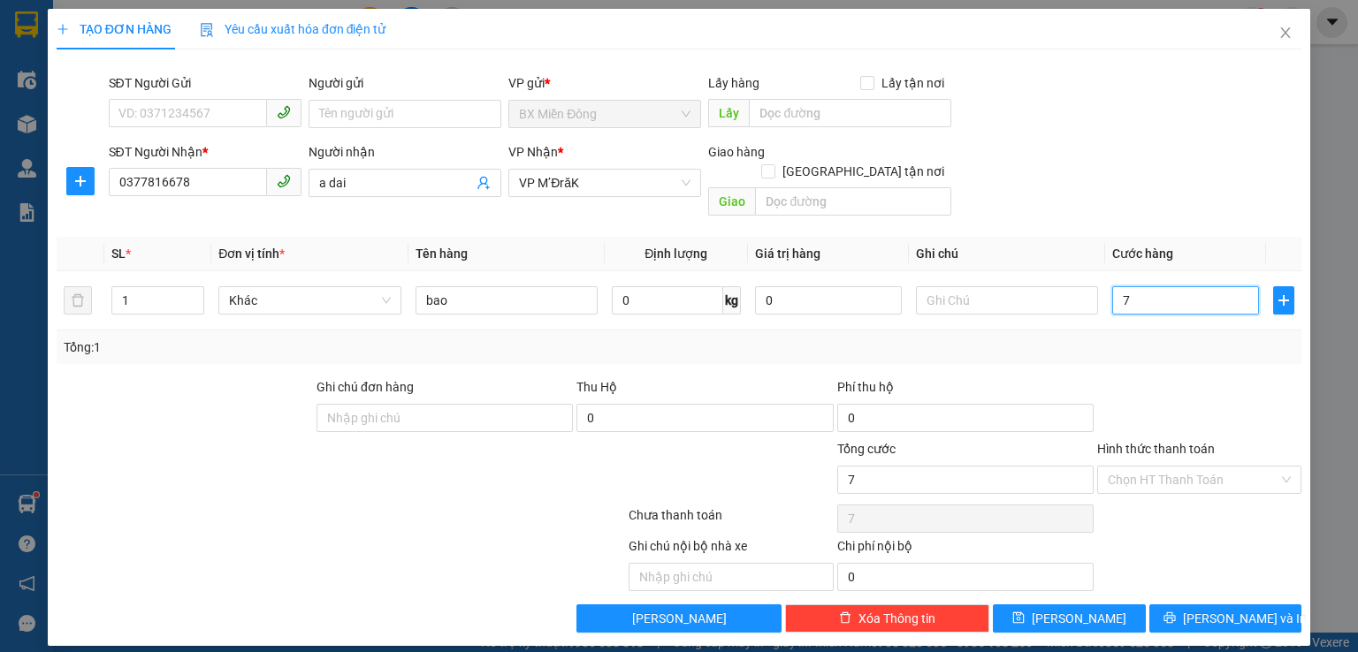
type input "70"
type input "700"
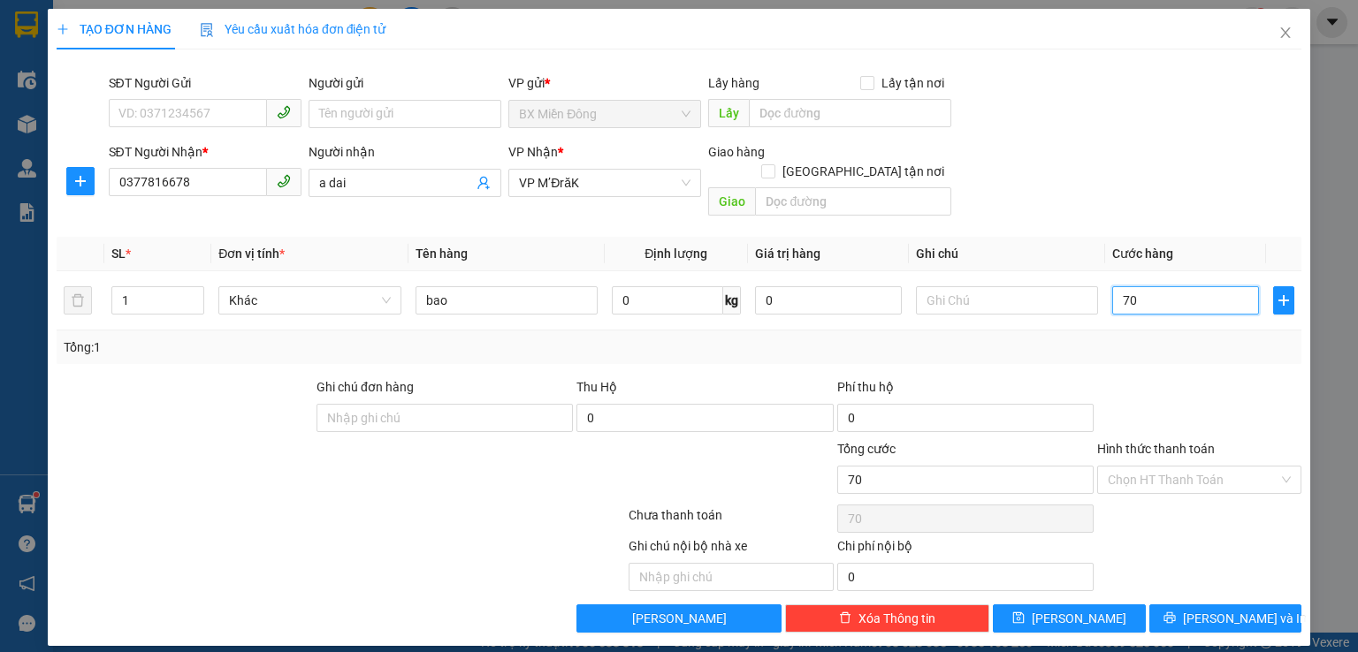
type input "700"
type input "7.000"
type input "70.000"
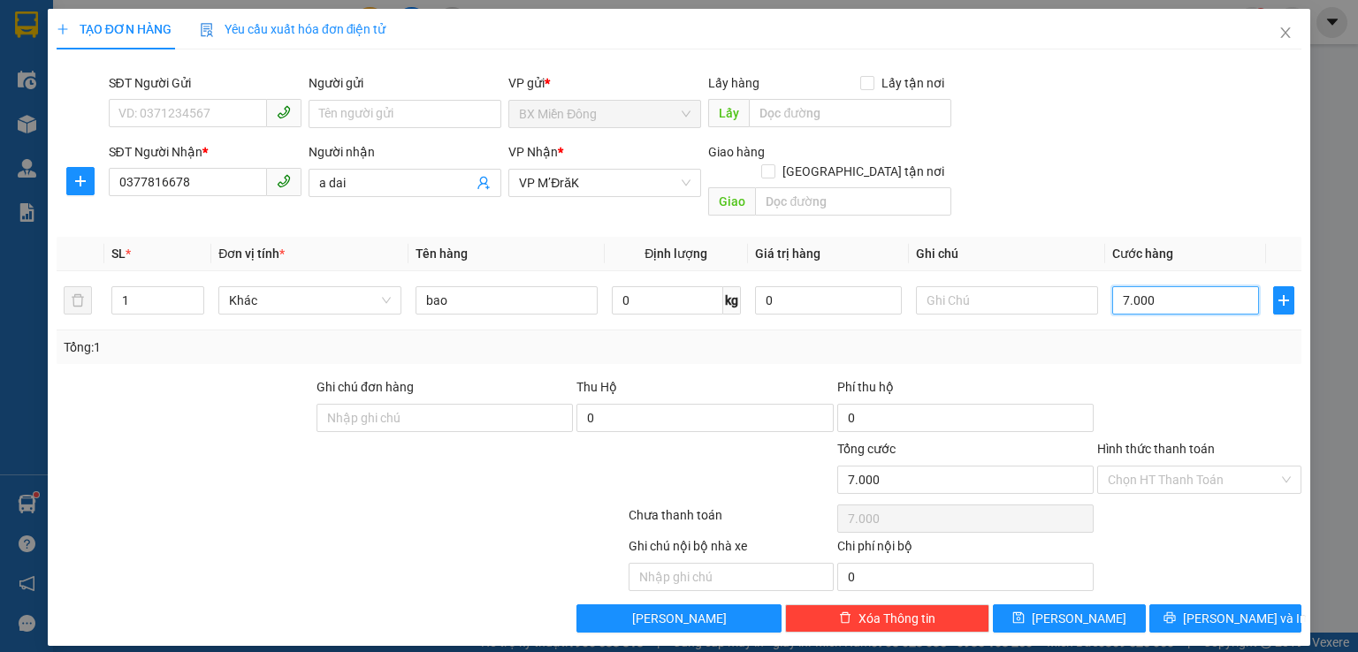
type input "70.000"
drag, startPoint x: 1242, startPoint y: 602, endPoint x: 1221, endPoint y: 575, distance: 34.7
click at [1242, 609] on span "[PERSON_NAME] và In" at bounding box center [1245, 618] width 124 height 19
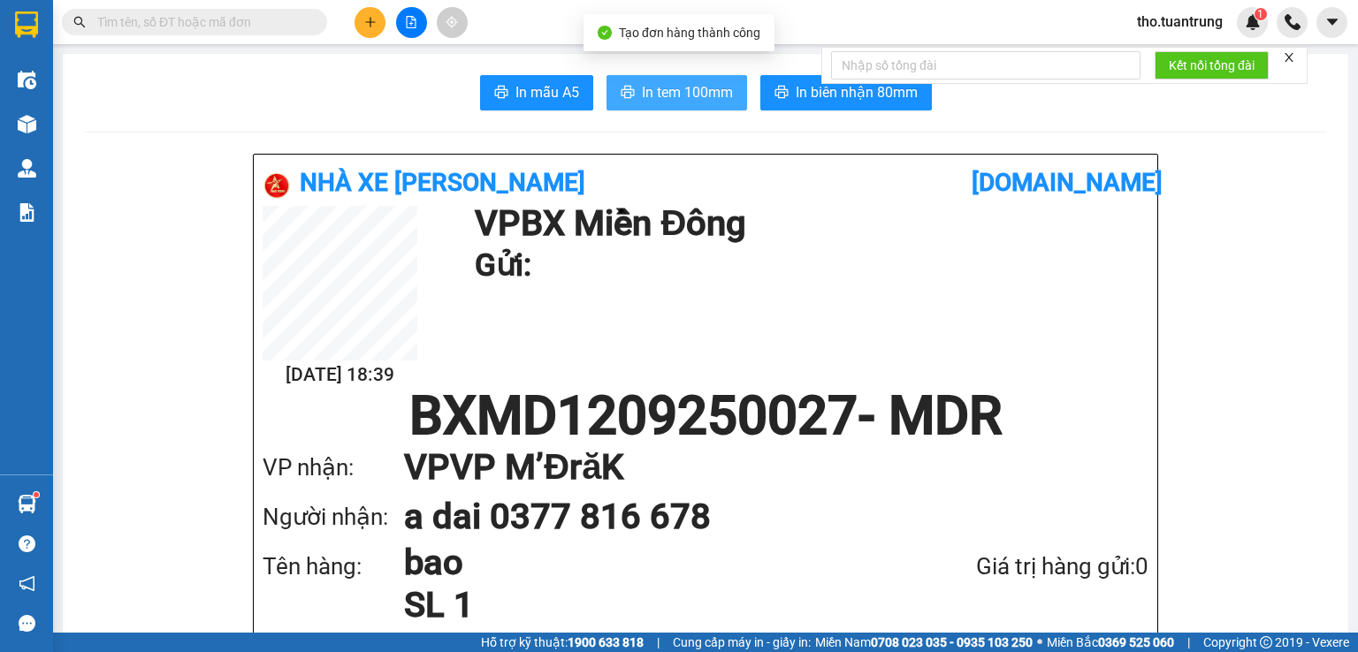
click at [660, 84] on span "In tem 100mm" at bounding box center [687, 92] width 91 height 22
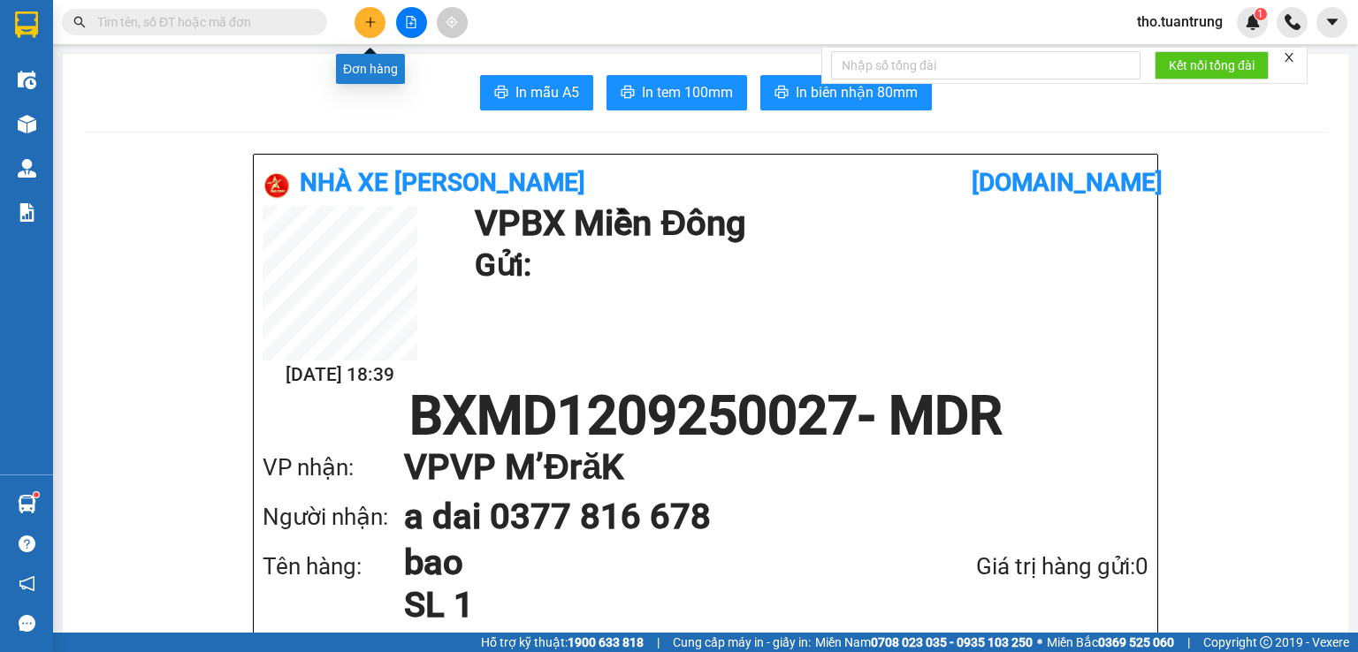
click at [378, 21] on button at bounding box center [369, 22] width 31 height 31
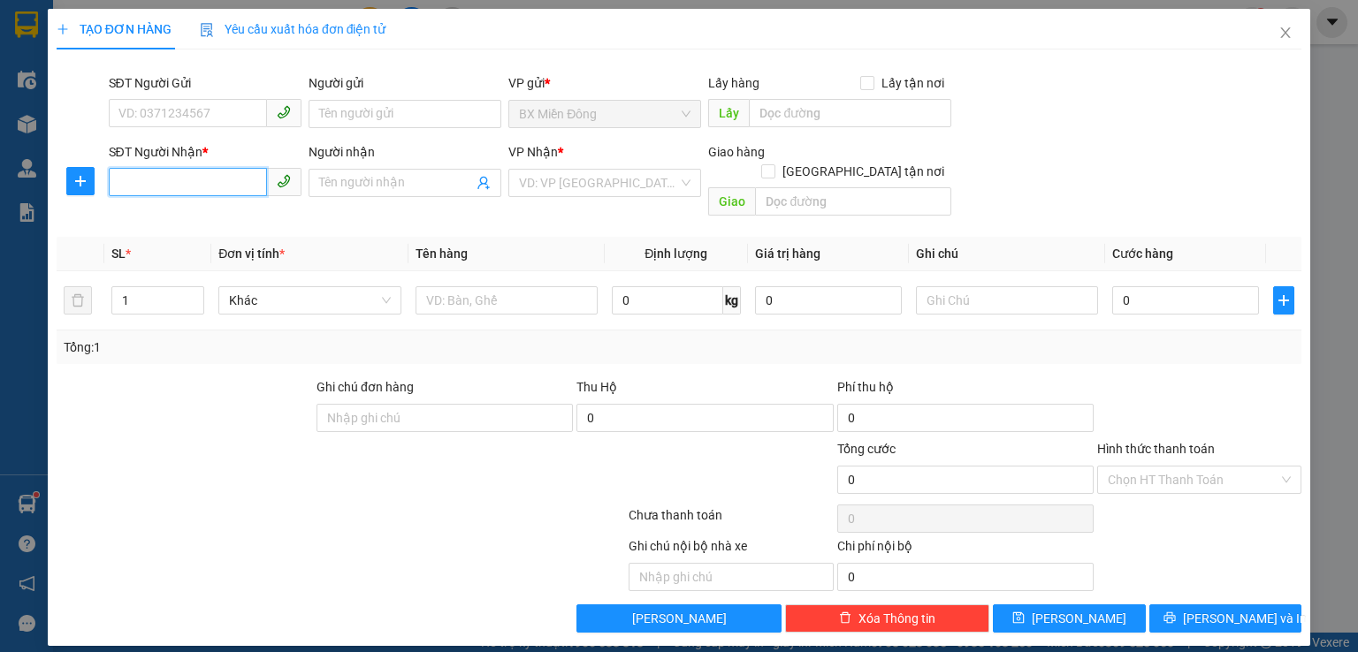
click at [198, 185] on input "SĐT Người Nhận *" at bounding box center [188, 182] width 158 height 28
type input "0949875757"
click at [542, 183] on input "search" at bounding box center [598, 183] width 159 height 27
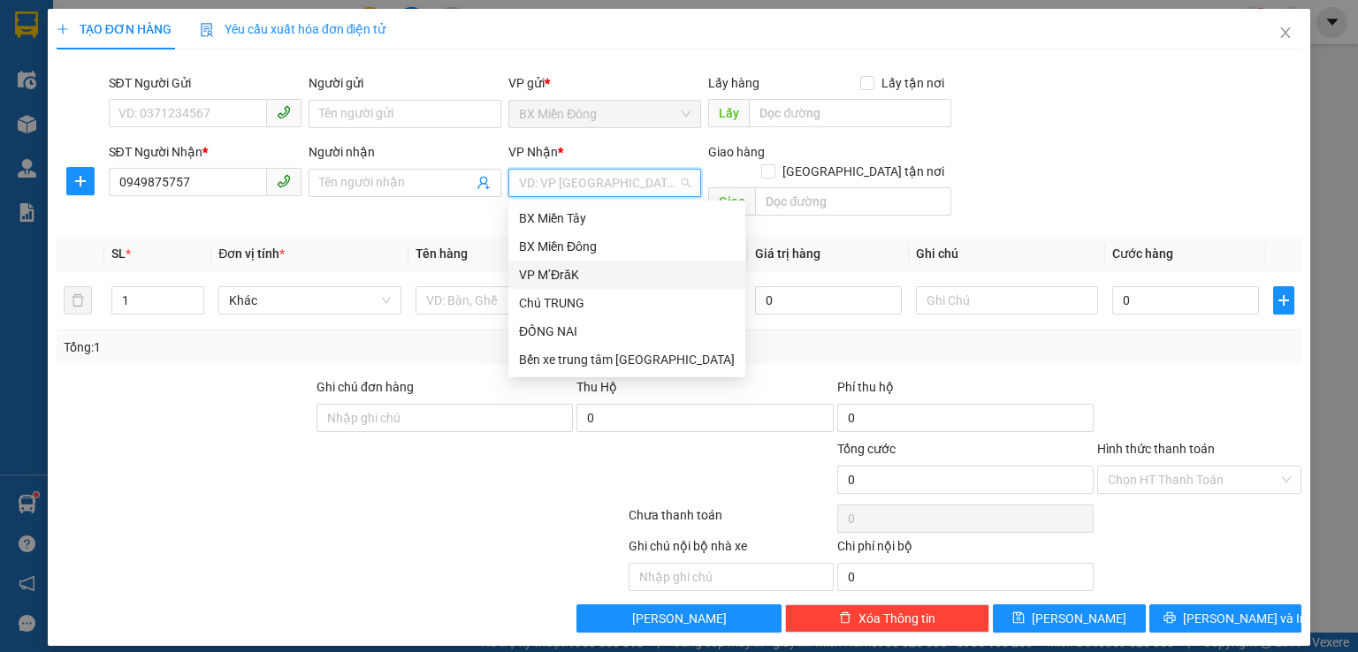
click at [552, 269] on div "VP M’ĐrăK" at bounding box center [627, 274] width 216 height 19
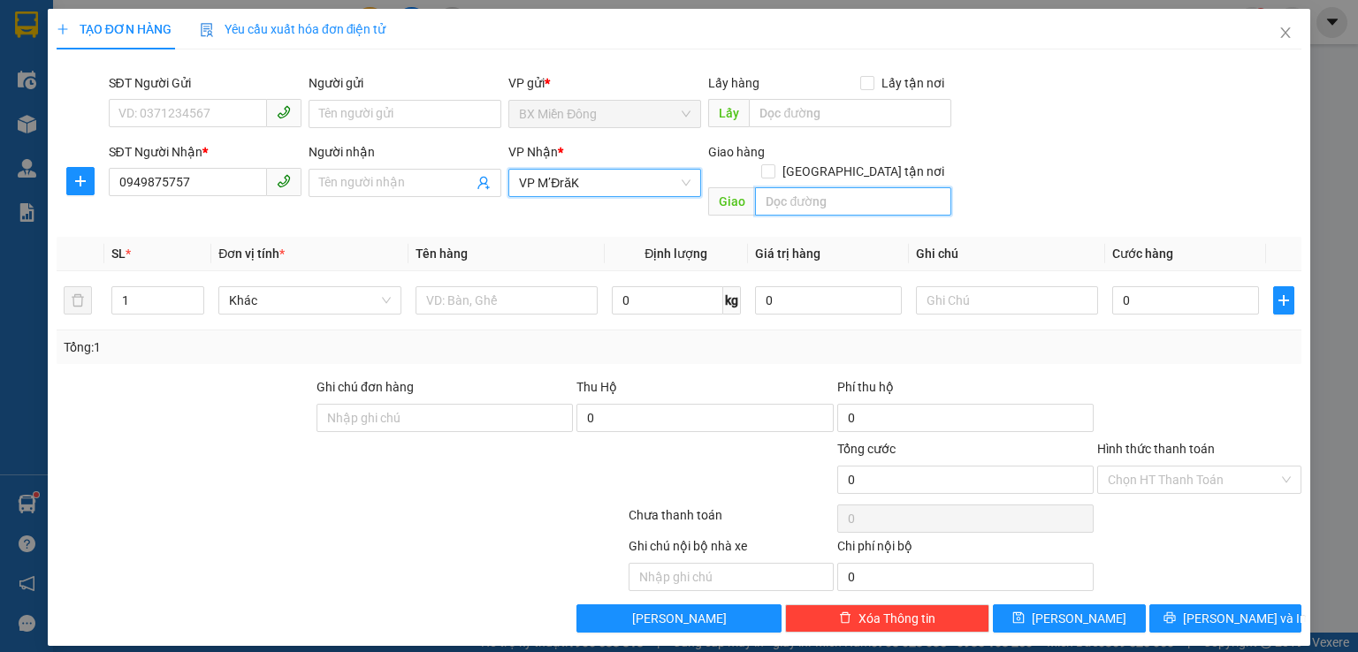
click at [784, 187] on input "text" at bounding box center [853, 201] width 196 height 28
type input "km62"
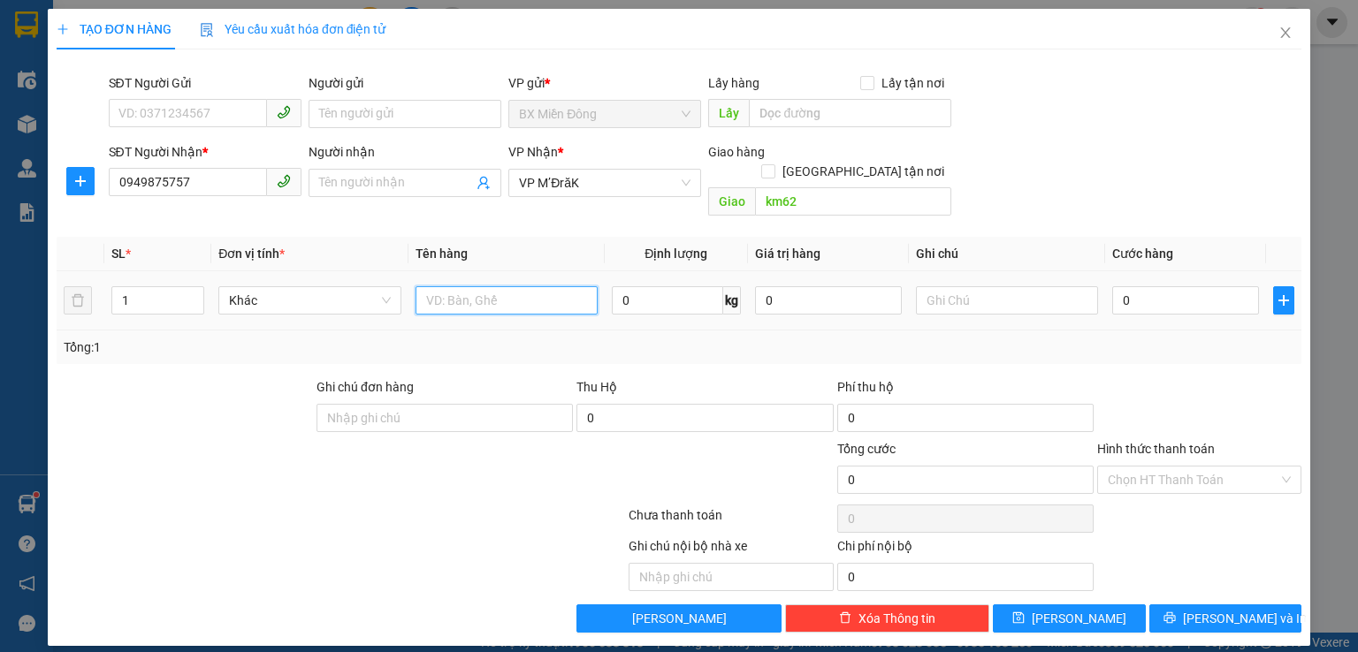
click at [480, 287] on input "text" at bounding box center [506, 300] width 182 height 28
type input "thung"
click at [1128, 286] on input "0" at bounding box center [1185, 300] width 147 height 28
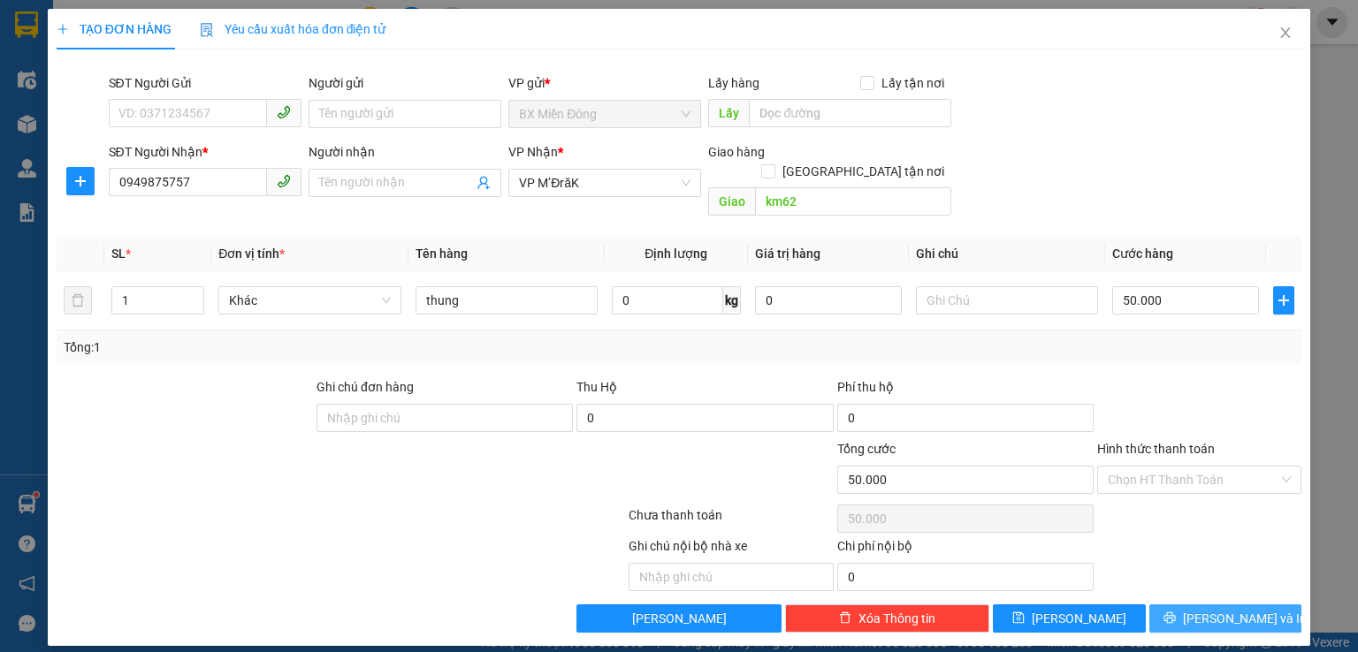
click at [1237, 609] on span "[PERSON_NAME] và In" at bounding box center [1245, 618] width 124 height 19
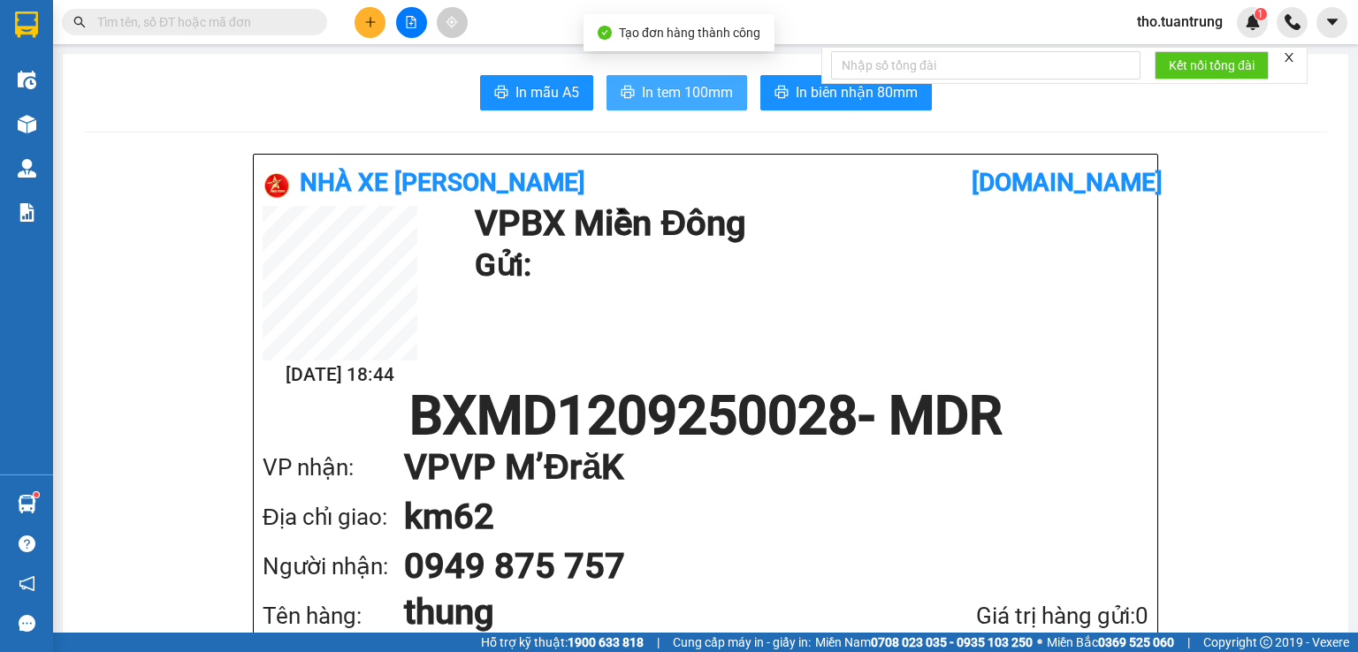
click at [704, 95] on span "In tem 100mm" at bounding box center [687, 92] width 91 height 22
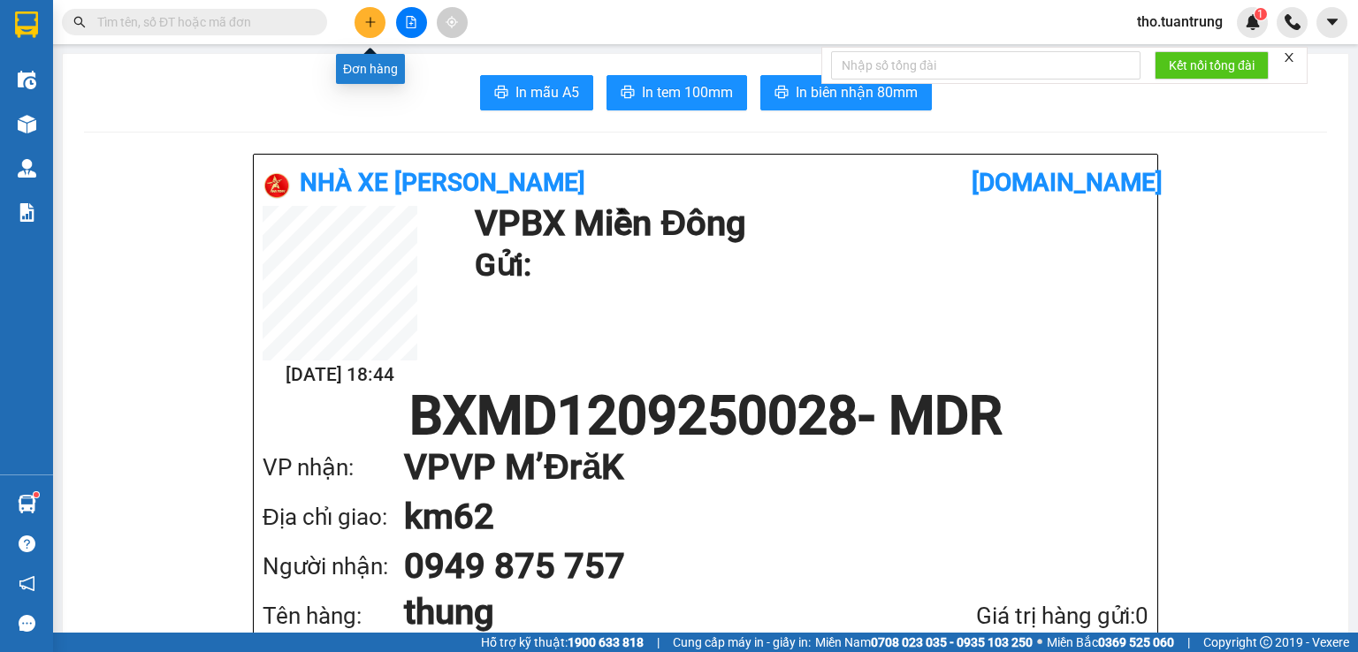
click at [374, 24] on icon "plus" at bounding box center [370, 22] width 12 height 12
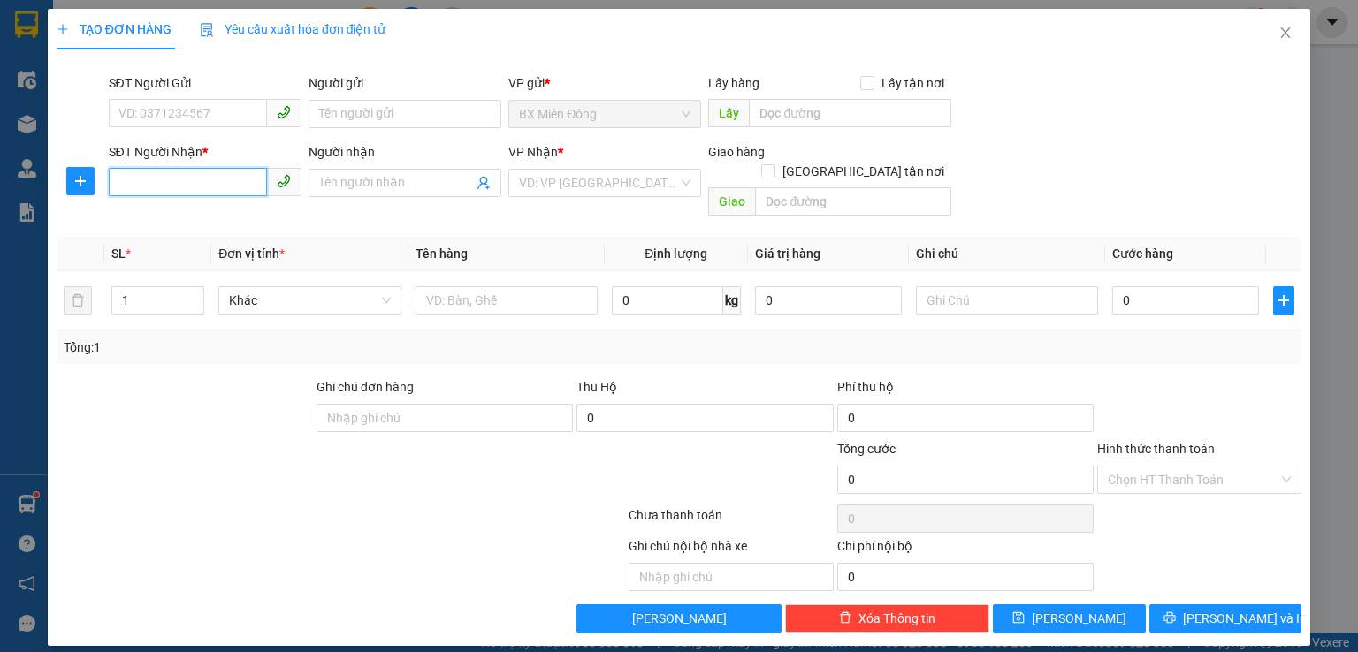
click at [222, 189] on input "SĐT Người Nhận *" at bounding box center [188, 182] width 158 height 28
click at [266, 224] on div "0848880601 - H Phanh" at bounding box center [204, 218] width 171 height 19
type input "0848880601"
type input "H Phanh"
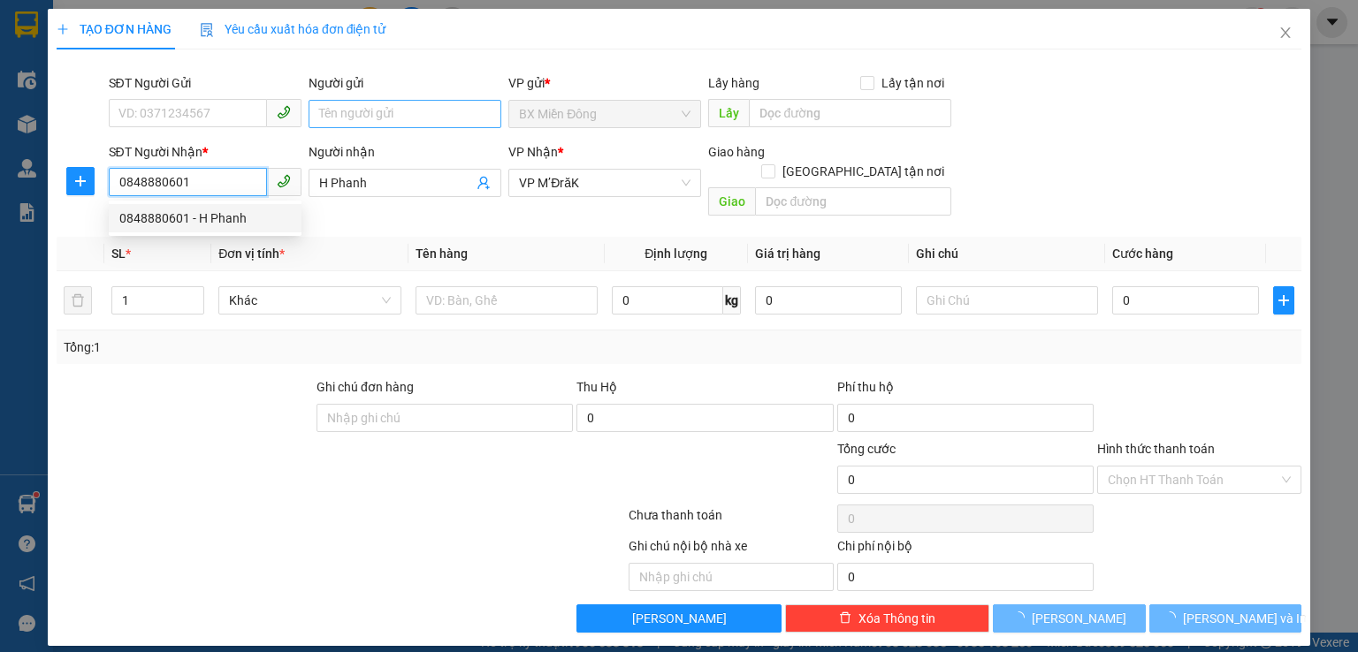
type input "80.000"
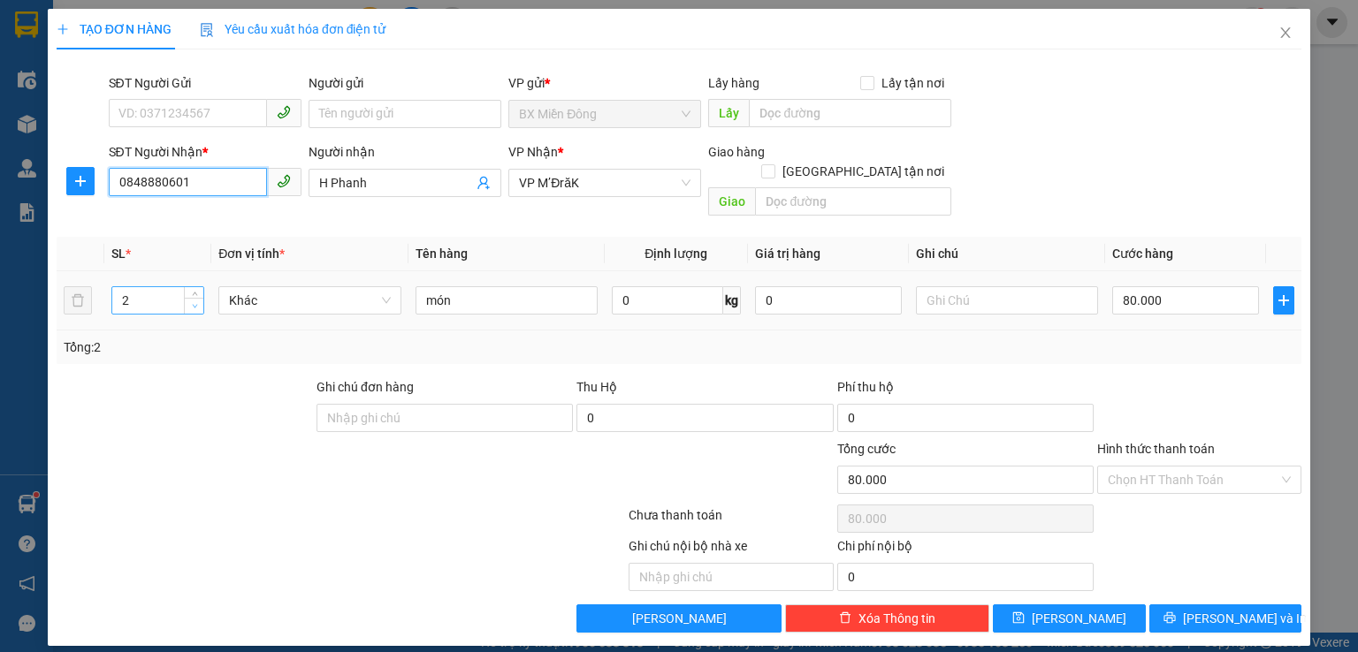
type input "0848880601"
type input "1"
click at [197, 305] on icon "down" at bounding box center [194, 307] width 5 height 4
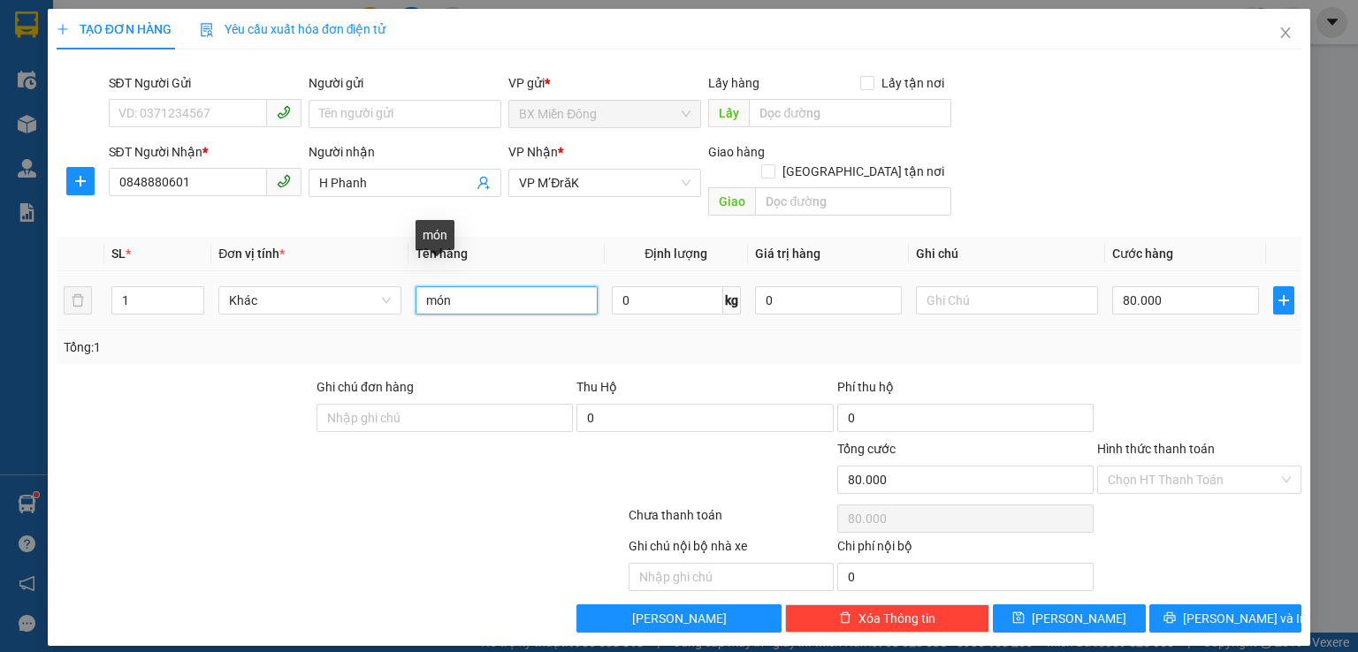
click at [479, 286] on input "món" at bounding box center [506, 300] width 182 height 28
type input "m"
type input "cay"
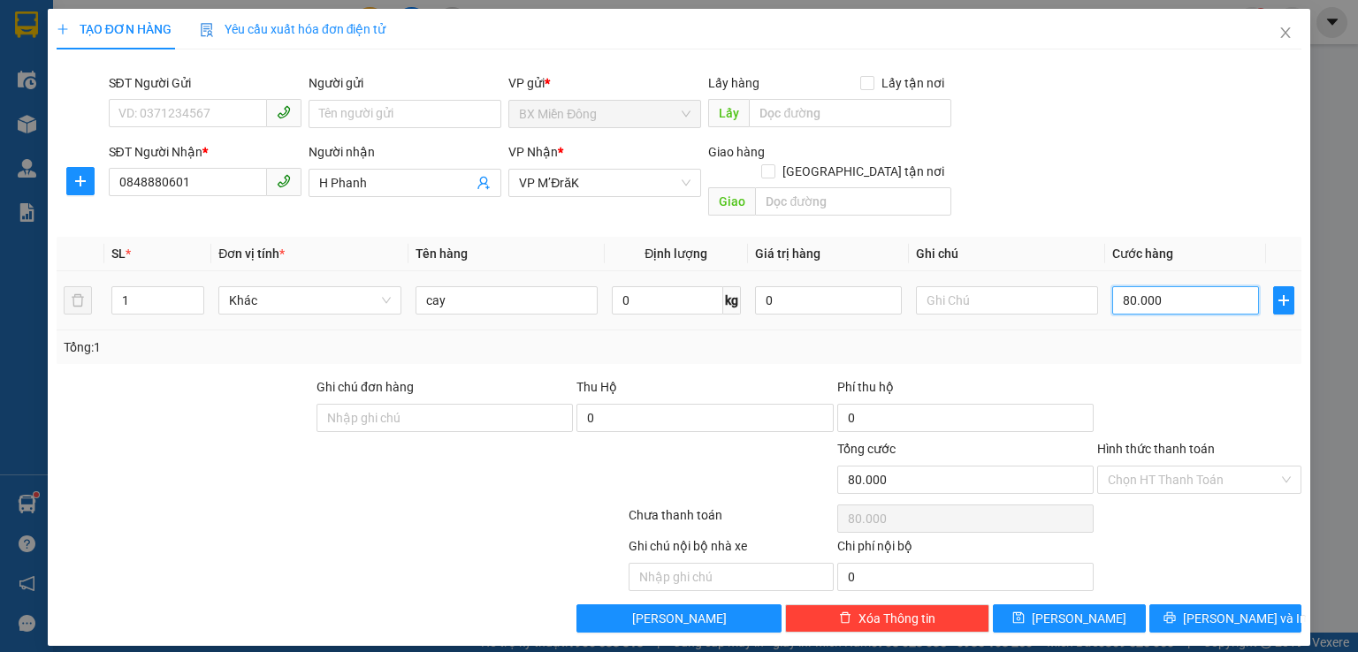
click at [1198, 287] on input "80.000" at bounding box center [1185, 300] width 147 height 28
type input "3"
type input "30"
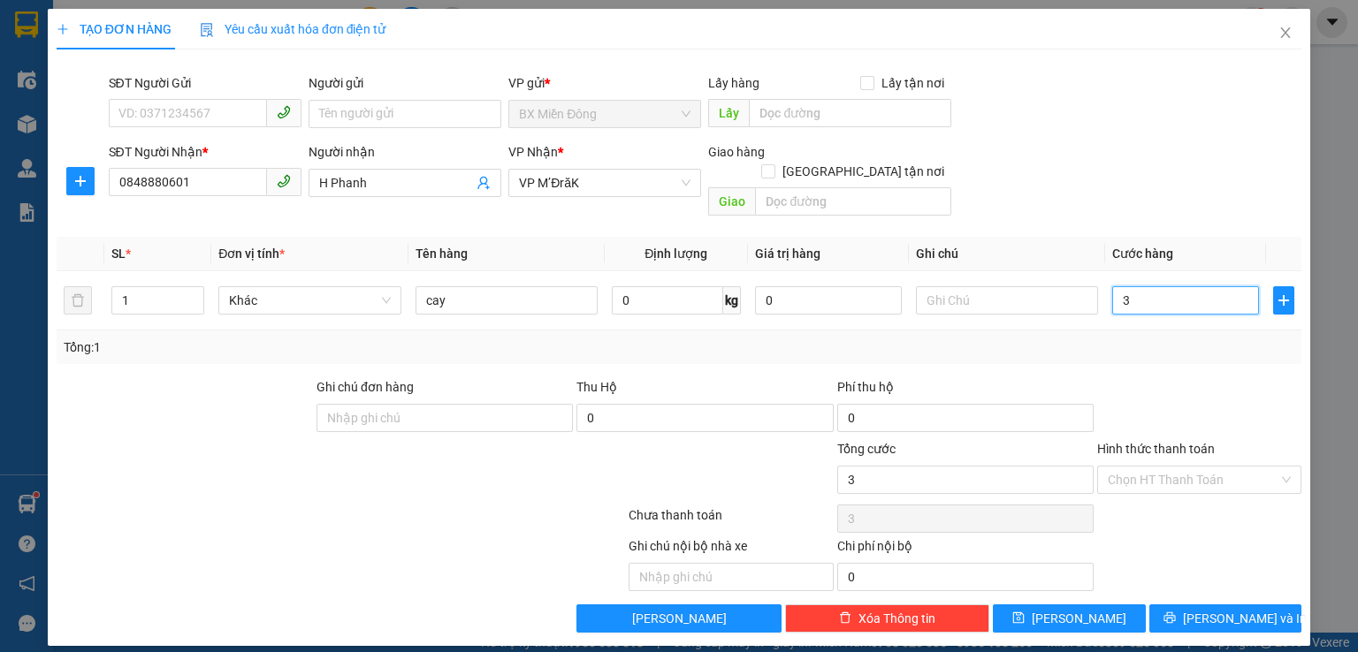
type input "30"
type input "300"
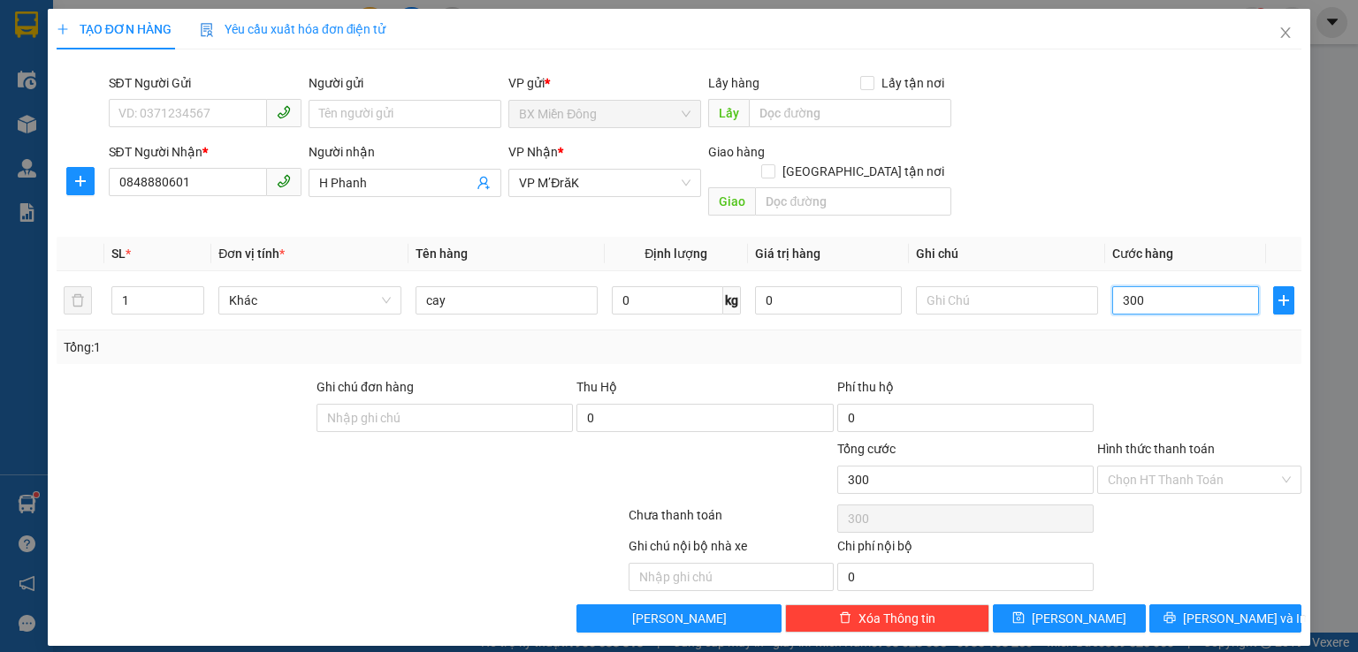
type input "3.000"
type input "30.000"
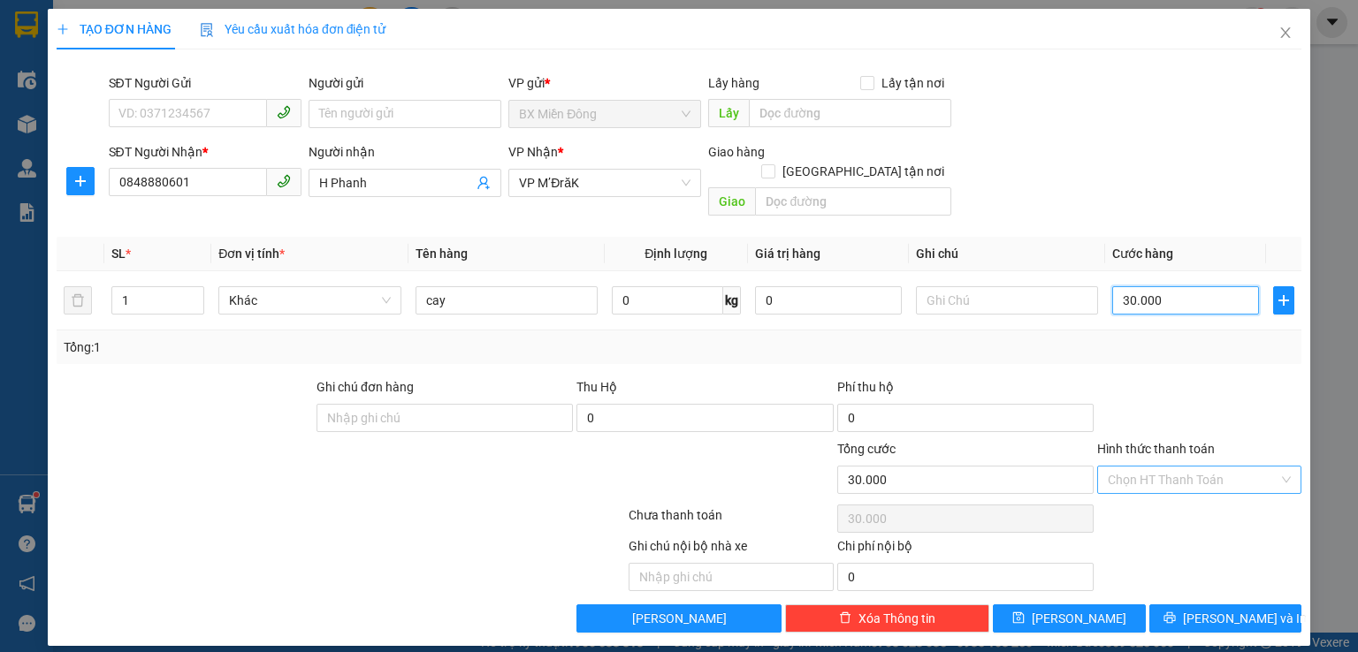
type input "30.000"
click at [1182, 468] on input "Hình thức thanh toán" at bounding box center [1193, 480] width 171 height 27
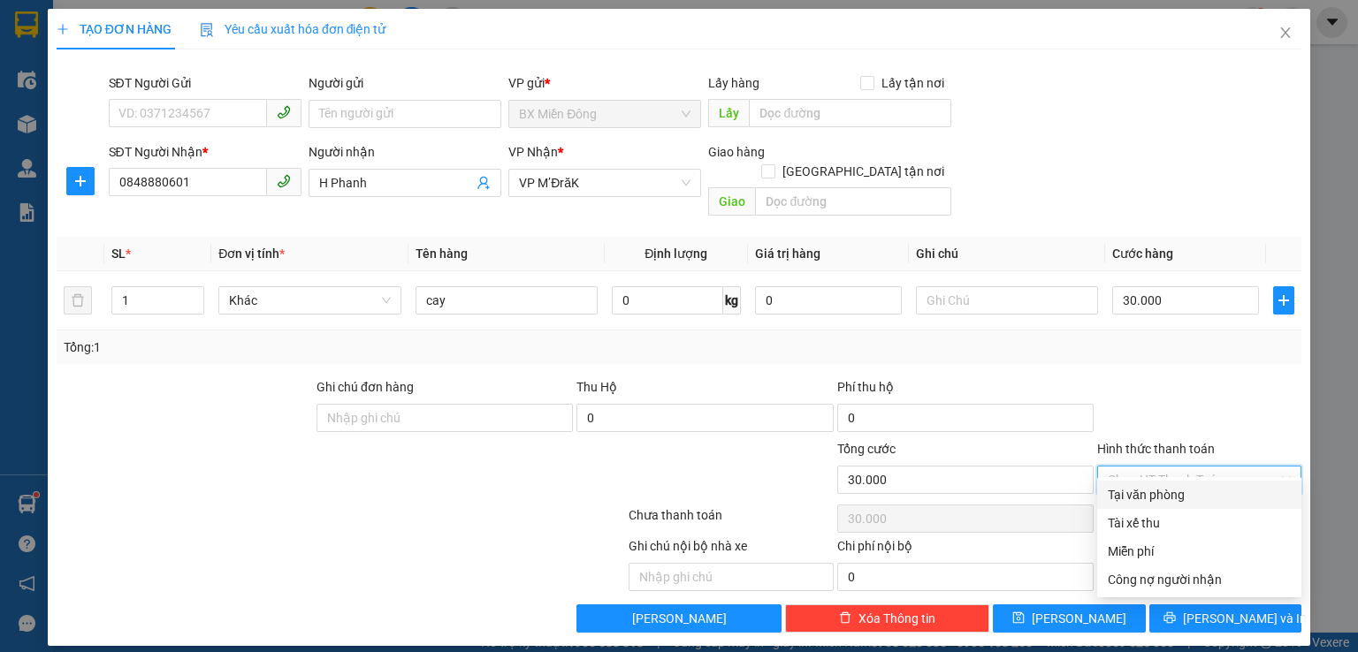
click at [1201, 493] on div "Tại văn phòng" at bounding box center [1199, 494] width 183 height 19
type input "0"
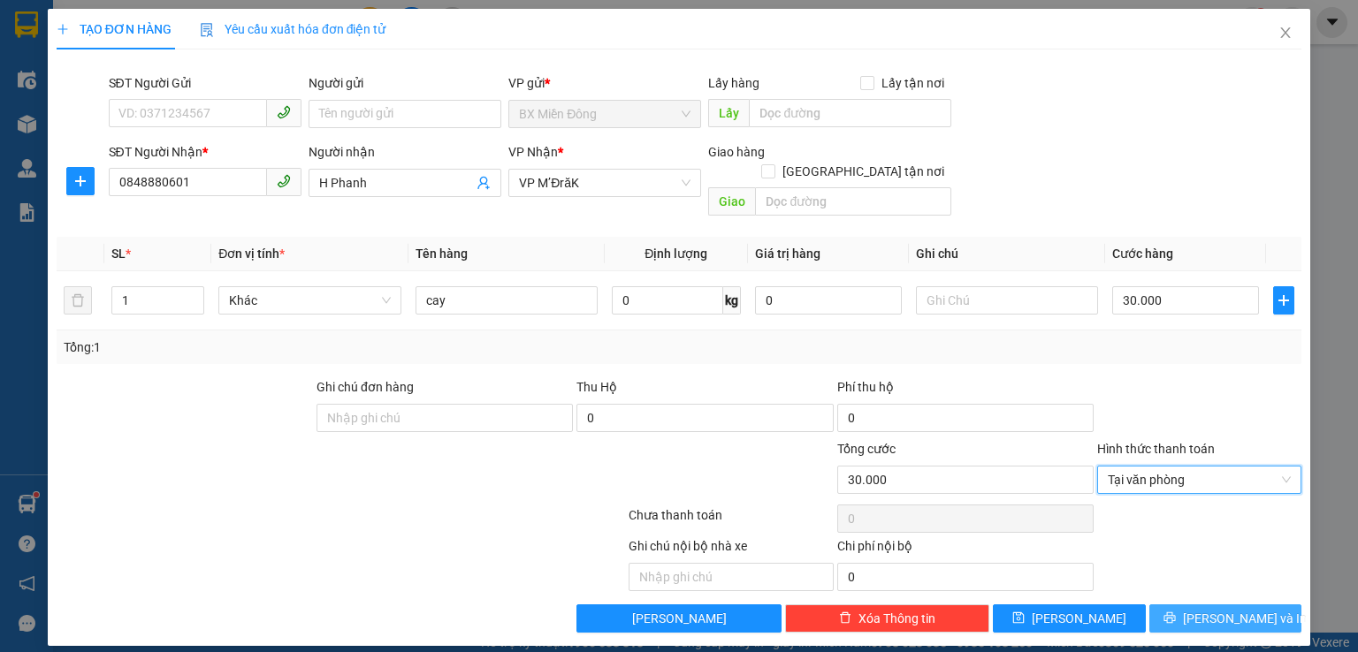
drag, startPoint x: 1216, startPoint y: 594, endPoint x: 1214, endPoint y: 562, distance: 31.9
click at [1216, 609] on span "[PERSON_NAME] và In" at bounding box center [1245, 618] width 124 height 19
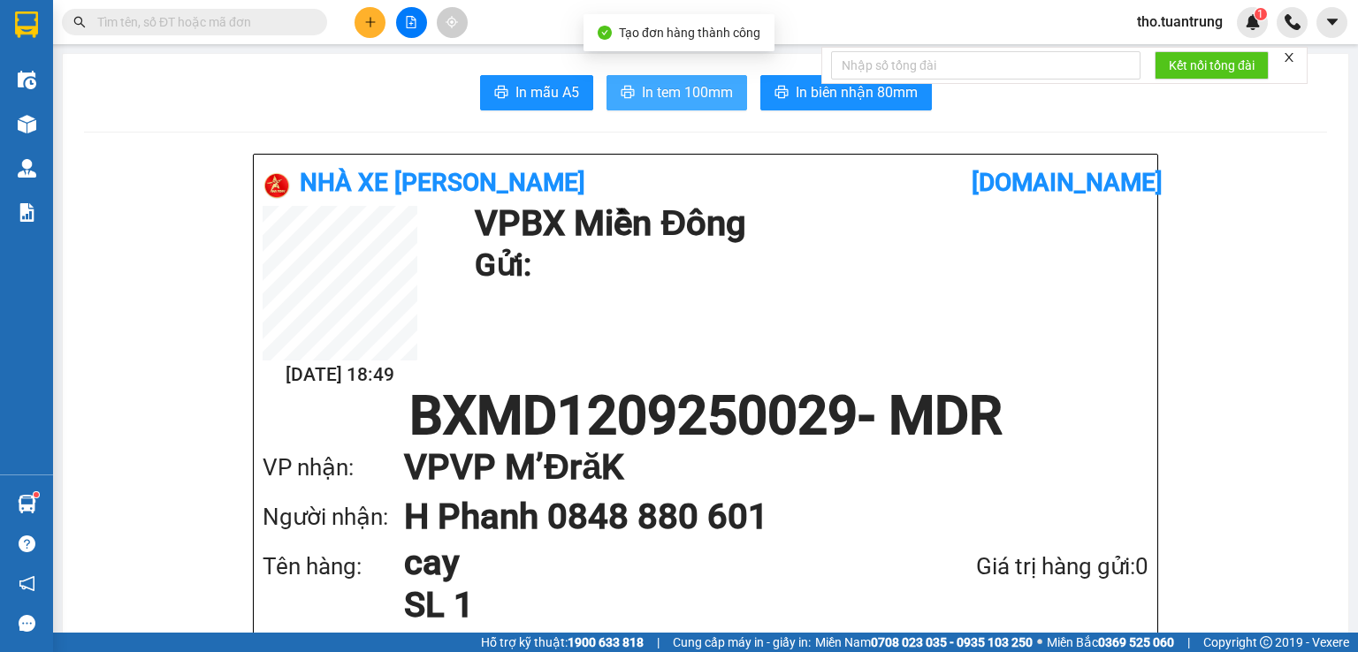
click at [697, 91] on span "In tem 100mm" at bounding box center [687, 92] width 91 height 22
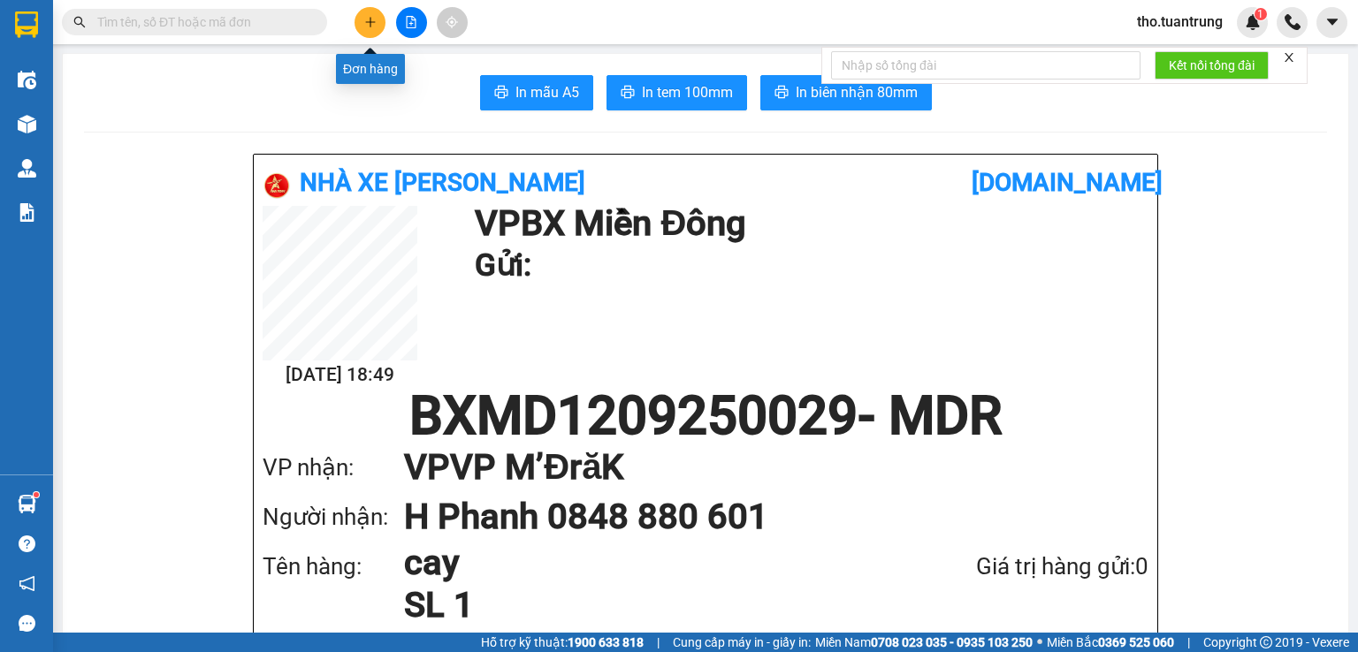
click at [375, 20] on icon "plus" at bounding box center [370, 22] width 12 height 12
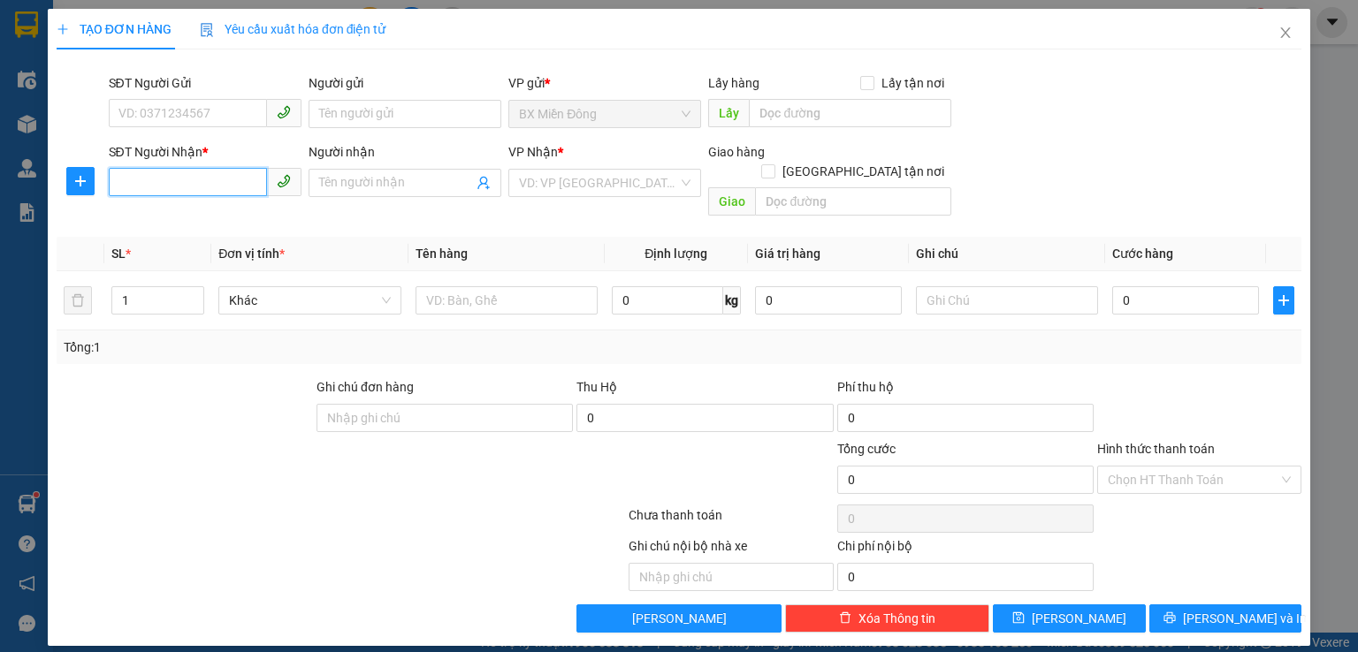
click at [163, 185] on input "SĐT Người Nhận *" at bounding box center [188, 182] width 158 height 28
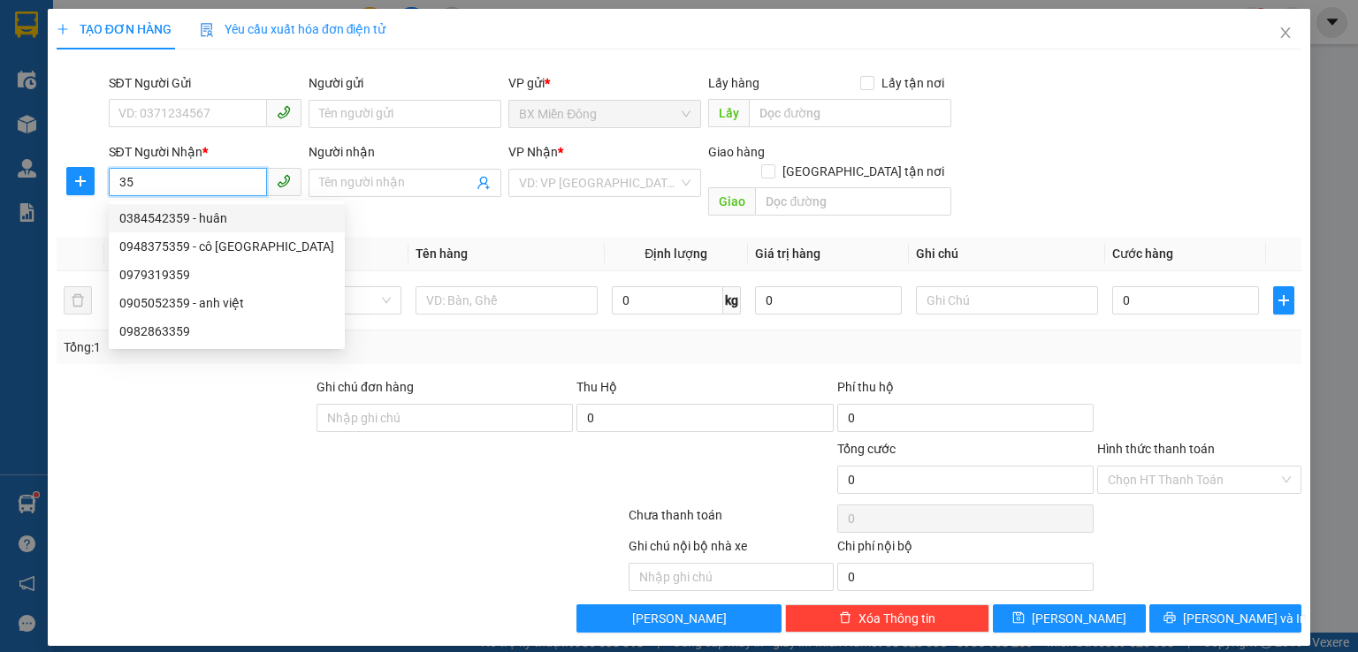
type input "3"
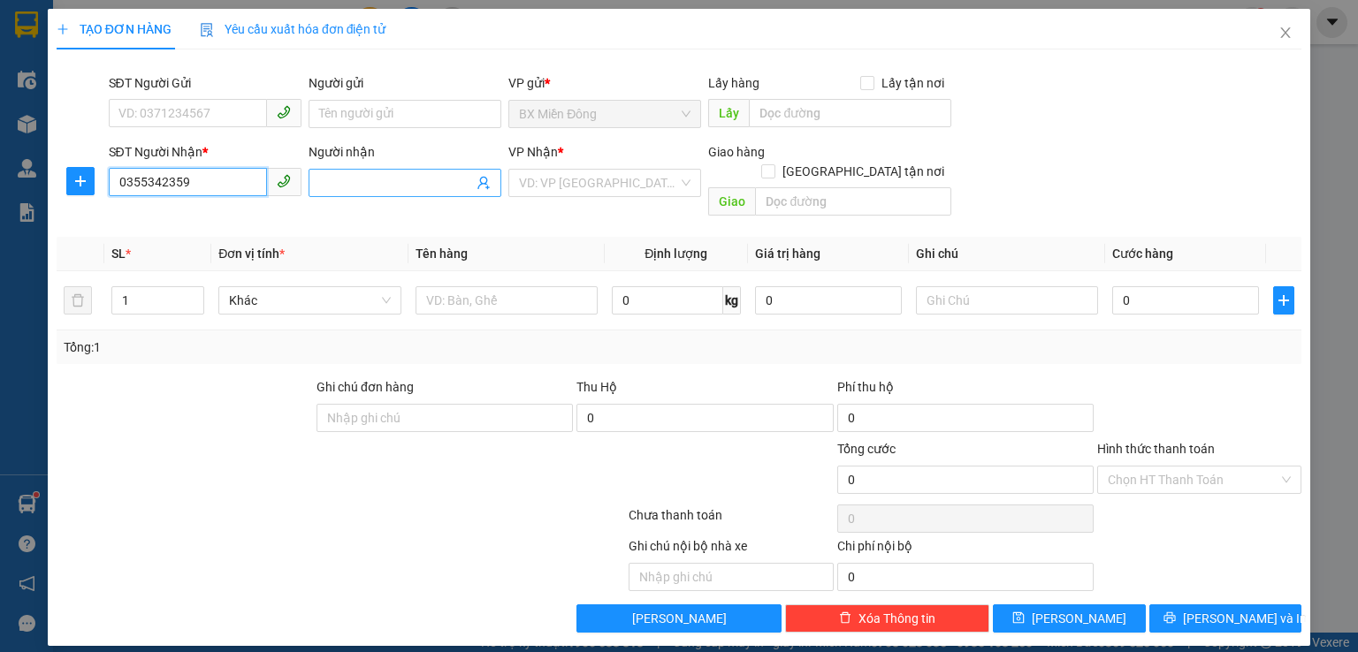
type input "0355342359"
click at [380, 188] on input "Người nhận" at bounding box center [396, 182] width 154 height 19
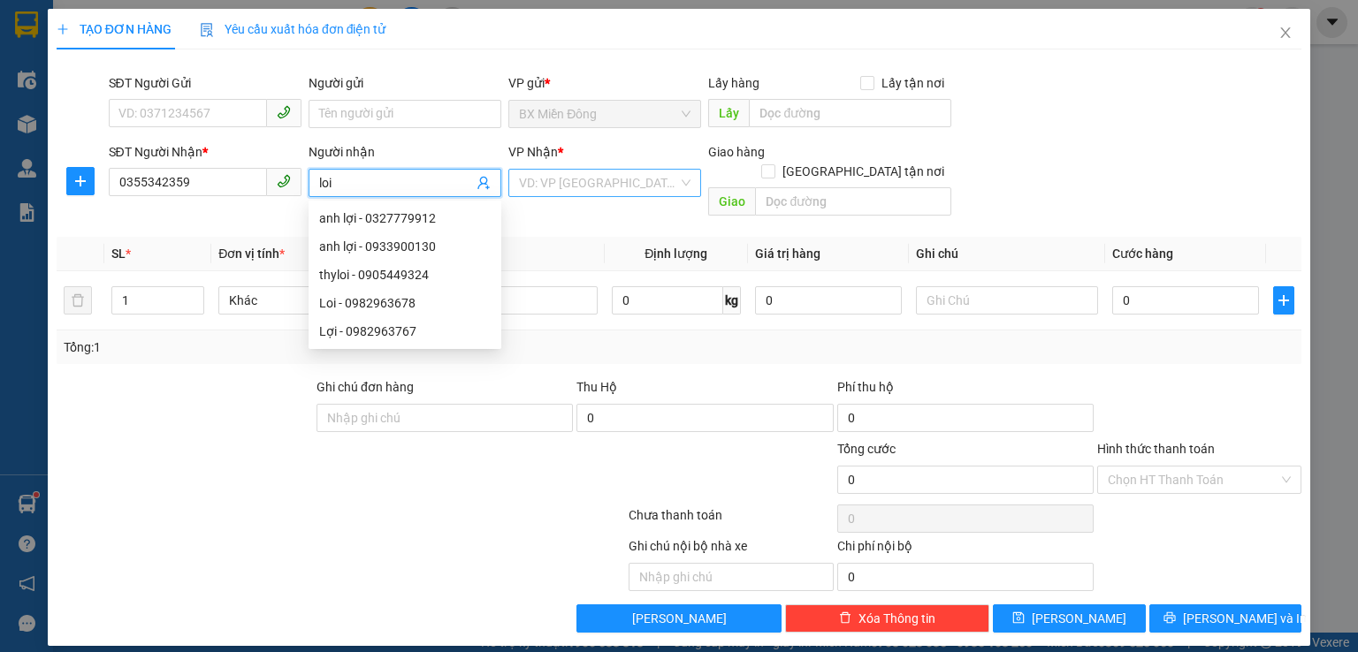
click at [636, 195] on span at bounding box center [598, 183] width 159 height 27
type input "loi"
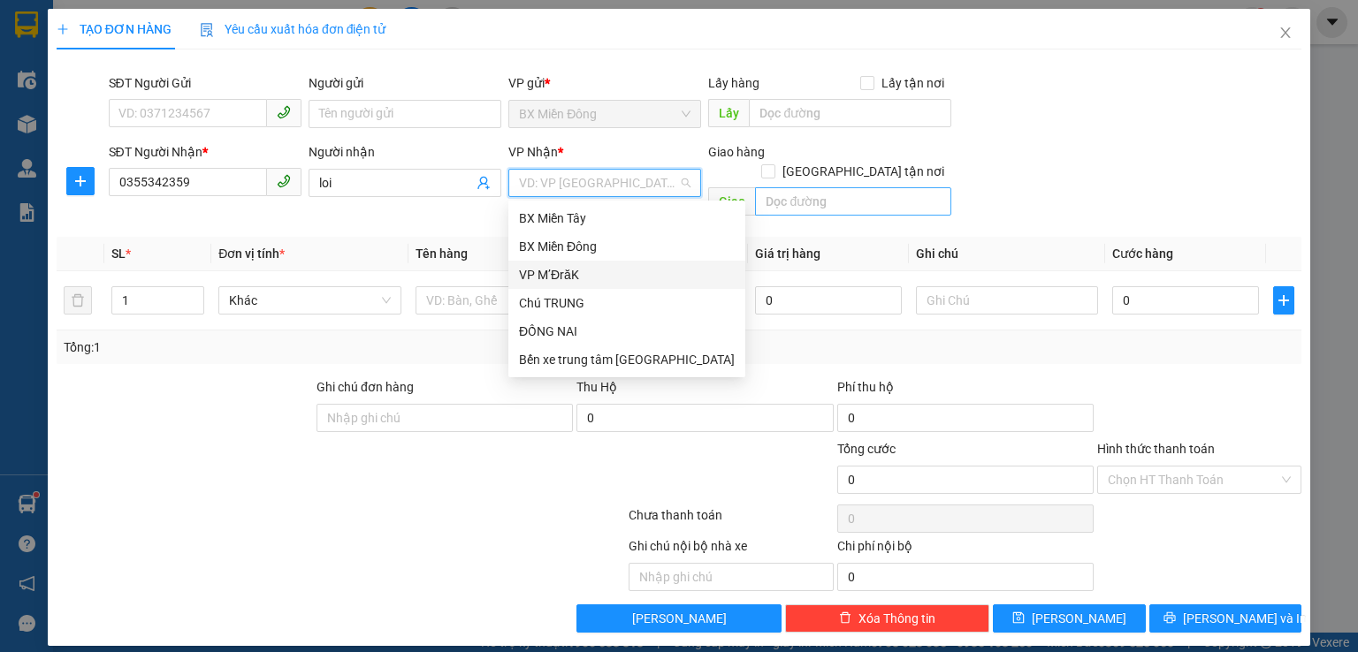
drag, startPoint x: 567, startPoint y: 277, endPoint x: 880, endPoint y: 181, distance: 328.0
click at [584, 268] on div "VP M’ĐrăK" at bounding box center [627, 274] width 216 height 19
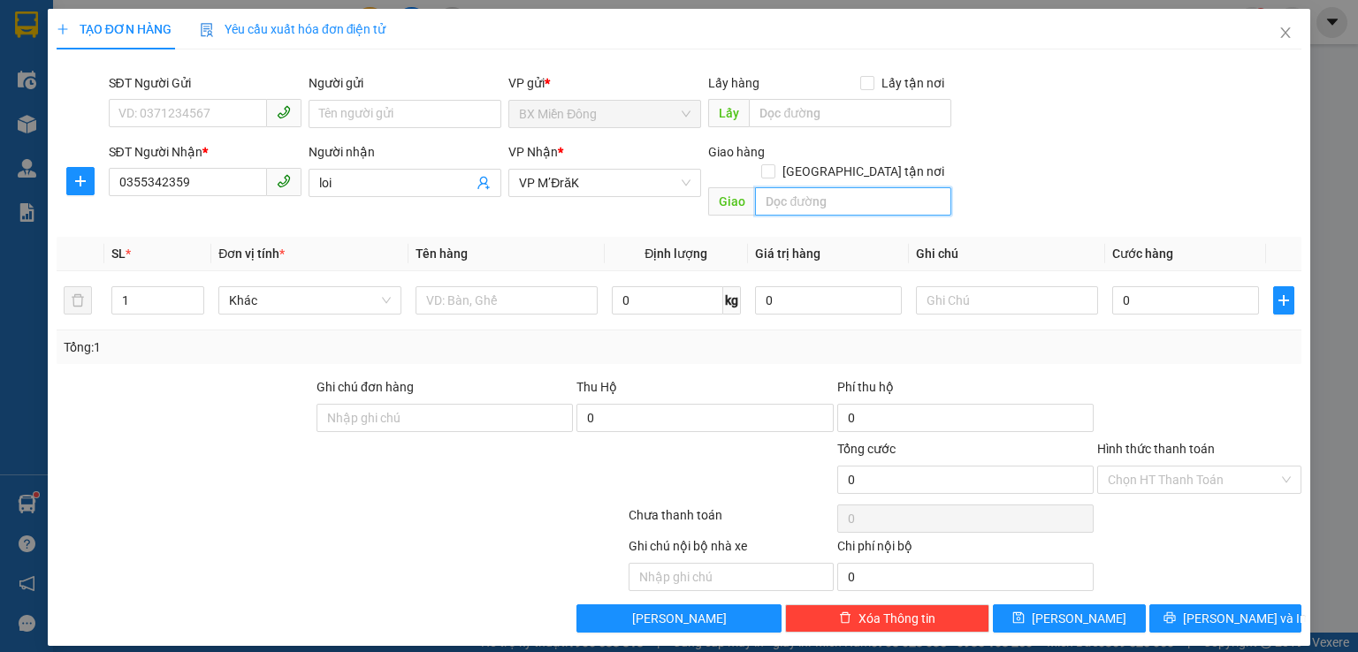
click at [885, 187] on input "text" at bounding box center [853, 201] width 196 height 28
click at [449, 286] on input "text" at bounding box center [506, 300] width 182 height 28
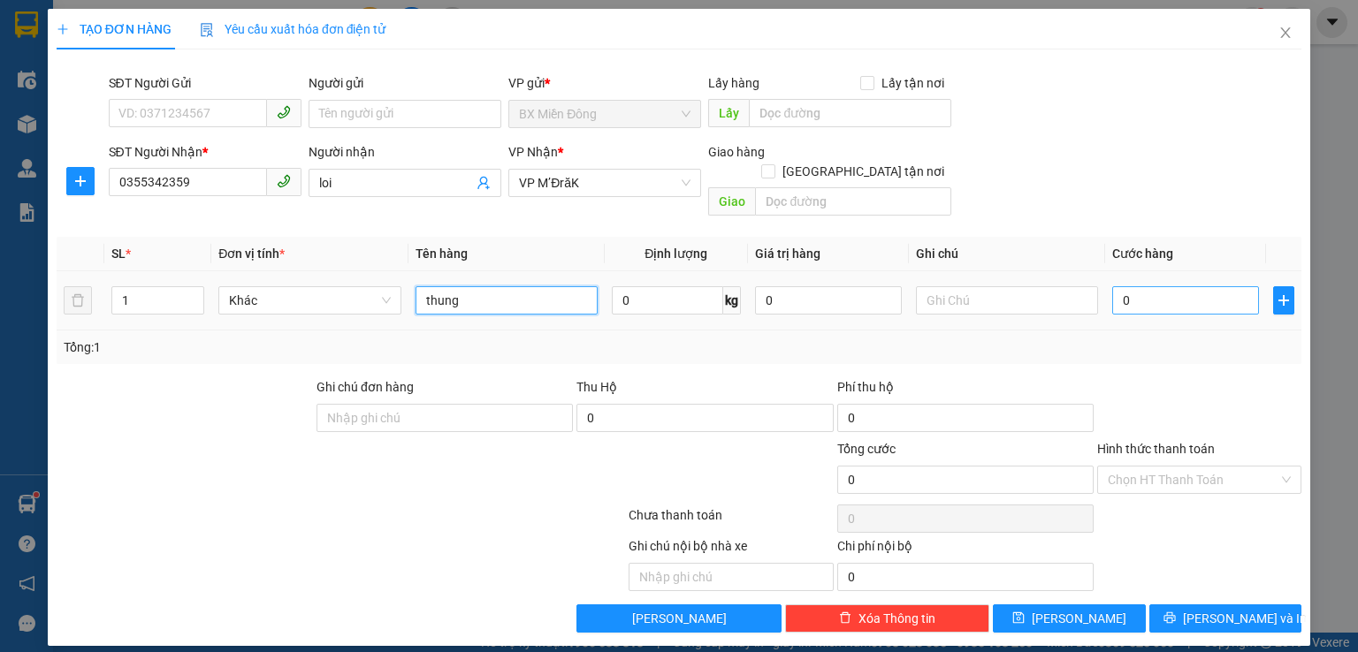
type input "thung"
click at [1203, 286] on input "0" at bounding box center [1185, 300] width 147 height 28
type input "7"
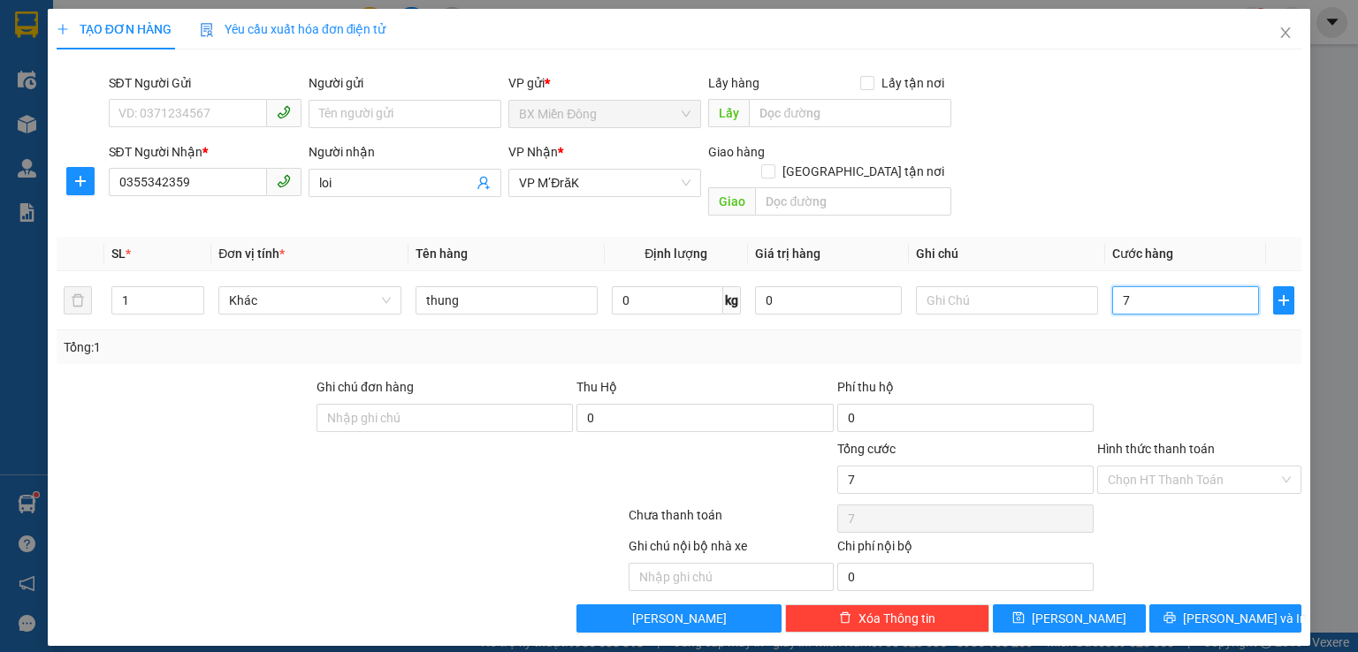
type input "70"
type input "700"
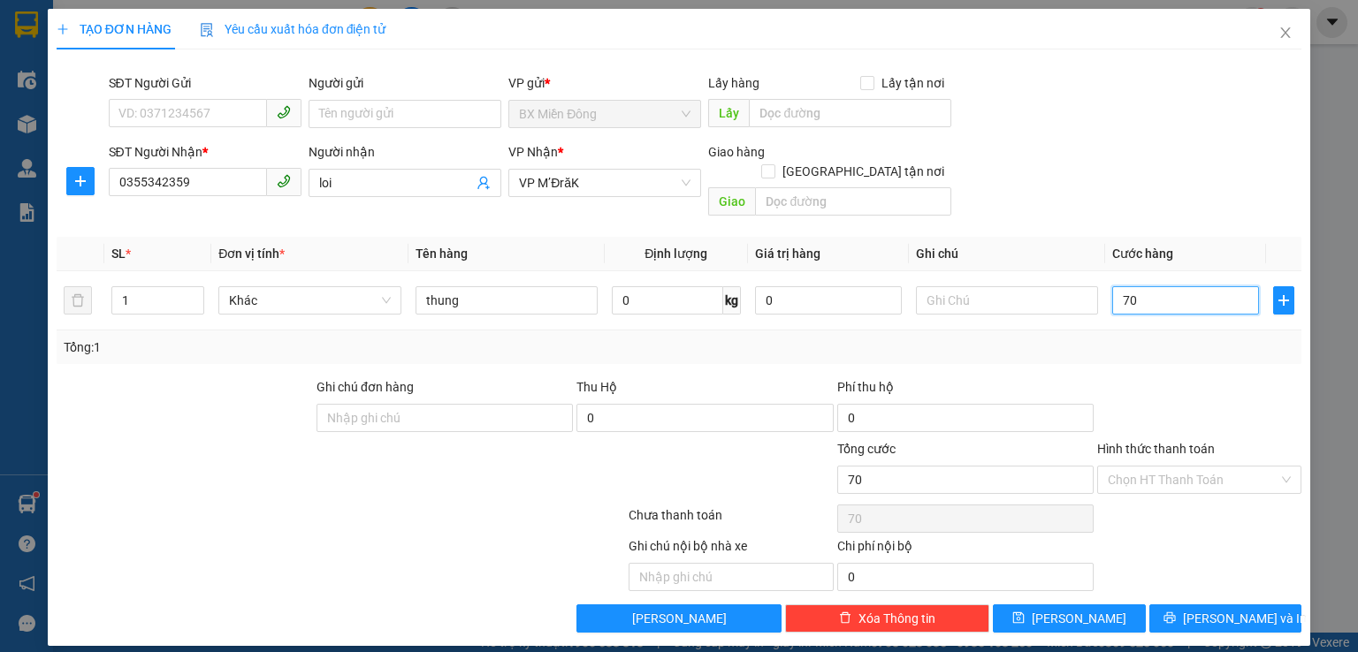
type input "700"
type input "7.000"
type input "70.000"
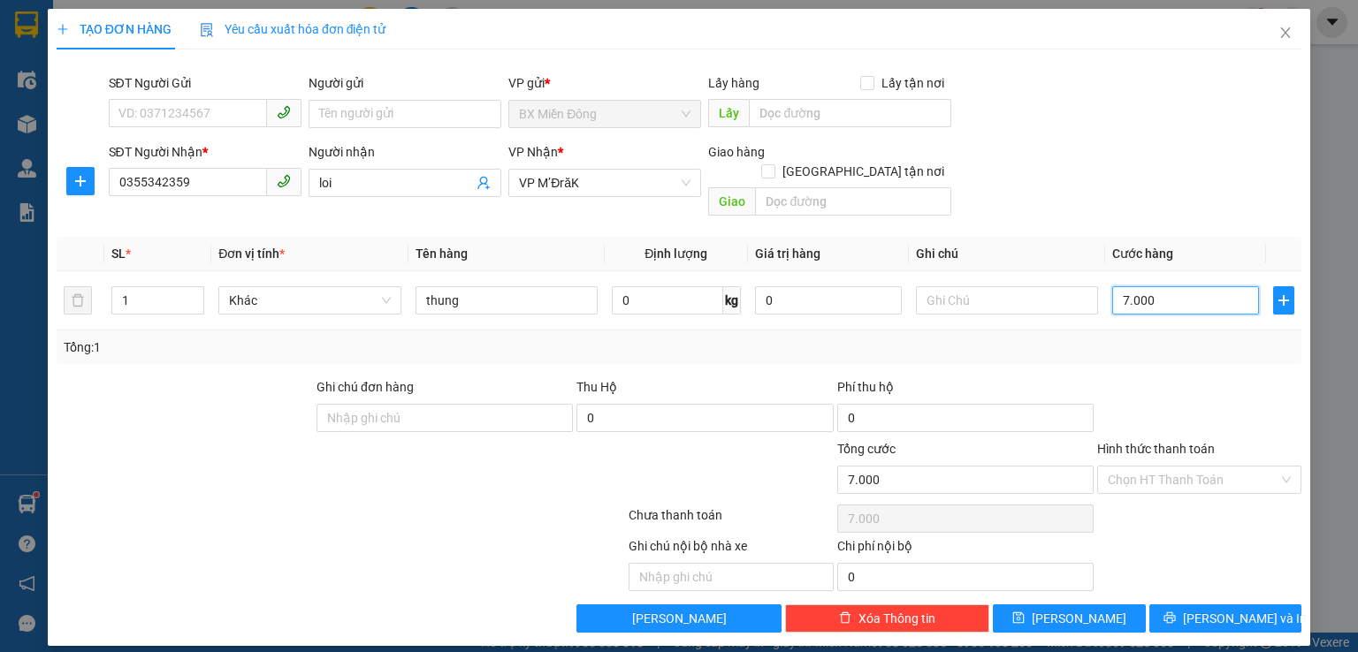
type input "70.000"
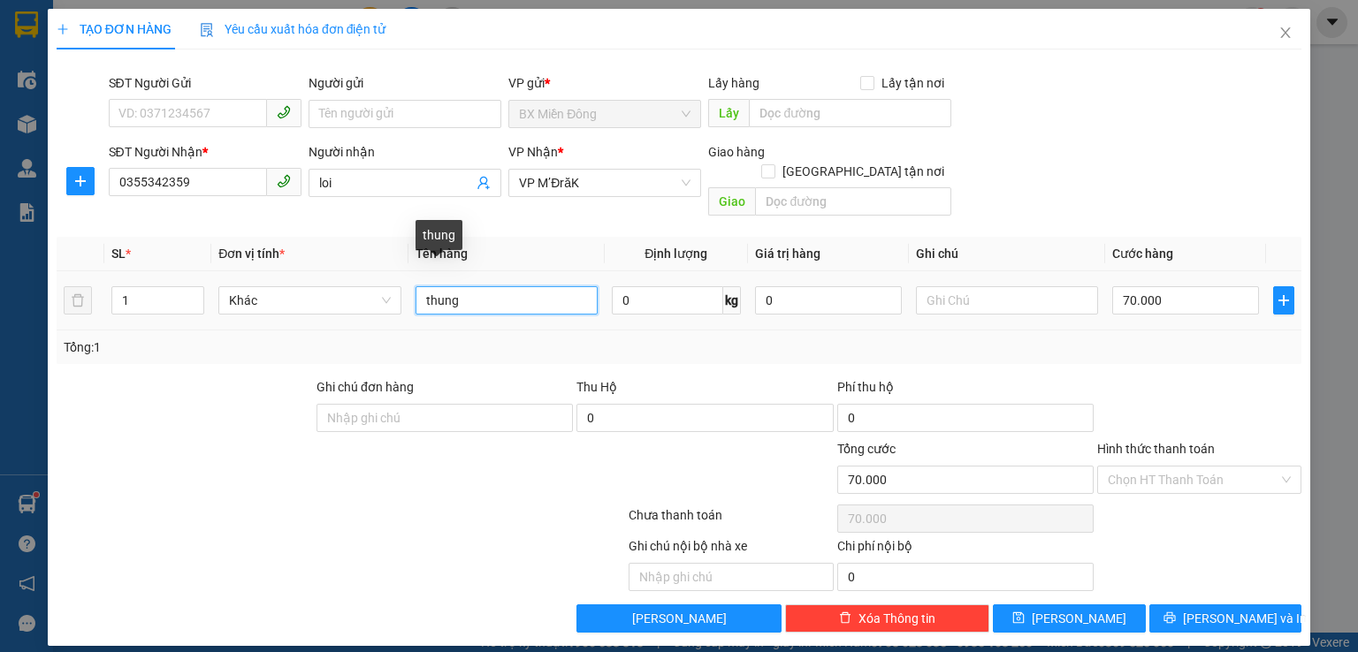
click at [469, 286] on input "thung" at bounding box center [506, 300] width 182 height 28
type input "t"
type input "thuoc"
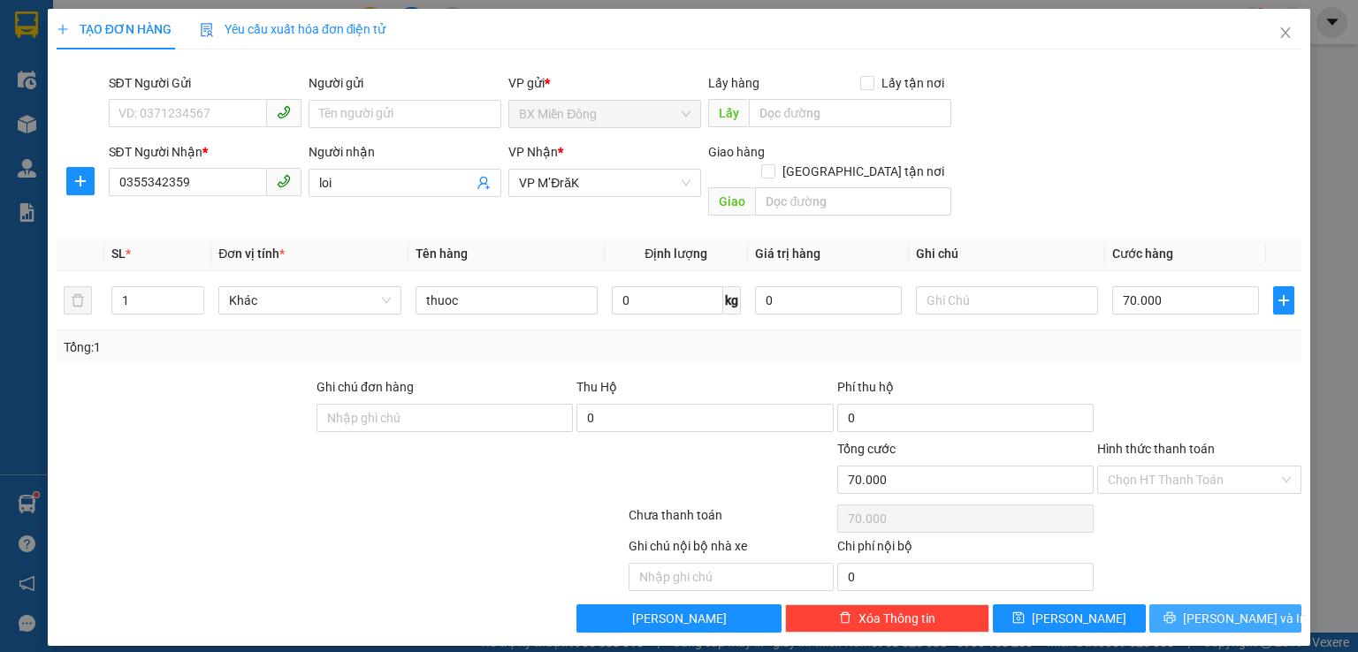
click at [1223, 609] on span "[PERSON_NAME] và In" at bounding box center [1245, 618] width 124 height 19
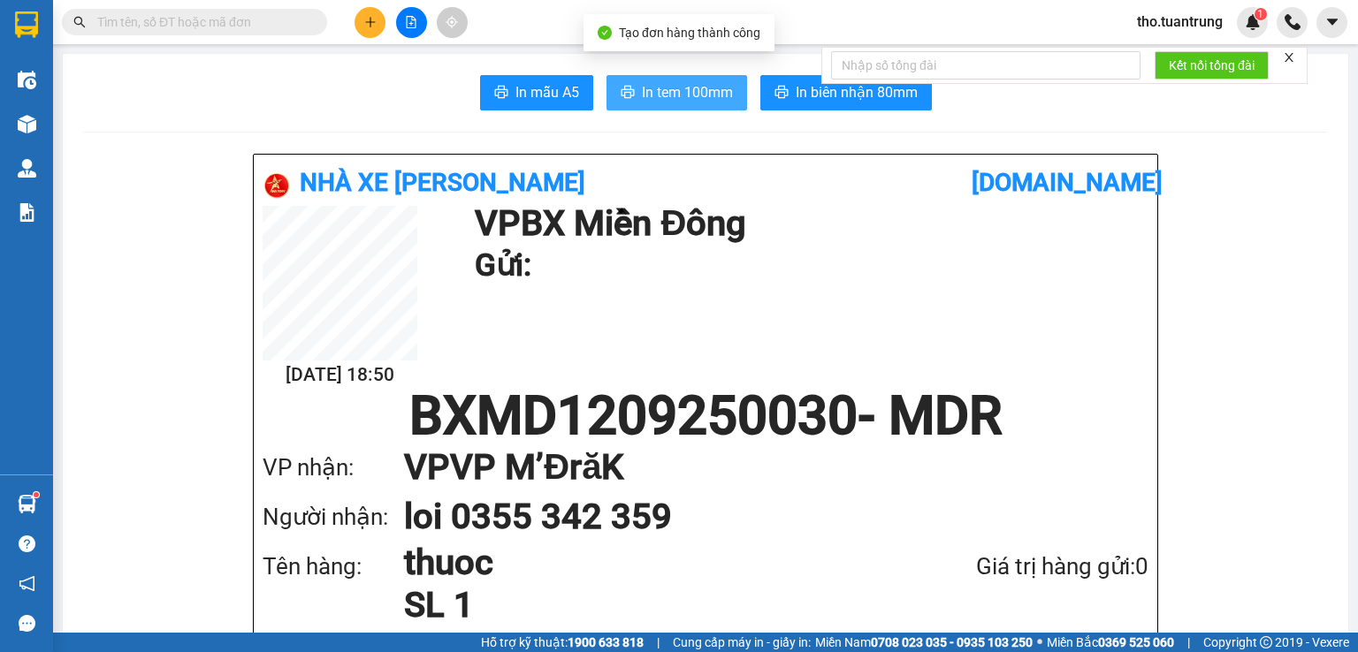
click at [685, 93] on span "In tem 100mm" at bounding box center [687, 92] width 91 height 22
